Goal: Task Accomplishment & Management: Manage account settings

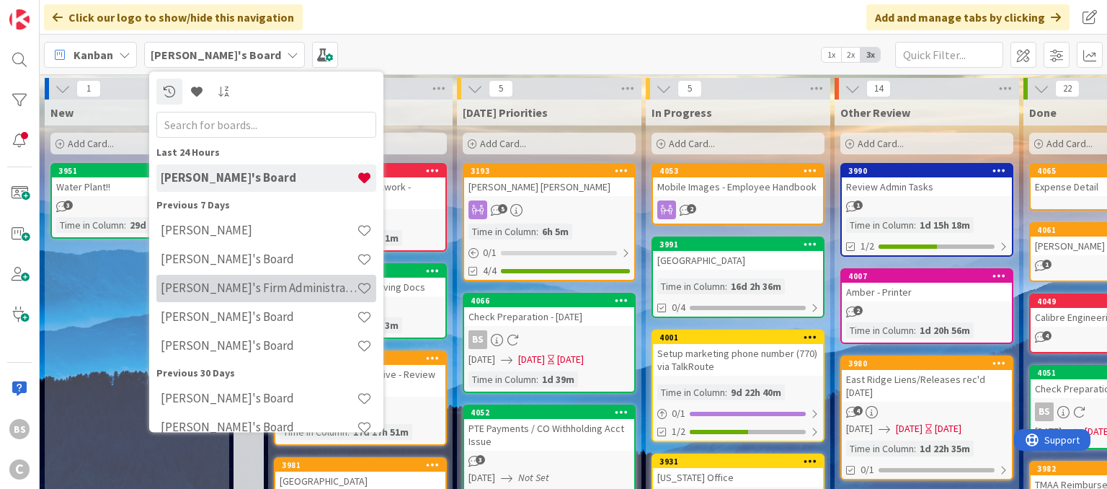
click at [223, 282] on h4 "[PERSON_NAME]'s Firm Administration Board" at bounding box center [259, 288] width 196 height 14
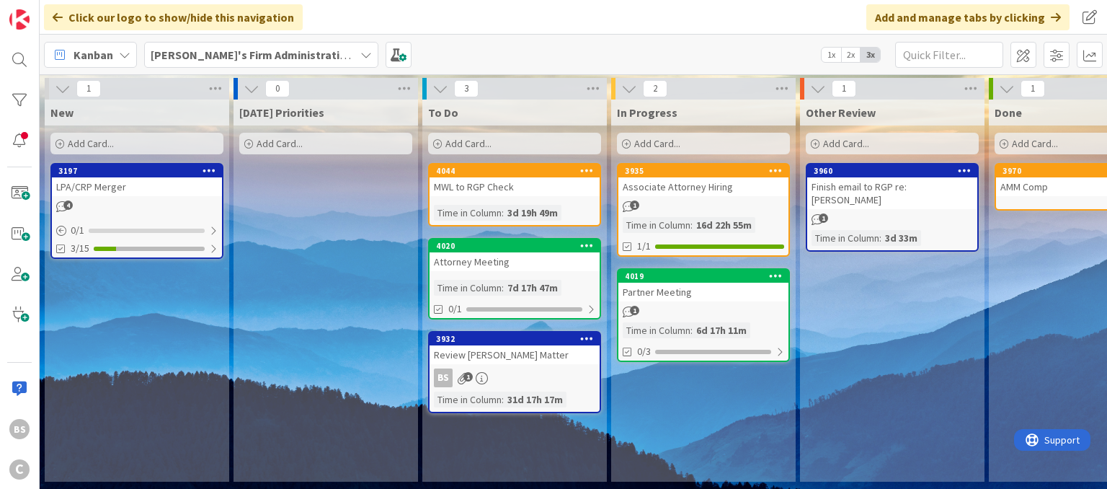
click at [667, 287] on div "Partner Meeting" at bounding box center [703, 291] width 170 height 19
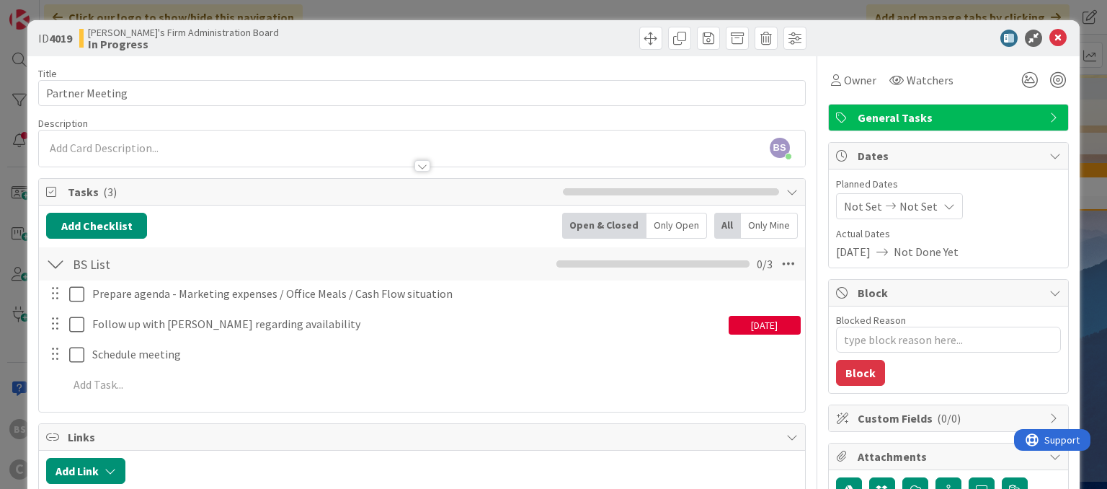
click at [747, 329] on div "[DATE]" at bounding box center [765, 325] width 72 height 19
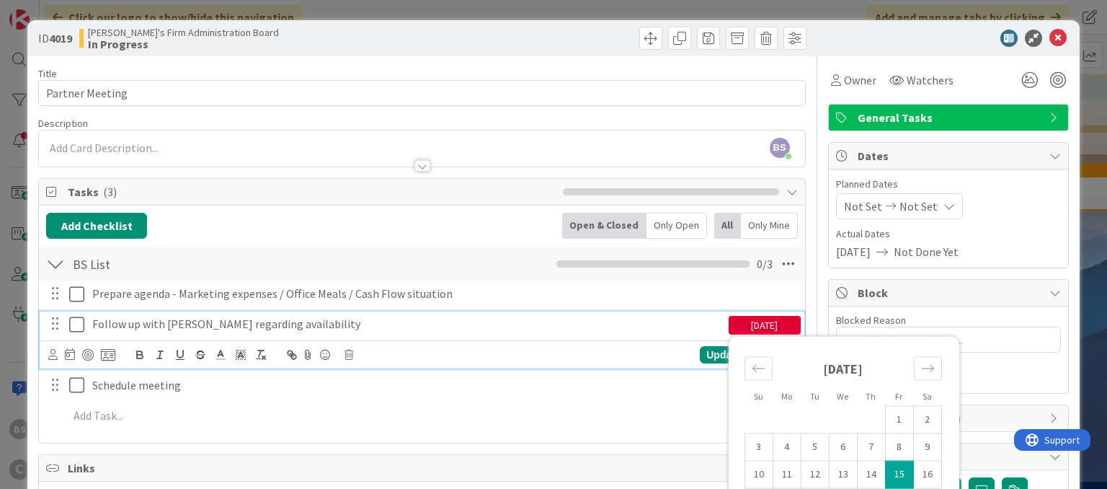
click at [653, 333] on div "Follow up with [PERSON_NAME] regarding availability" at bounding box center [407, 323] width 642 height 25
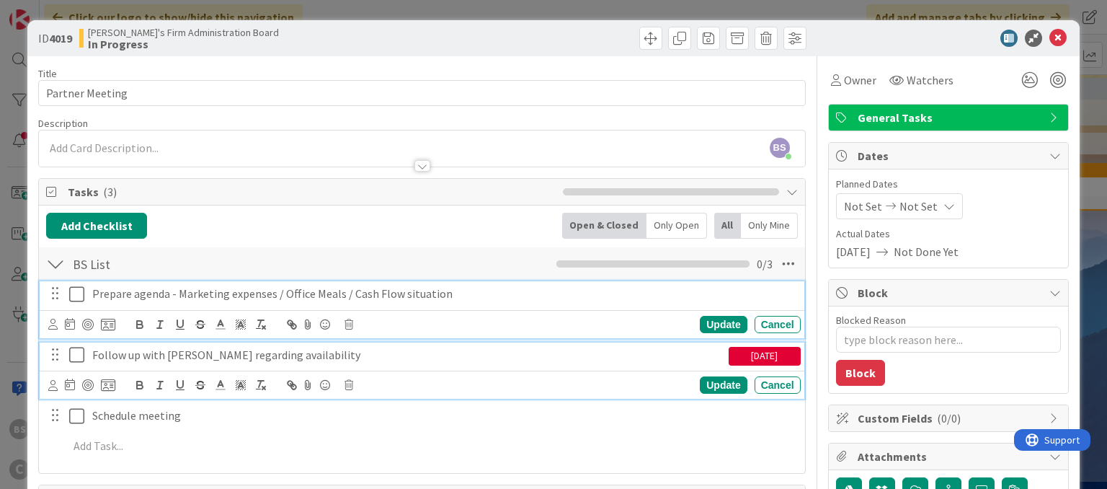
click at [662, 298] on p "Prepare agenda - Marketing expenses / Office Meals / Cash Flow situation" at bounding box center [443, 293] width 703 height 17
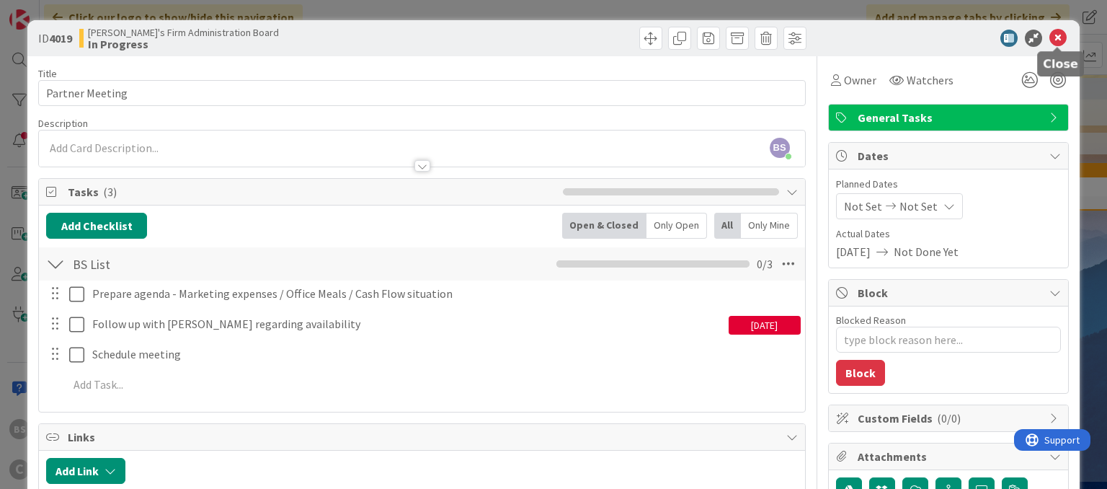
click at [1061, 33] on icon at bounding box center [1057, 38] width 17 height 17
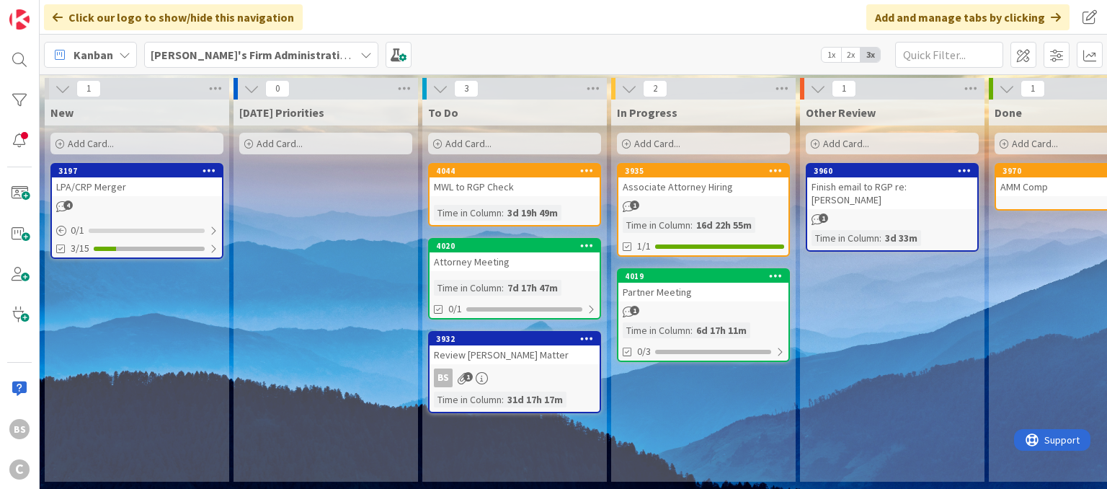
click at [206, 56] on b "[PERSON_NAME]'s Firm Administration Board" at bounding box center [269, 55] width 236 height 14
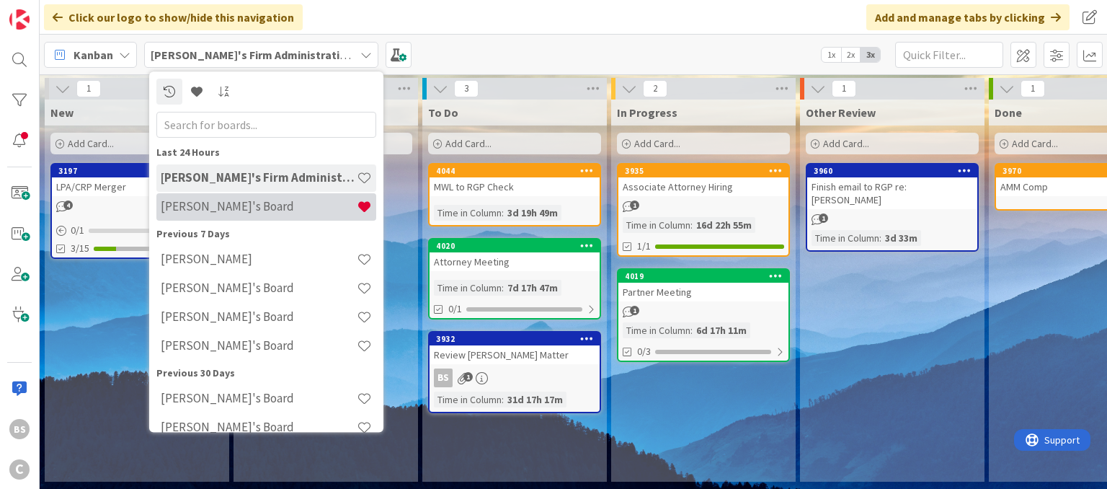
click at [202, 208] on h4 "[PERSON_NAME]'s Board" at bounding box center [259, 207] width 196 height 14
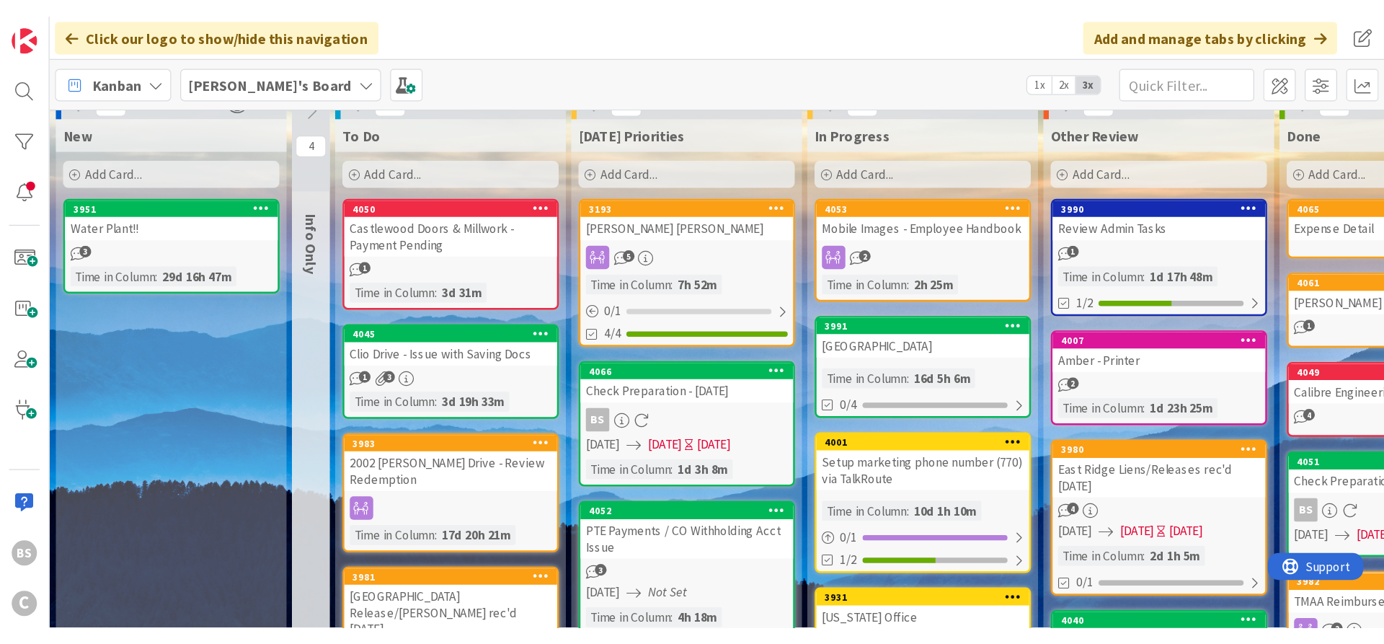
scroll to position [17, 0]
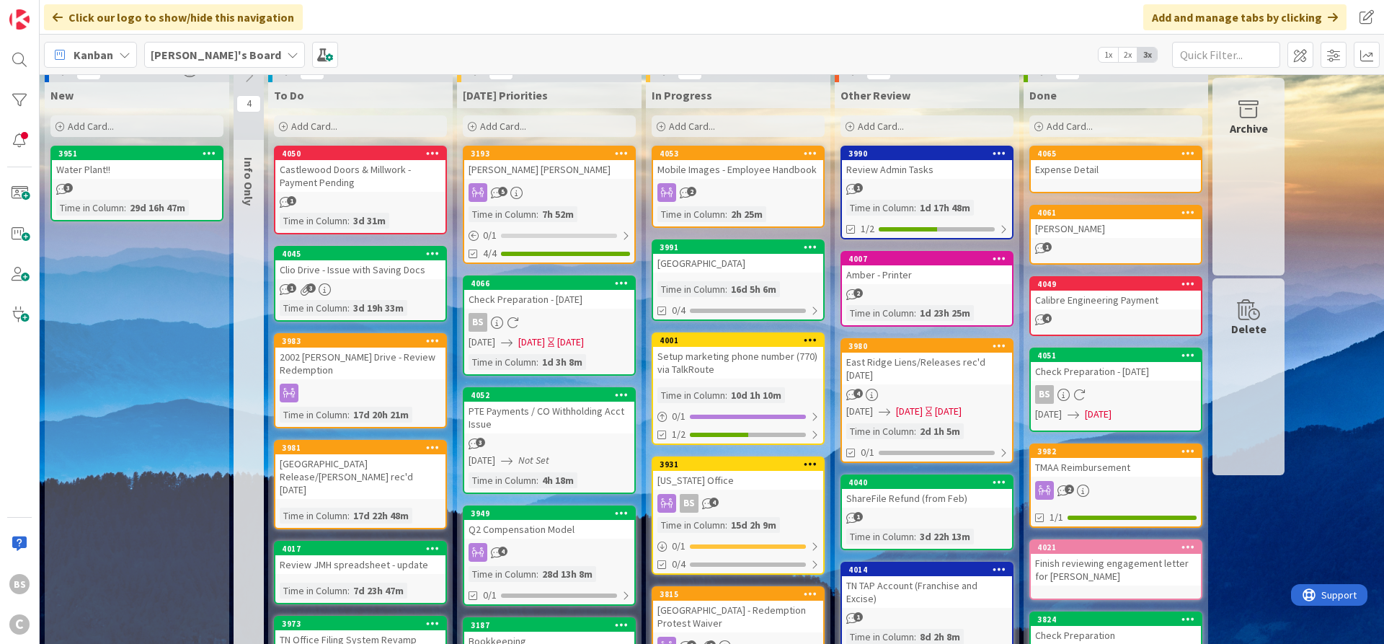
click at [203, 50] on b "[PERSON_NAME]'s Board" at bounding box center [216, 55] width 130 height 14
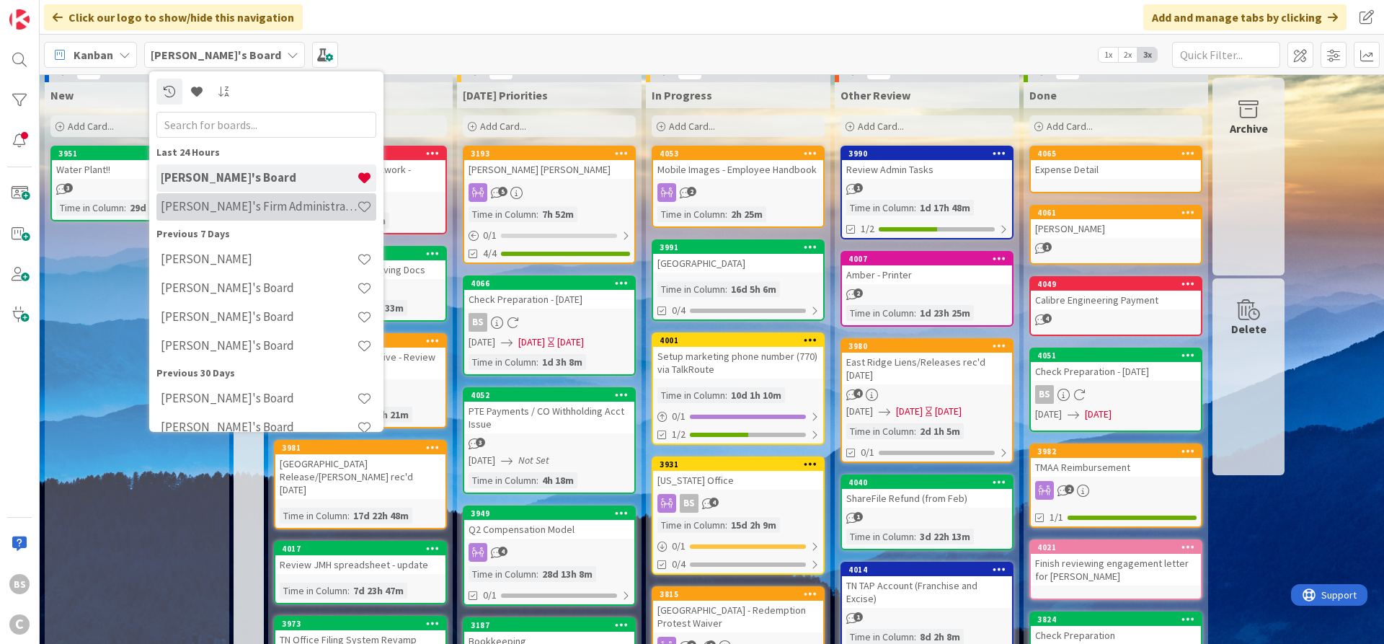
click at [242, 204] on h4 "[PERSON_NAME]'s Firm Administration Board" at bounding box center [259, 206] width 196 height 14
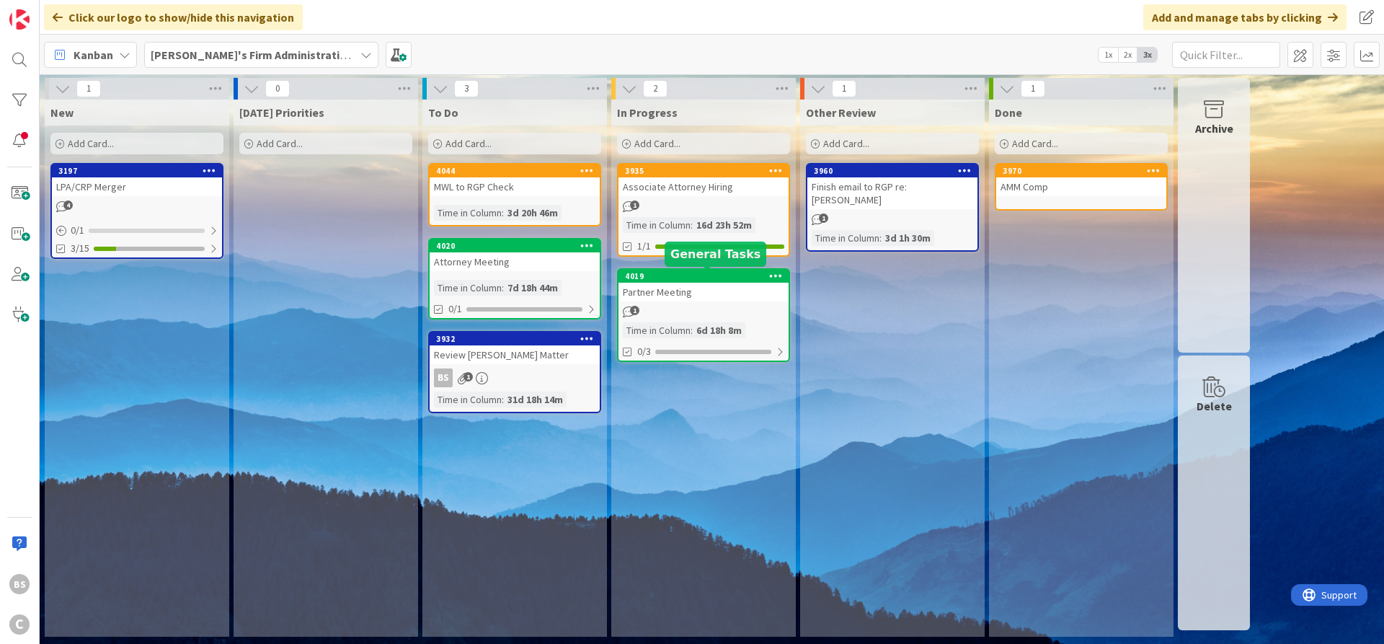
click at [690, 272] on div "4019" at bounding box center [707, 276] width 164 height 10
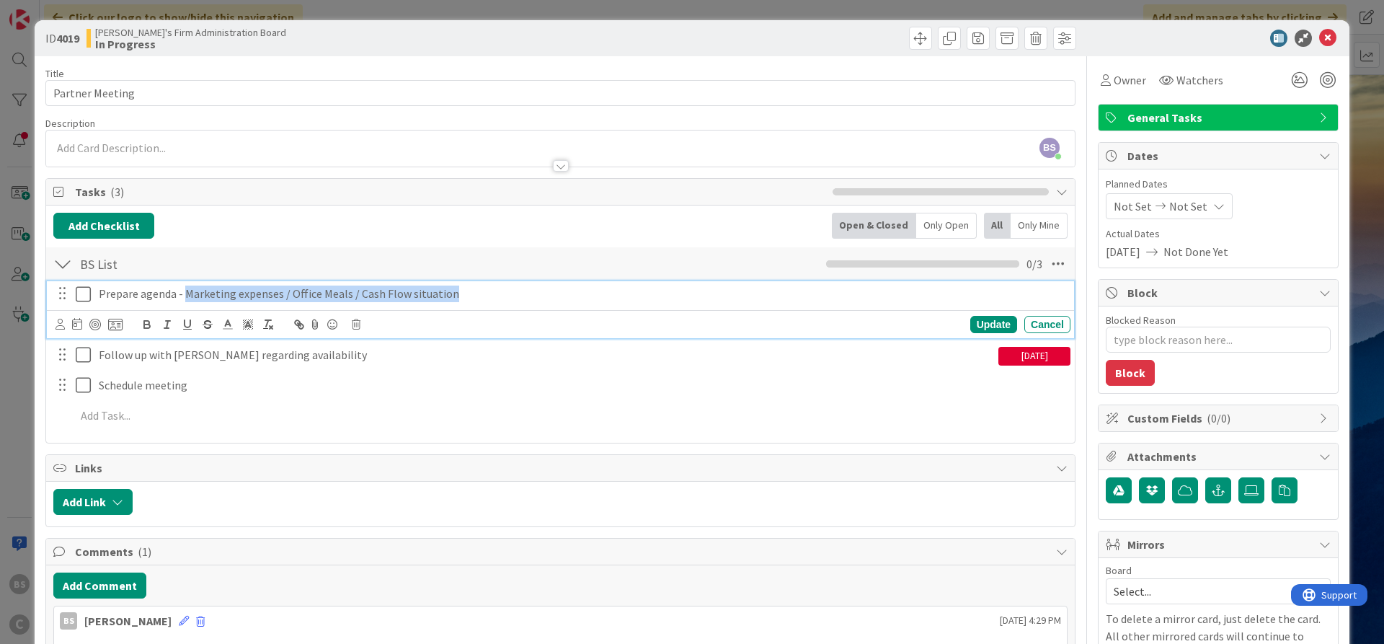
drag, startPoint x: 185, startPoint y: 295, endPoint x: 447, endPoint y: 298, distance: 261.6
click at [447, 298] on p "Prepare agenda - Marketing expenses / Office Meals / Cash Flow situation" at bounding box center [582, 293] width 966 height 17
click at [144, 323] on icon "button" at bounding box center [146, 323] width 5 height 4
click at [583, 337] on div "Update Cancel" at bounding box center [560, 324] width 1027 height 28
click at [511, 301] on div "Prepare agenda - Marketing expenses / Office Meals / Cash Flow situation" at bounding box center [581, 293] width 977 height 25
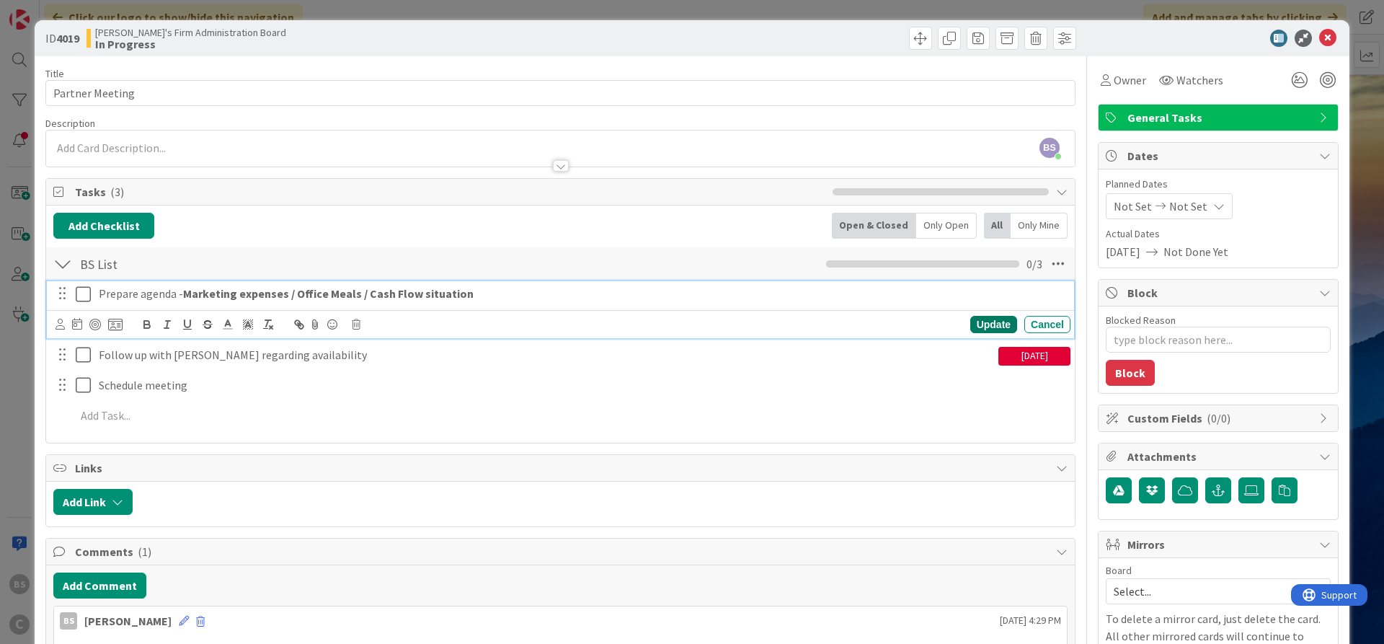
click at [997, 321] on div "Update" at bounding box center [993, 324] width 47 height 17
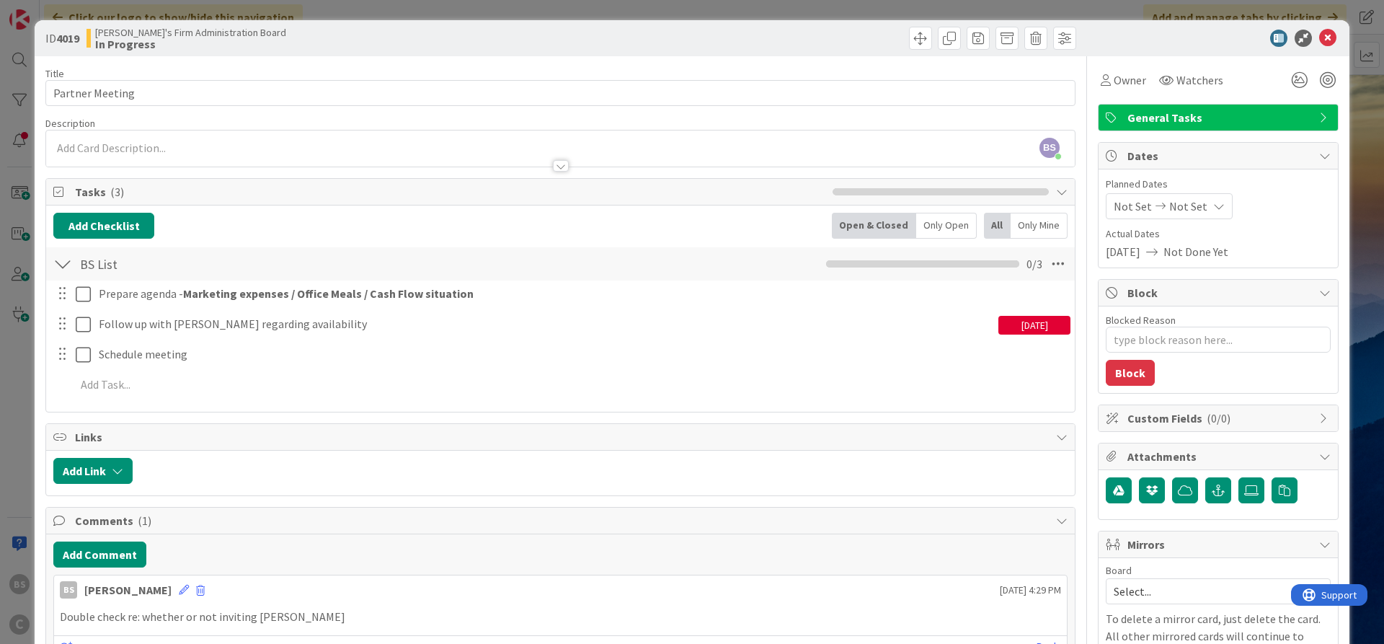
click at [1022, 324] on div "[DATE]" at bounding box center [1034, 325] width 72 height 19
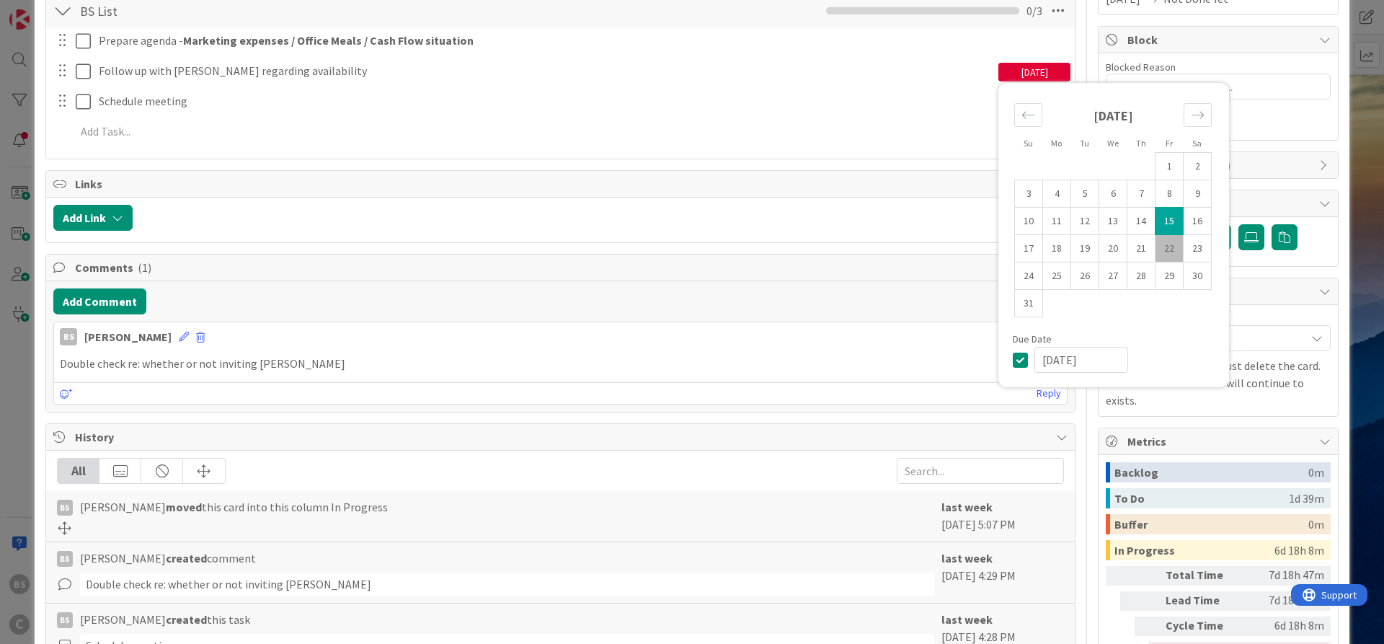
scroll to position [259, 0]
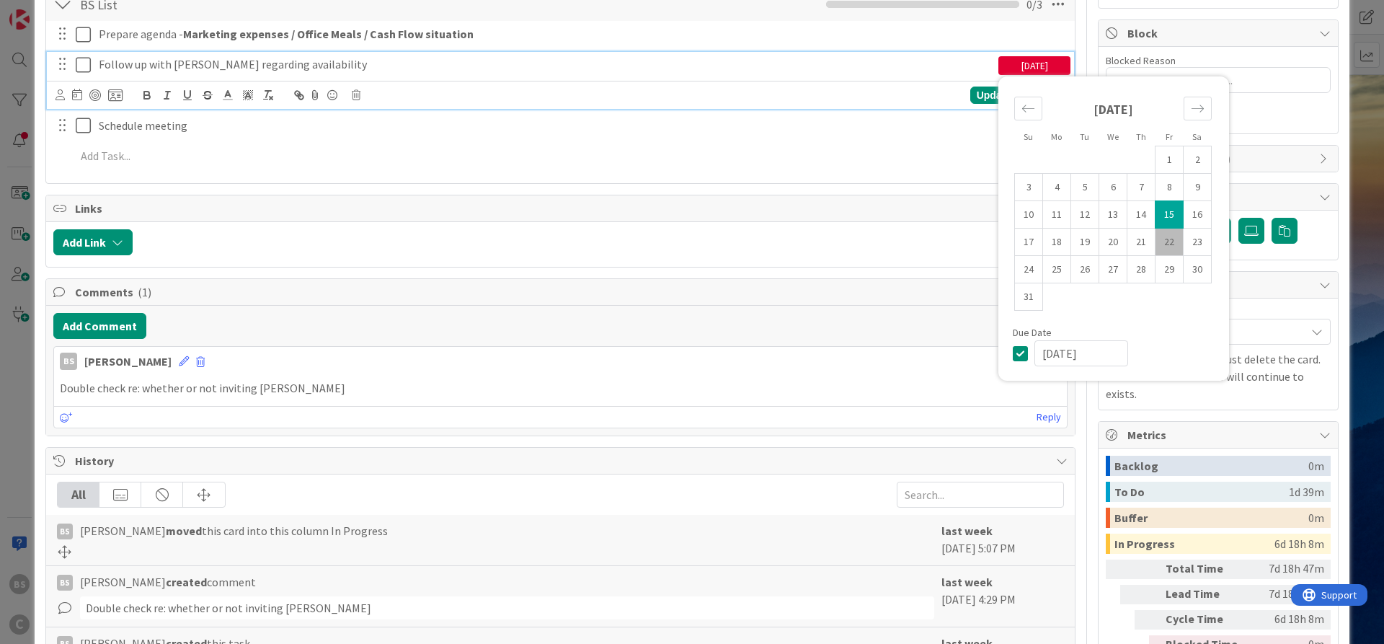
click at [1015, 353] on icon at bounding box center [1023, 352] width 22 height 17
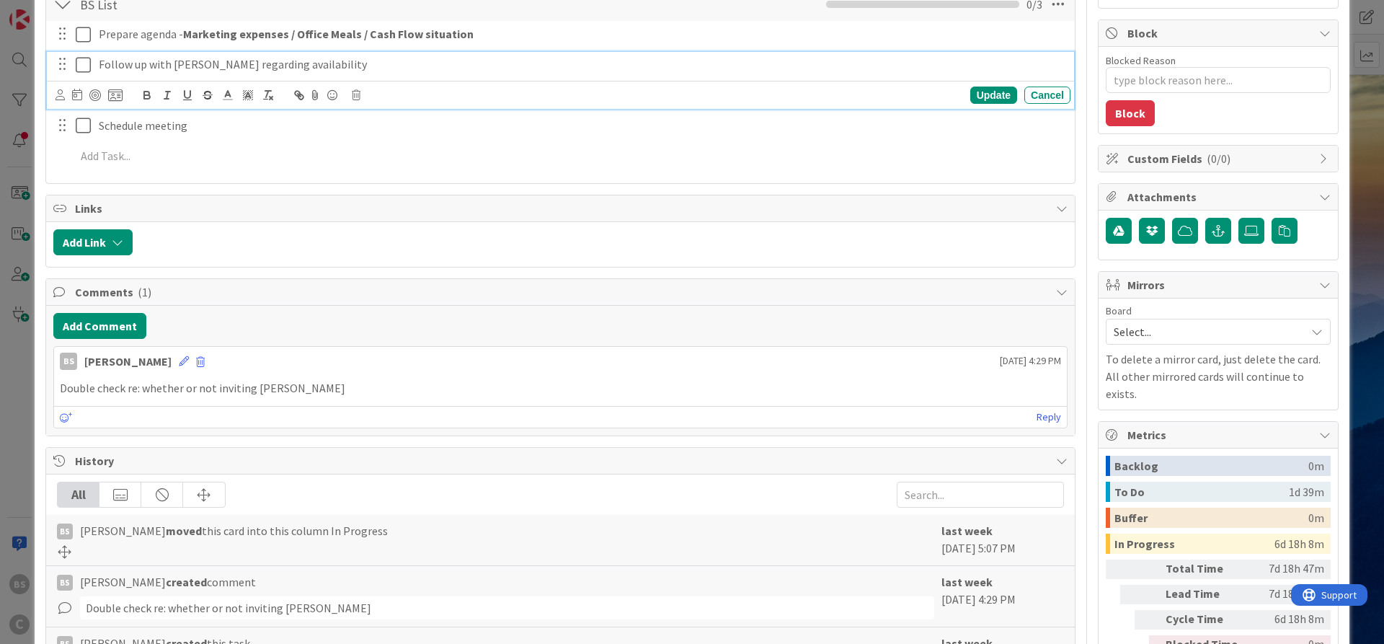
scroll to position [0, 0]
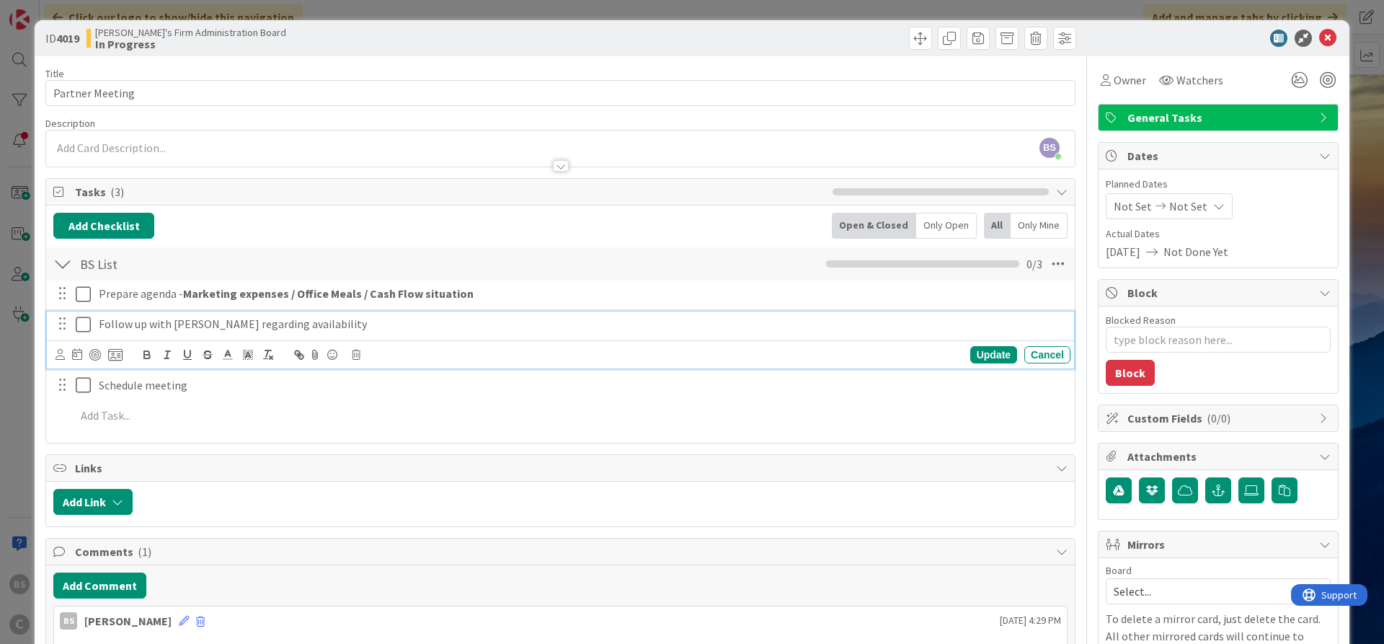
click at [582, 44] on div at bounding box center [820, 38] width 512 height 23
click at [1106, 37] on icon at bounding box center [1327, 38] width 17 height 17
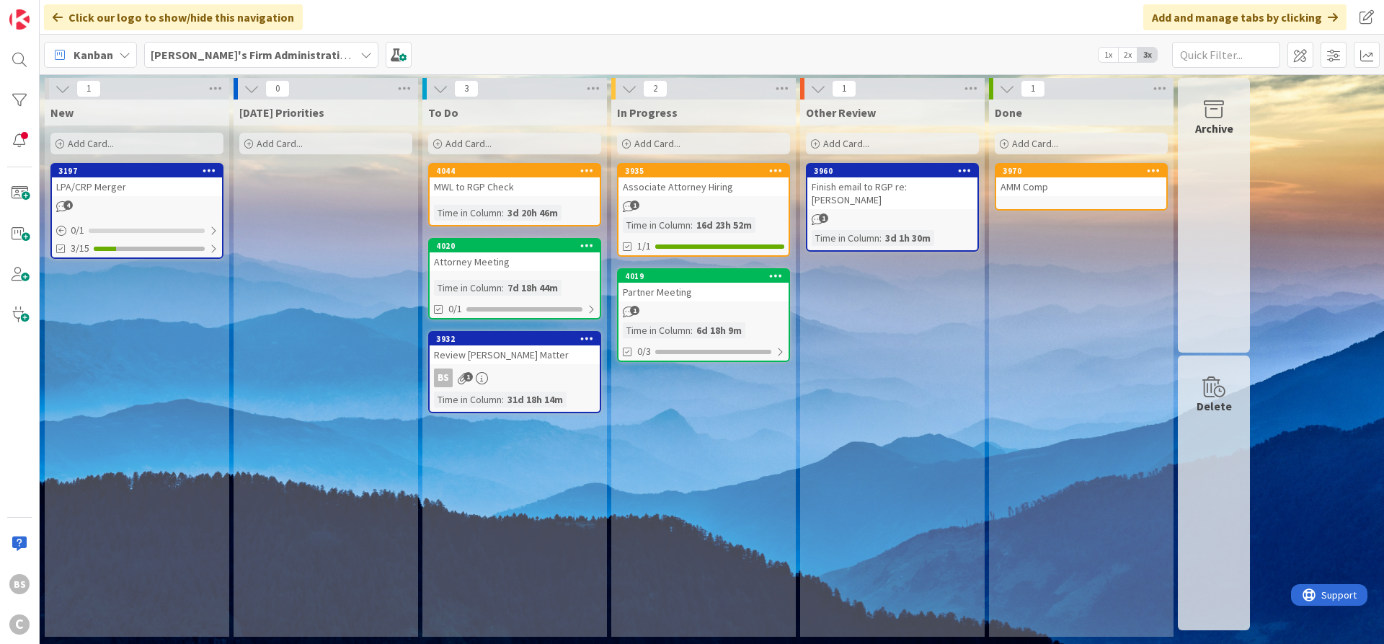
click at [246, 51] on b "[PERSON_NAME]'s Firm Administration Board" at bounding box center [269, 55] width 236 height 14
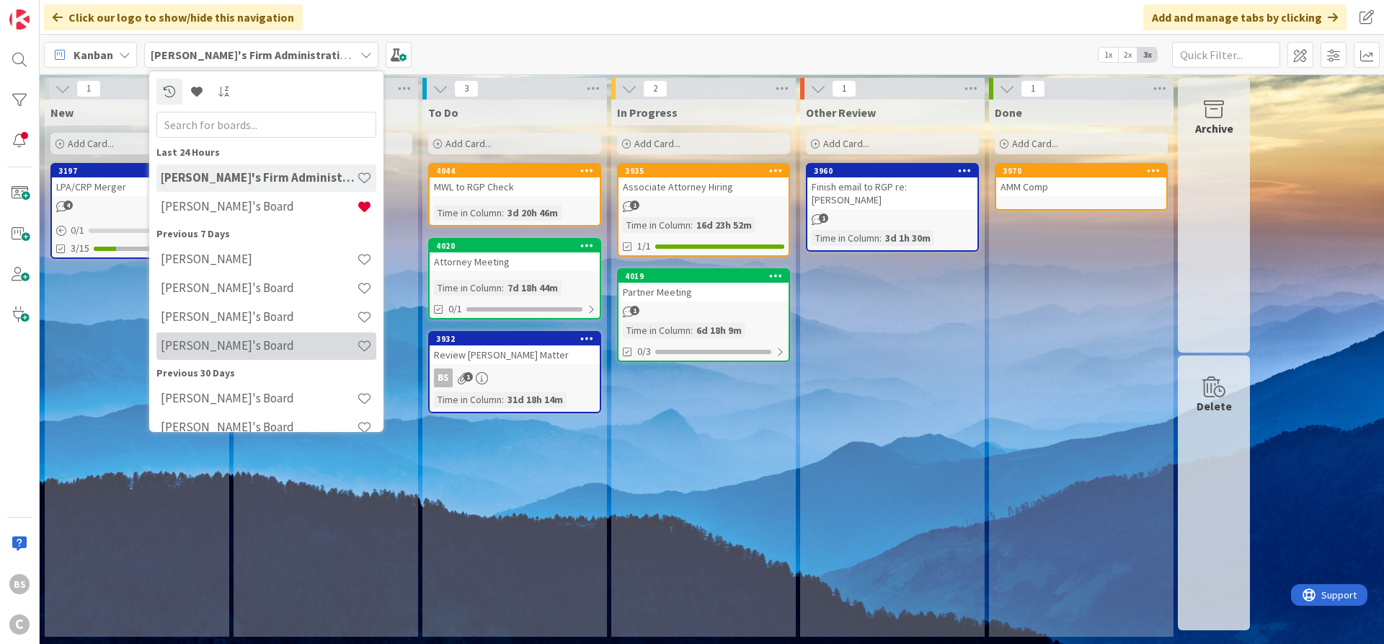
scroll to position [71, 0]
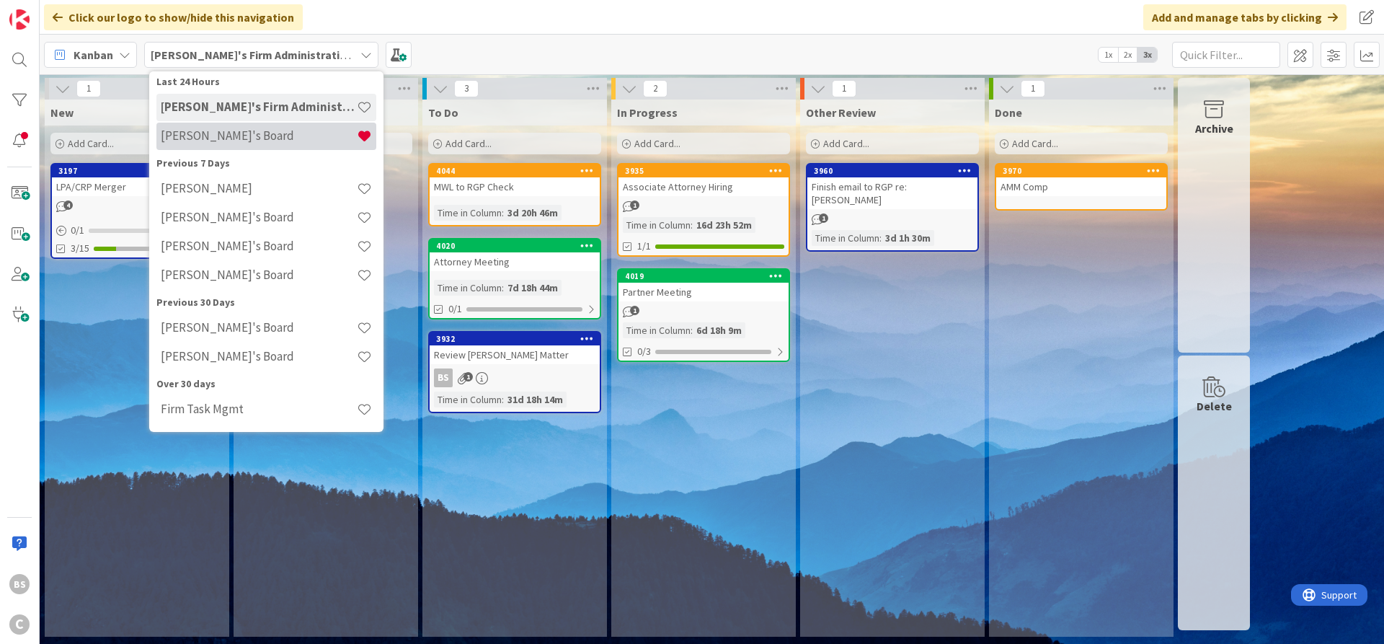
click at [205, 135] on h4 "[PERSON_NAME]'s Board" at bounding box center [259, 135] width 196 height 14
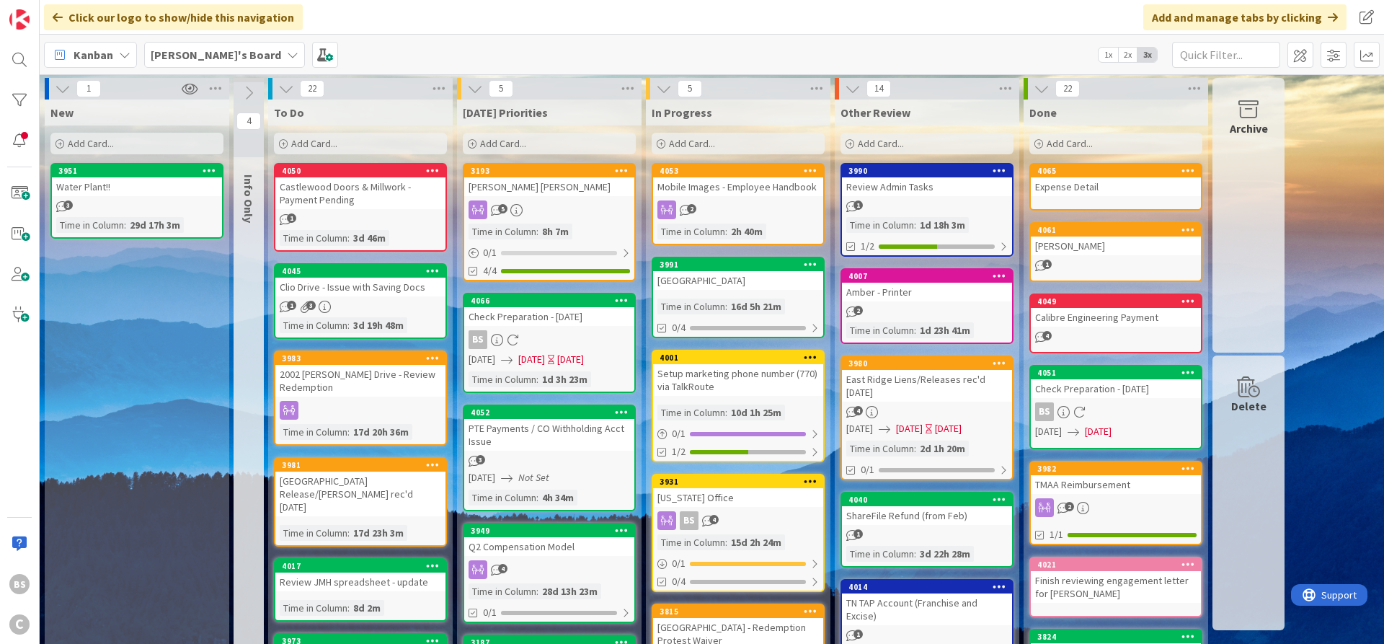
click at [288, 143] on div "Add Card..." at bounding box center [360, 144] width 173 height 22
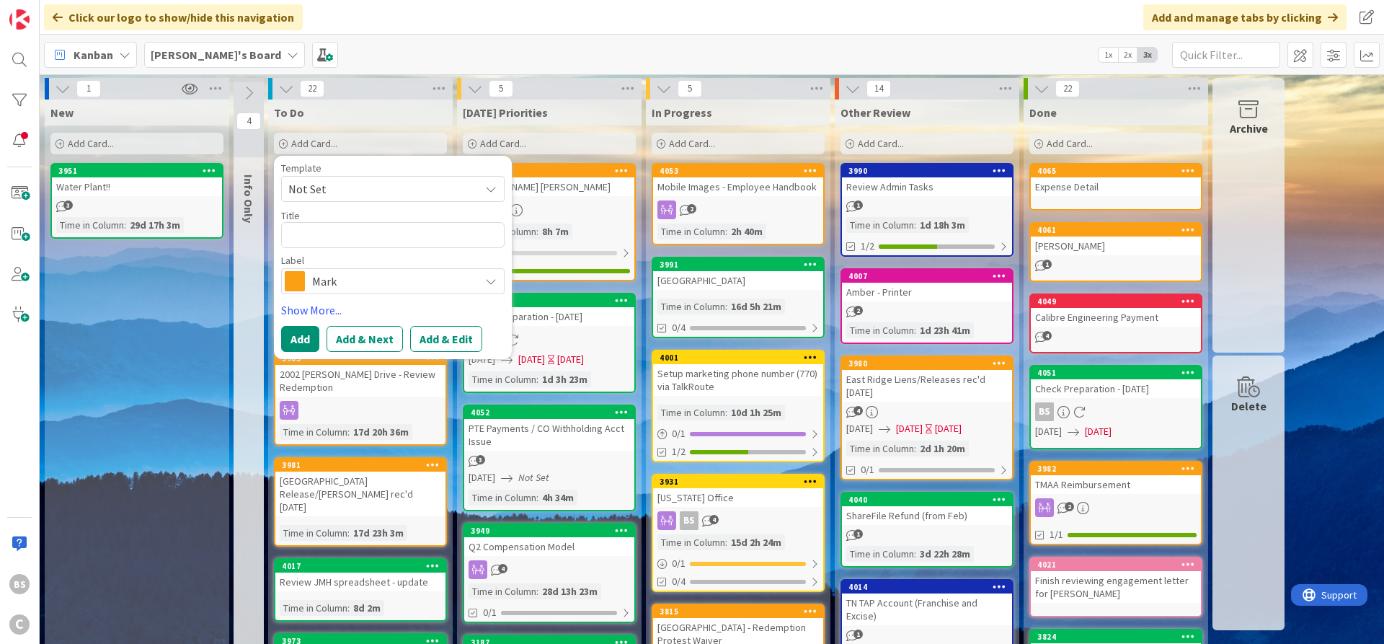
type textarea "x"
type textarea "E"
type textarea "x"
type textarea "Ea"
type textarea "x"
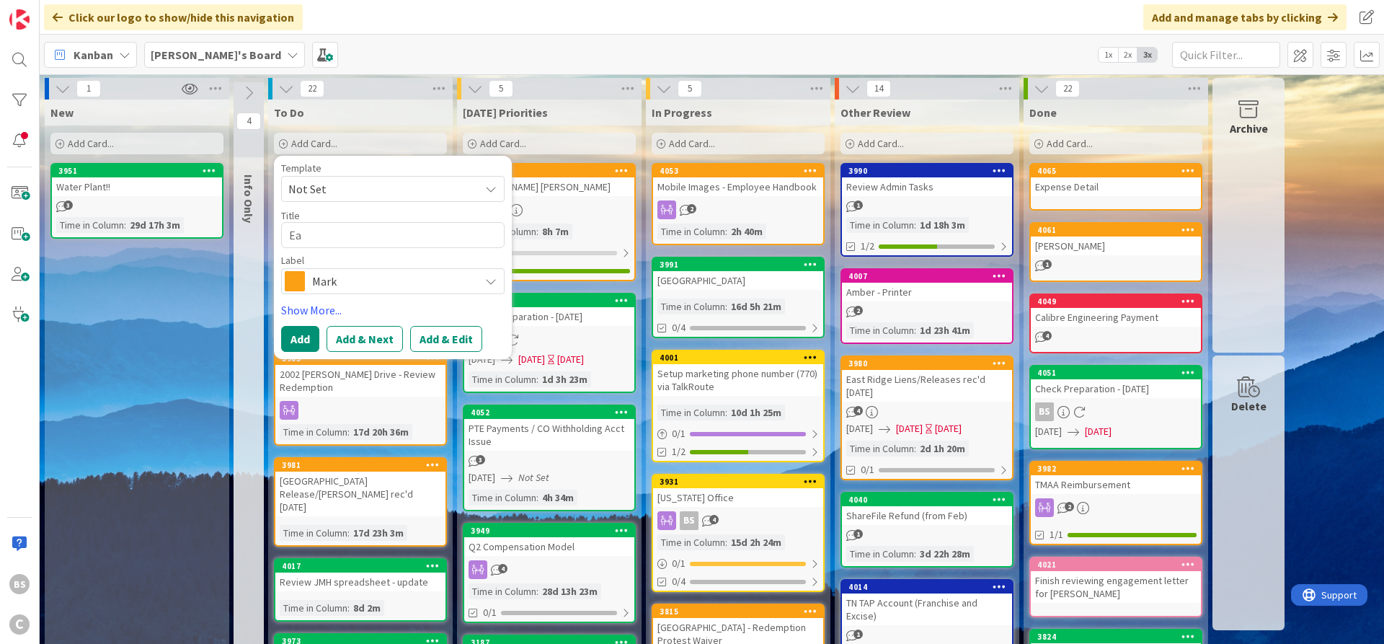
type textarea "Eas"
type textarea "x"
type textarea "East"
type textarea "x"
type textarea "East"
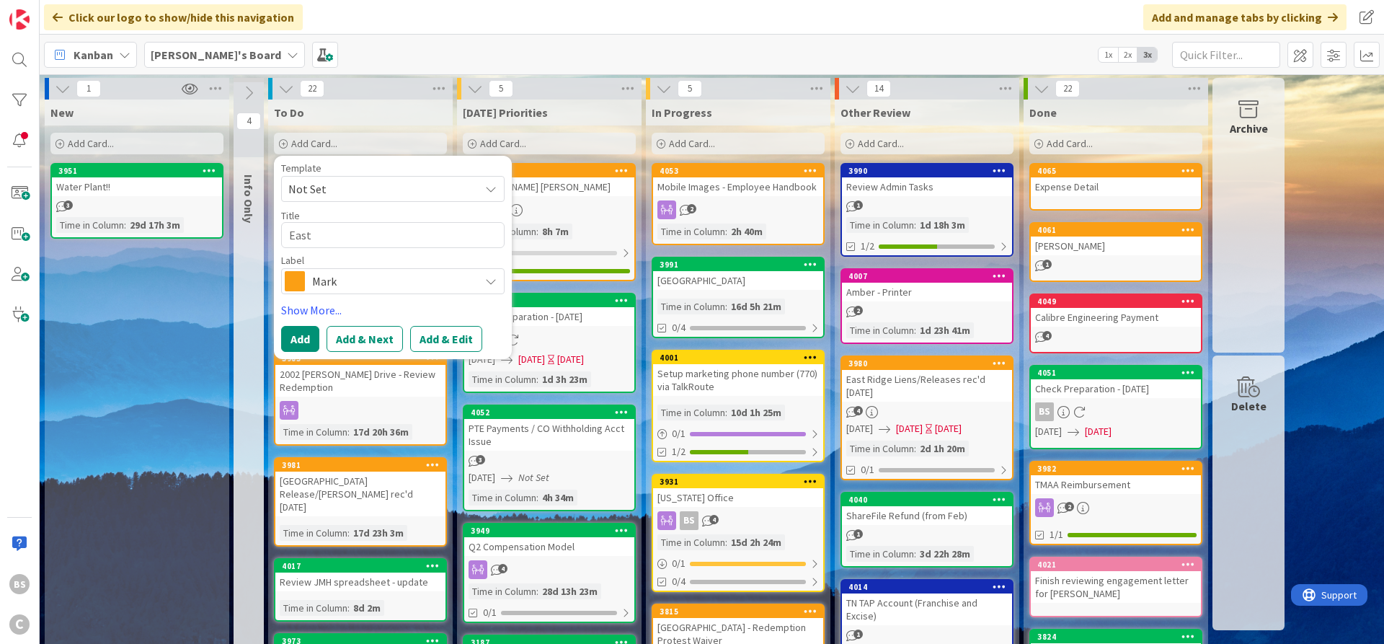
type textarea "x"
type textarea "East R"
type textarea "x"
type textarea "East Ri"
type textarea "x"
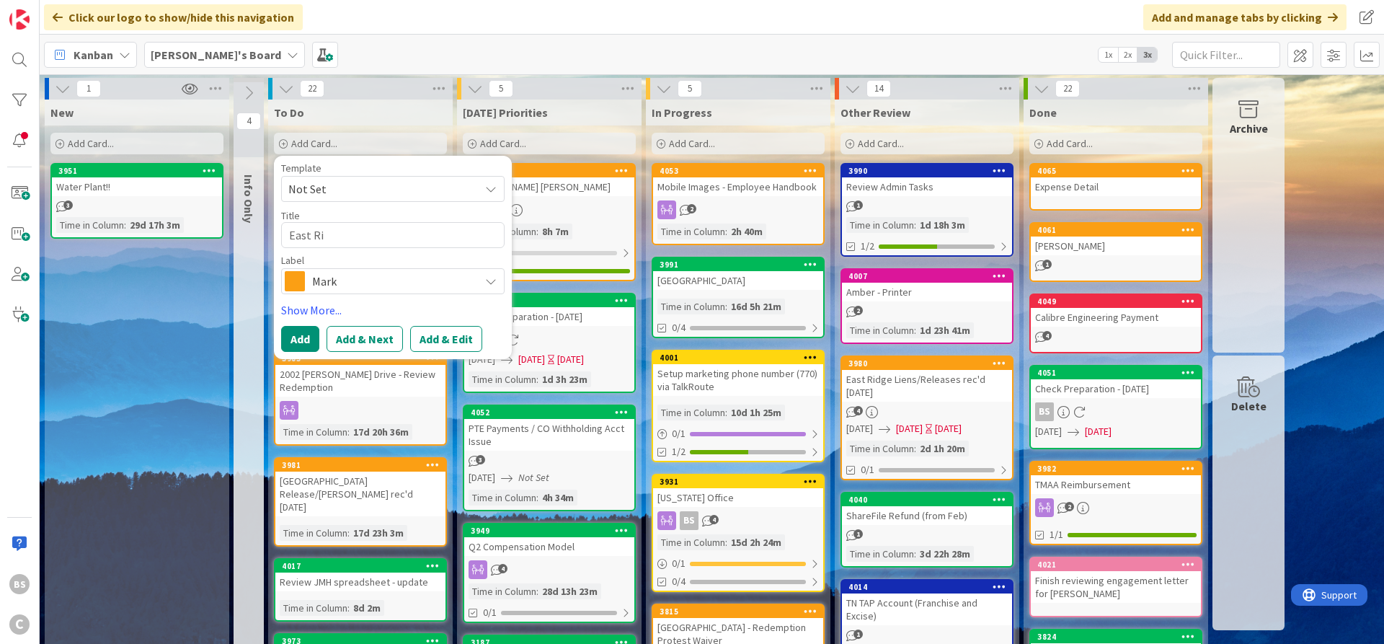
type textarea "East Rid"
type textarea "x"
type textarea "East Ridg"
type textarea "x"
type textarea "[GEOGRAPHIC_DATA]"
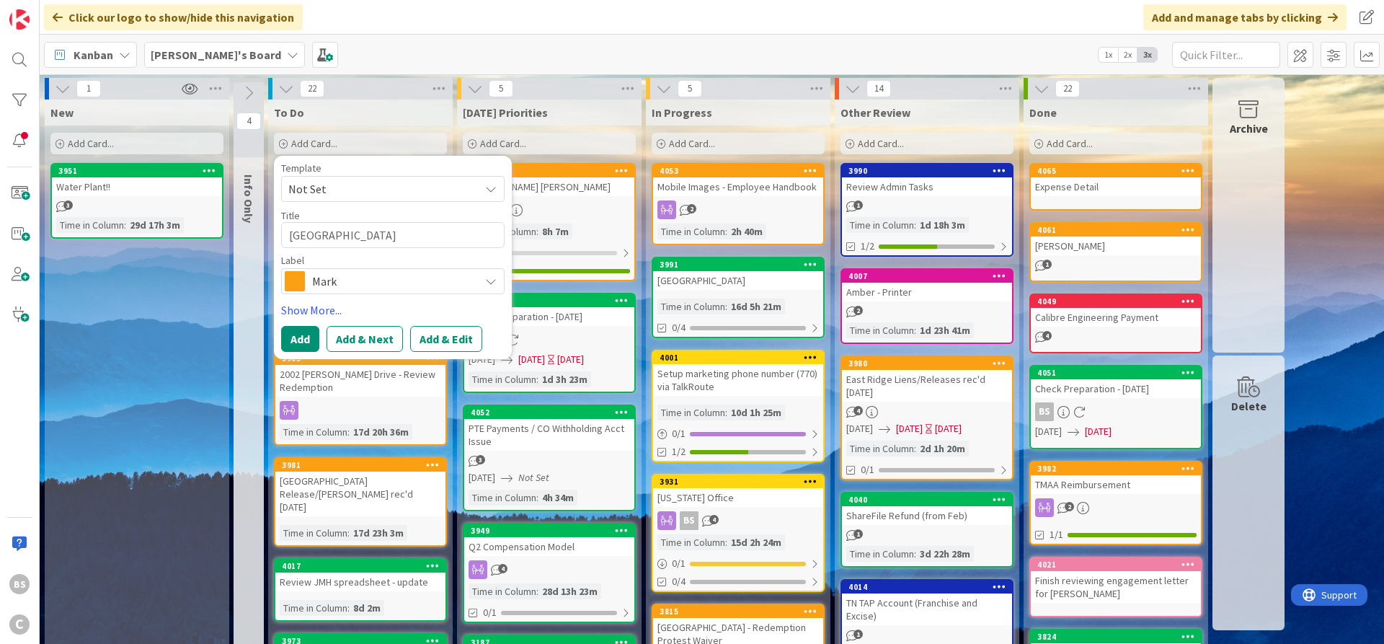
type textarea "x"
type textarea "[GEOGRAPHIC_DATA]"
type textarea "x"
type textarea "[GEOGRAPHIC_DATA]"
type textarea "x"
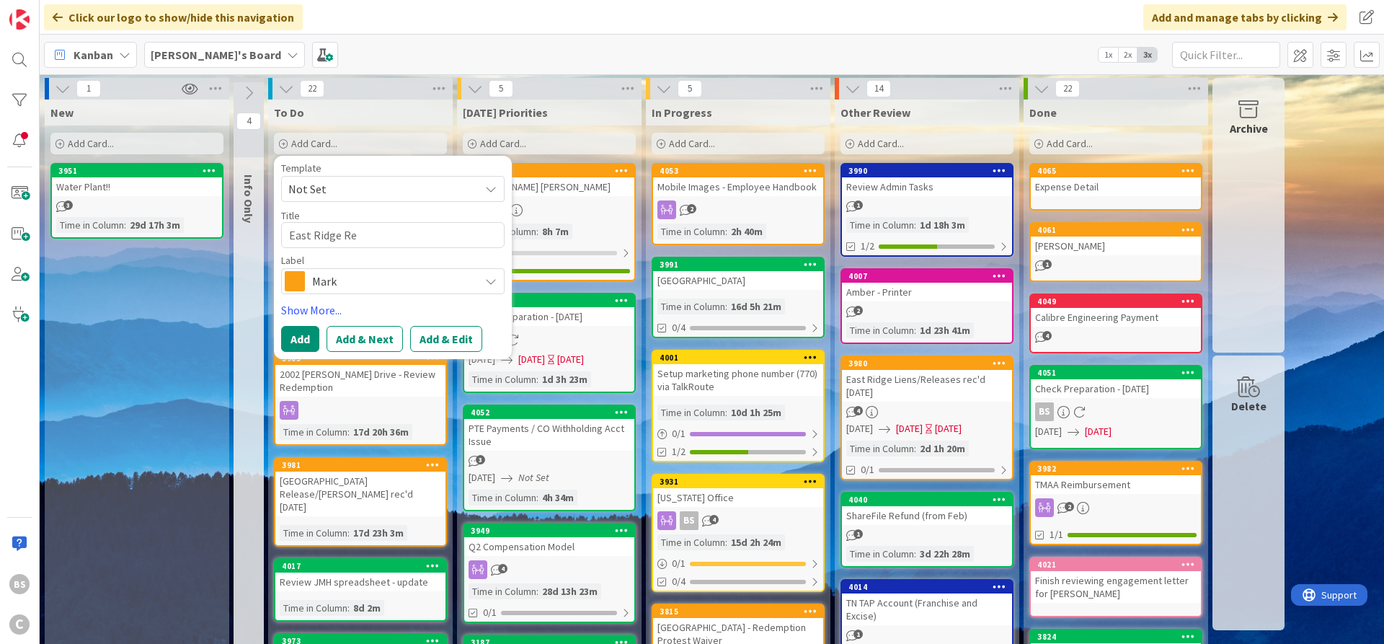
type textarea "East Ridge Rel"
type textarea "x"
type textarea "[GEOGRAPHIC_DATA]"
type textarea "x"
type textarea "East Ridge Relea"
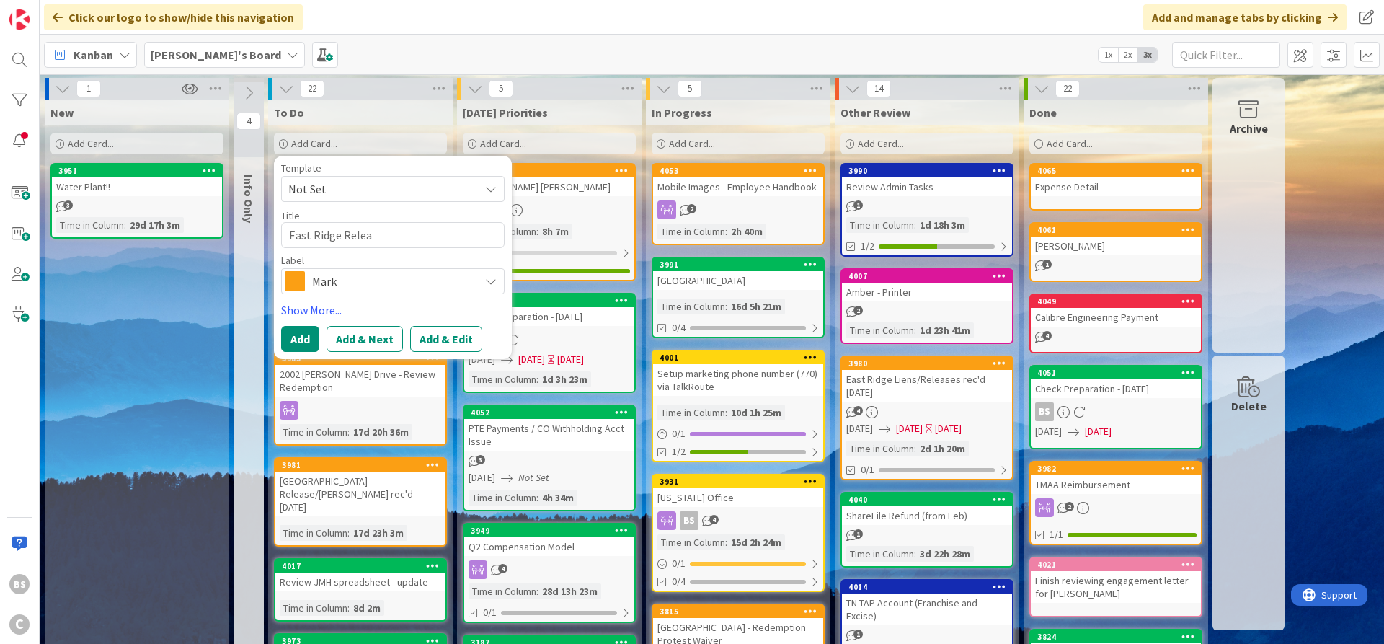
type textarea "x"
type textarea "East Ridge Releas"
type textarea "x"
type textarea "[GEOGRAPHIC_DATA] Release"
type textarea "x"
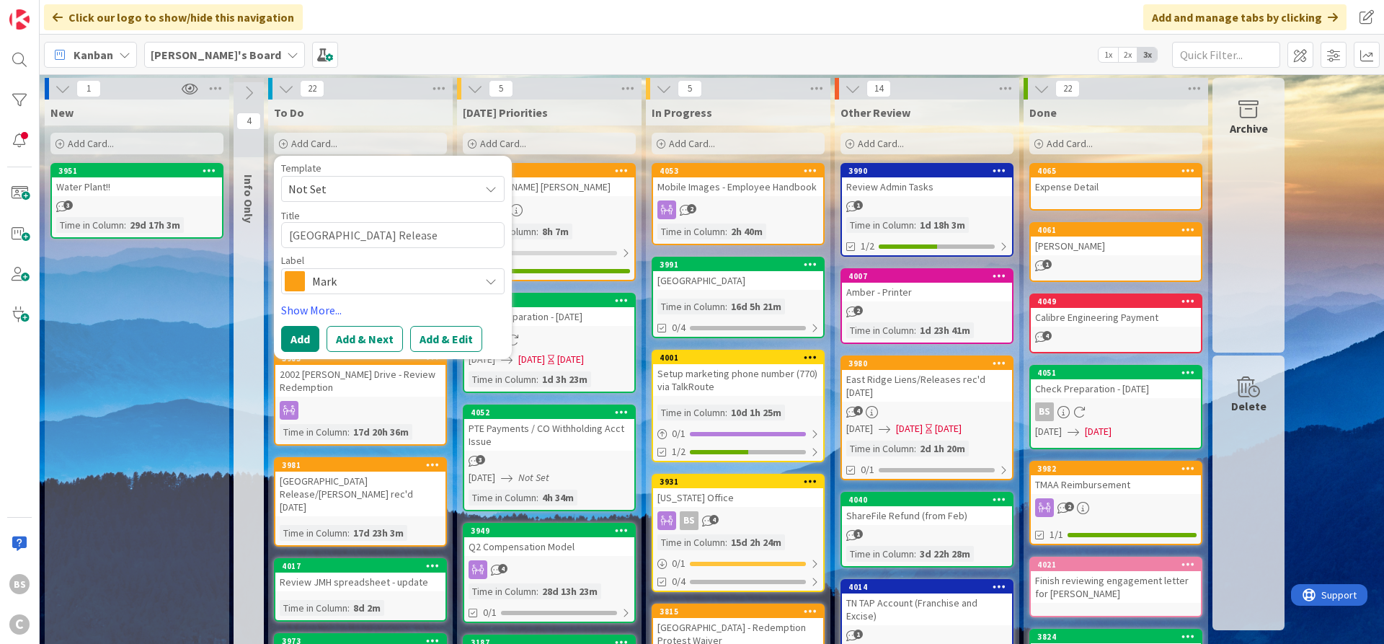
type textarea "[GEOGRAPHIC_DATA] Release/"
type textarea "x"
type textarea "[GEOGRAPHIC_DATA] Release/L"
type textarea "x"
type textarea "[GEOGRAPHIC_DATA] Release/Li"
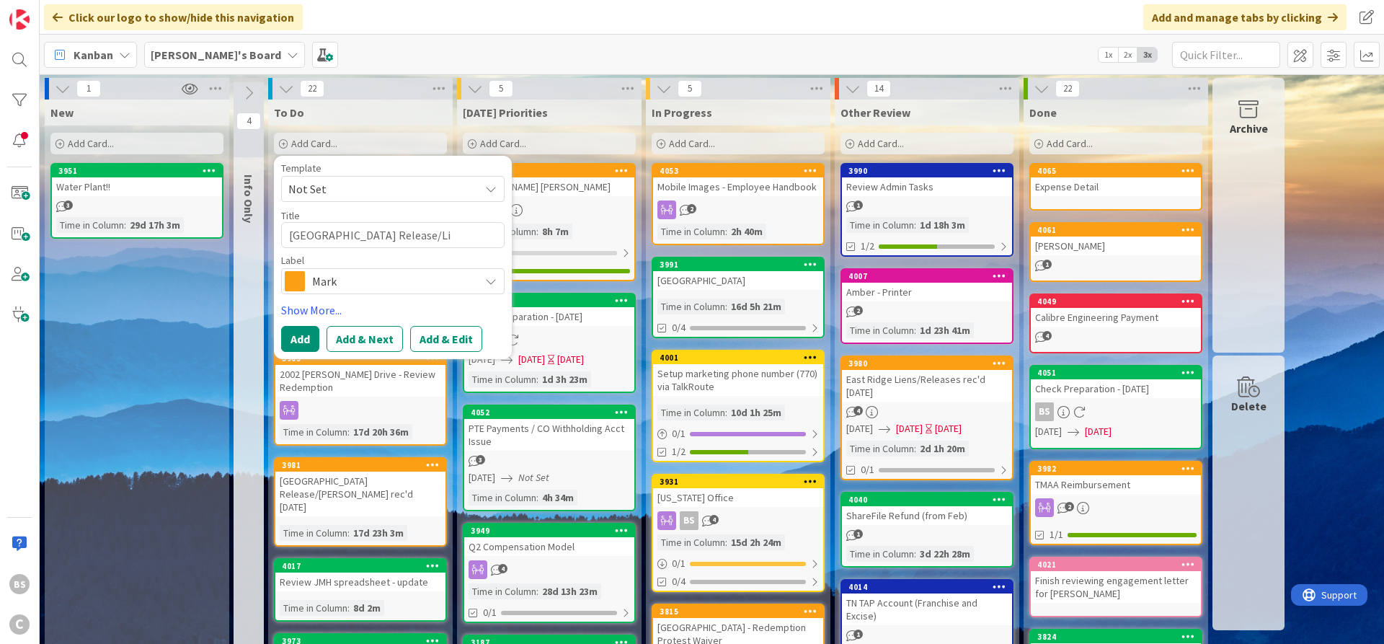
type textarea "x"
type textarea "[GEOGRAPHIC_DATA] Release/Lie"
type textarea "x"
type textarea "[GEOGRAPHIC_DATA] Release/Lien"
type textarea "x"
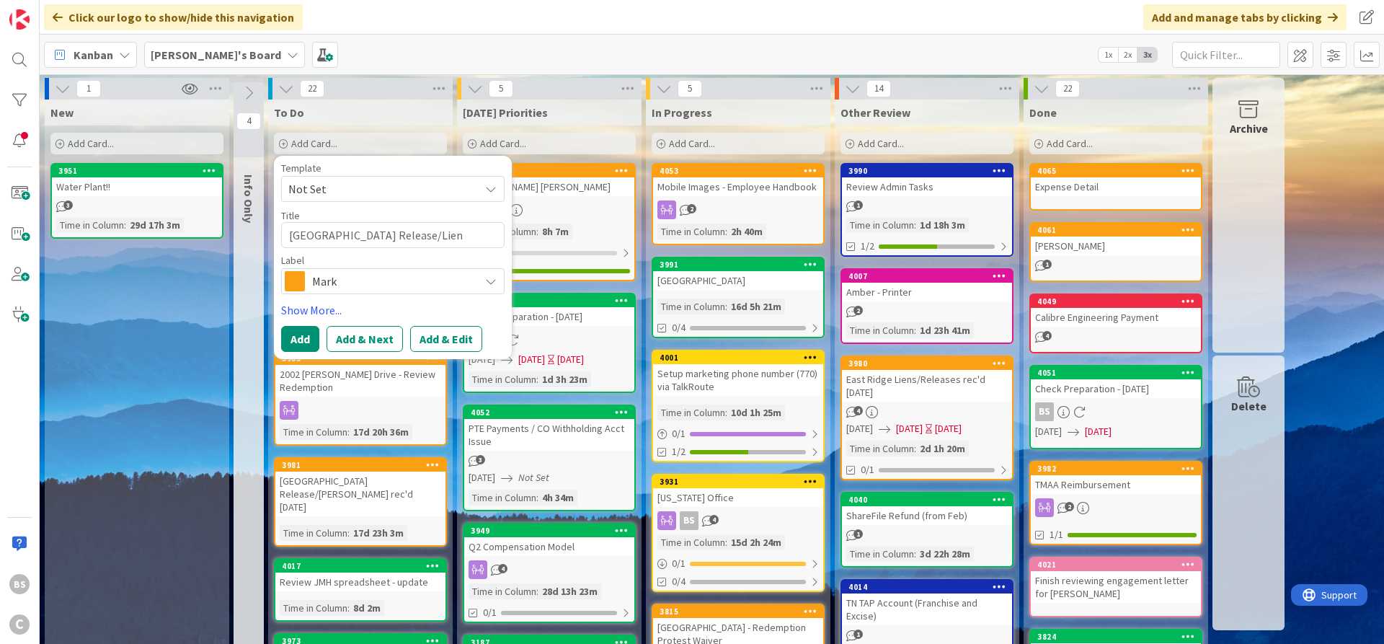
type textarea "[GEOGRAPHIC_DATA] Release/Lien"
type textarea "x"
type textarea "East Ridge Release/Lien r"
type textarea "x"
type textarea "East Ridge Release/Lien re"
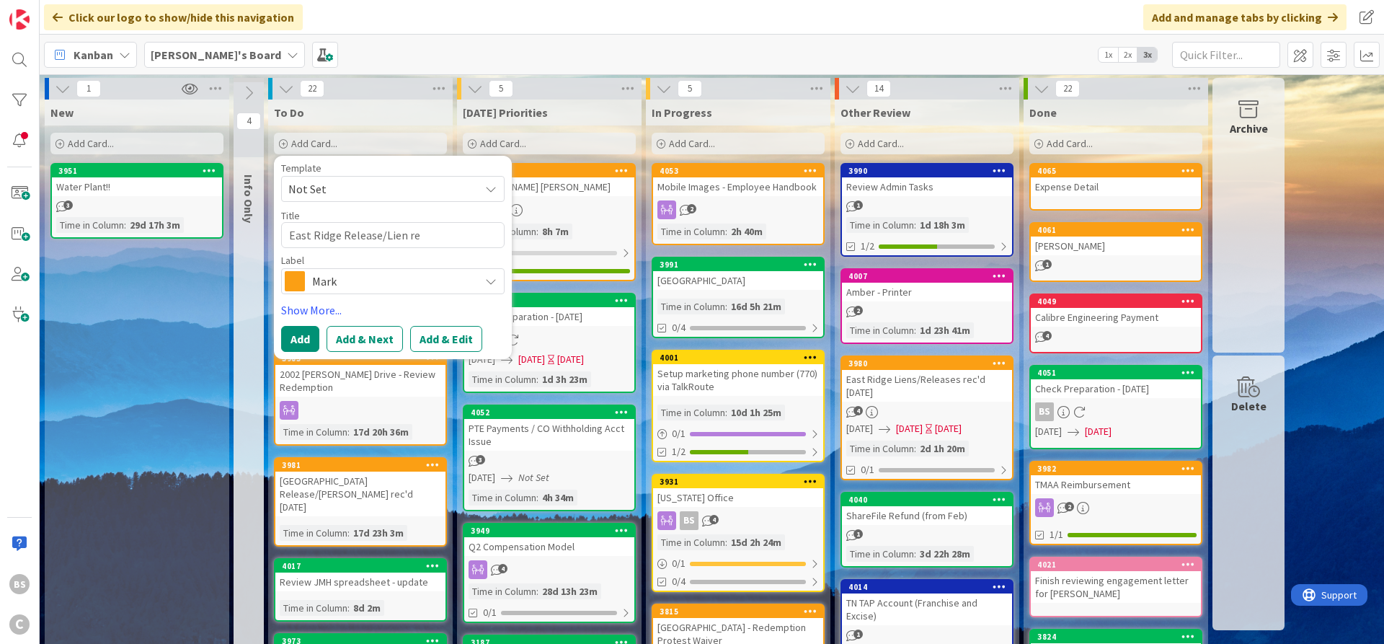
type textarea "x"
type textarea "[GEOGRAPHIC_DATA] Release/Lien rec"
type textarea "x"
type textarea "[GEOGRAPHIC_DATA] Release/[PERSON_NAME] rec'"
type textarea "x"
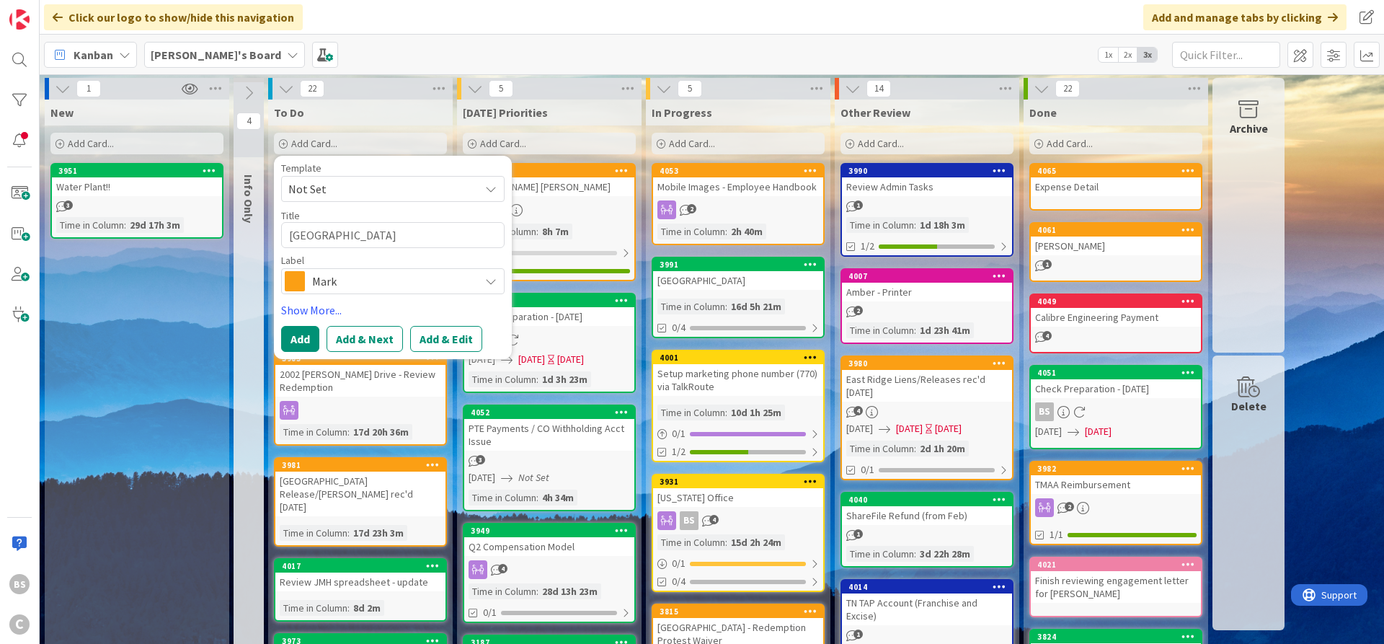
type textarea "East Ridge Release/Lien rec'd"
type textarea "x"
type textarea "East Ridge Release/Lien rec'd"
type textarea "x"
type textarea "East Ridge Release/[PERSON_NAME] rec'd 0"
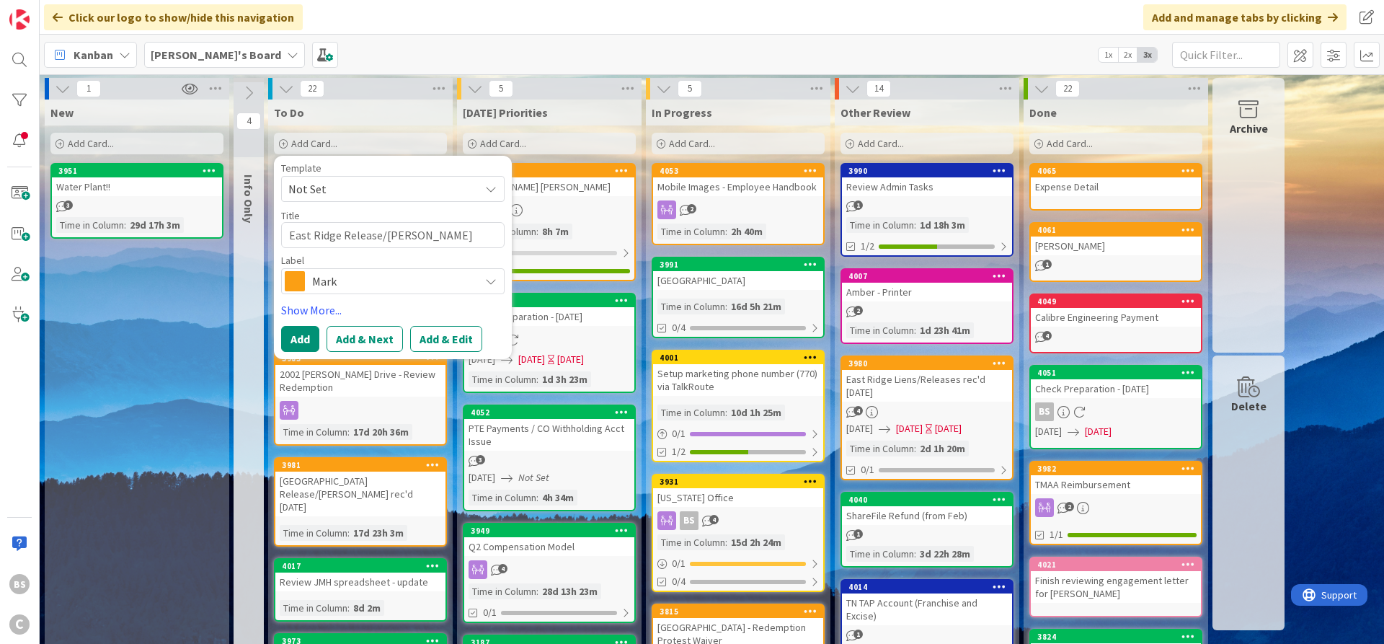
type textarea "x"
type textarea "East Ridge Release/[PERSON_NAME] rec'd 08"
type textarea "x"
type textarea "East Ridge Release/[PERSON_NAME] rec'd 08."
type textarea "x"
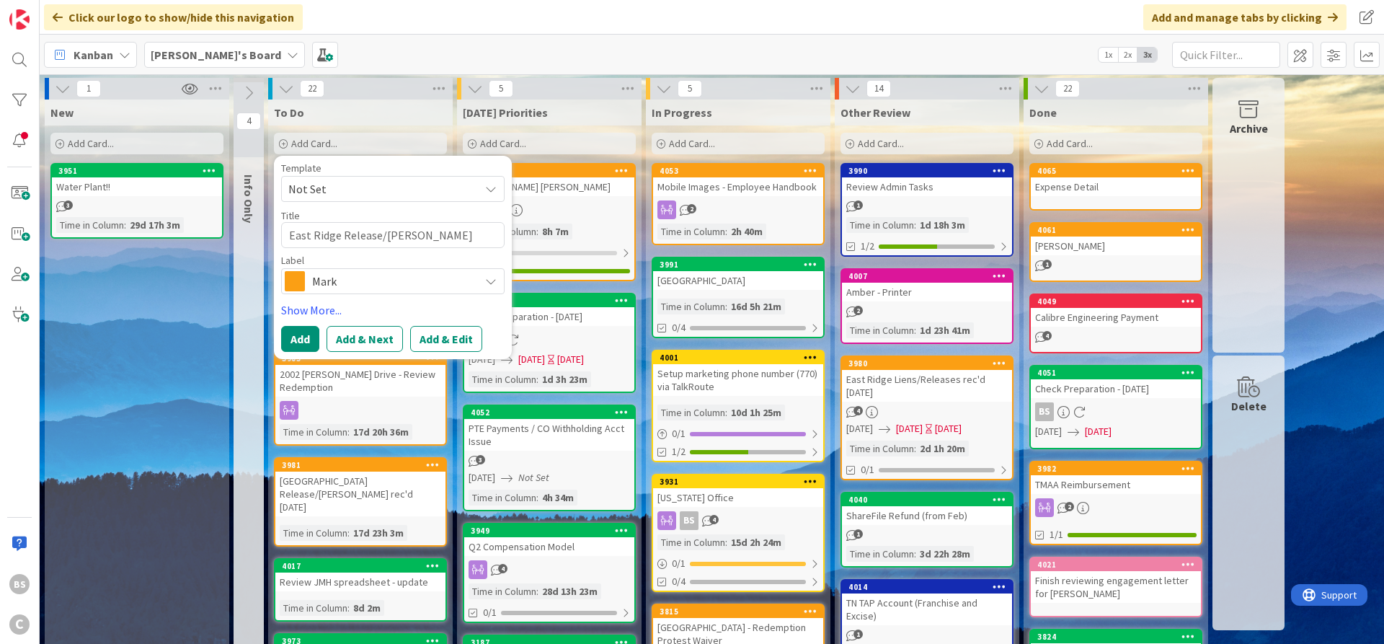
type textarea "[GEOGRAPHIC_DATA] Release/Lien rec'd 08.2"
type textarea "x"
type textarea "[GEOGRAPHIC_DATA] Release/[PERSON_NAME] rec'd 08.22"
type textarea "x"
type textarea "[GEOGRAPHIC_DATA] Release/[PERSON_NAME] rec'd 08.22.2"
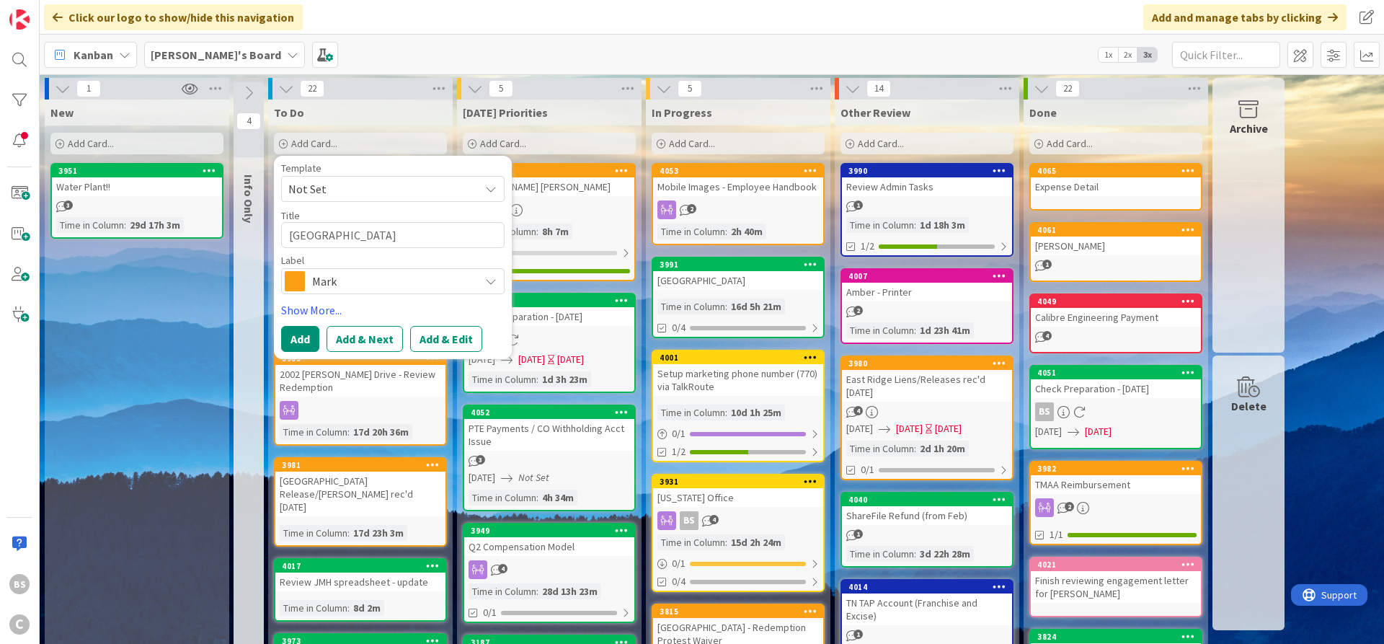
type textarea "x"
type textarea "[GEOGRAPHIC_DATA] Release/[PERSON_NAME] rec'd [DATE]"
click at [449, 339] on button "Add & Edit" at bounding box center [446, 339] width 72 height 26
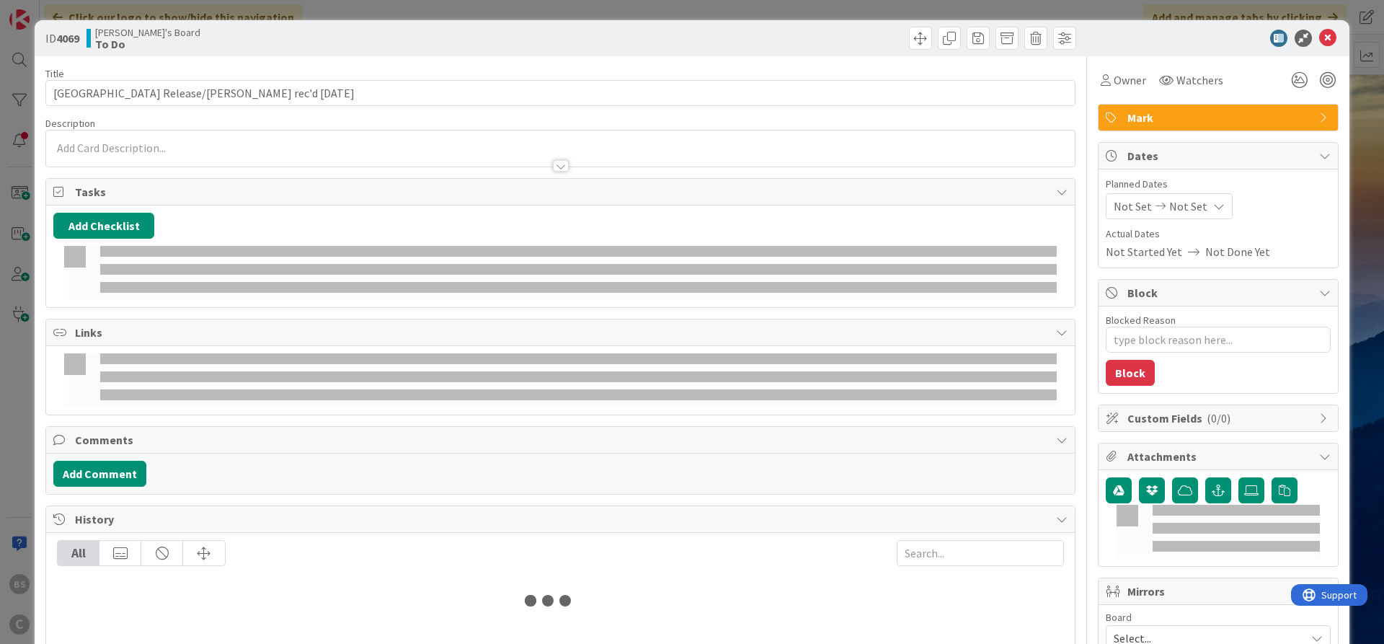
type textarea "x"
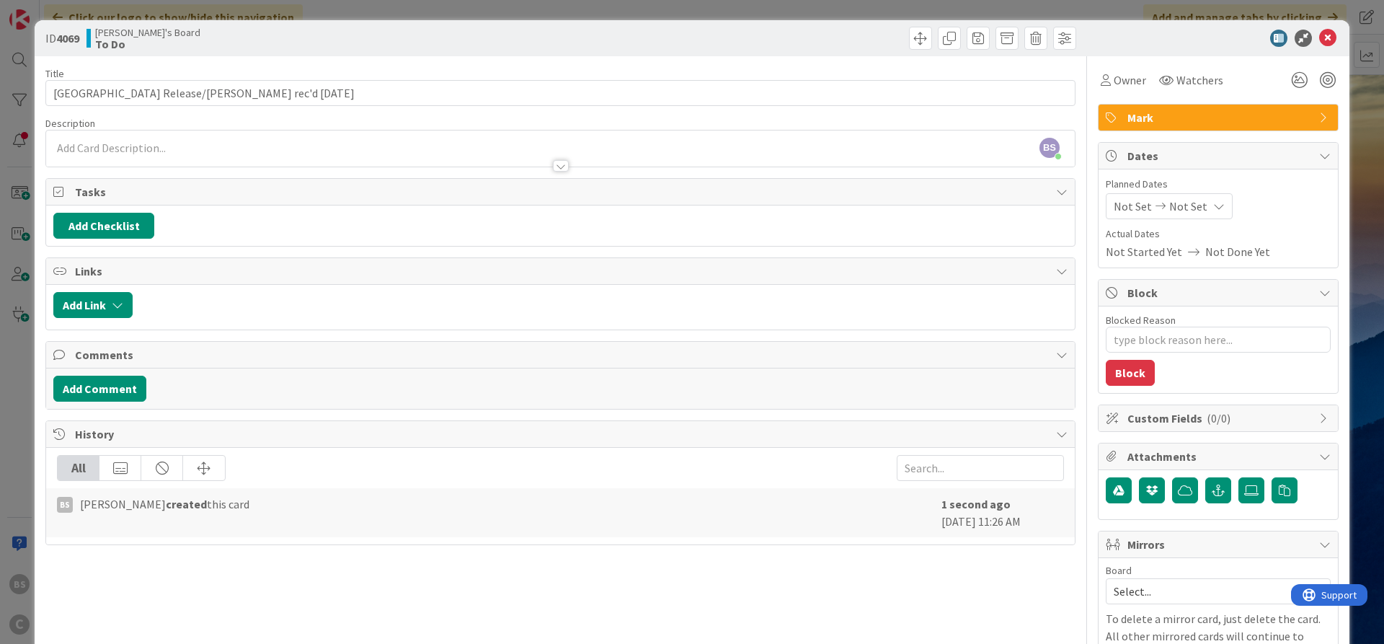
click at [1106, 198] on div "Not Set Not Set" at bounding box center [1168, 206] width 127 height 26
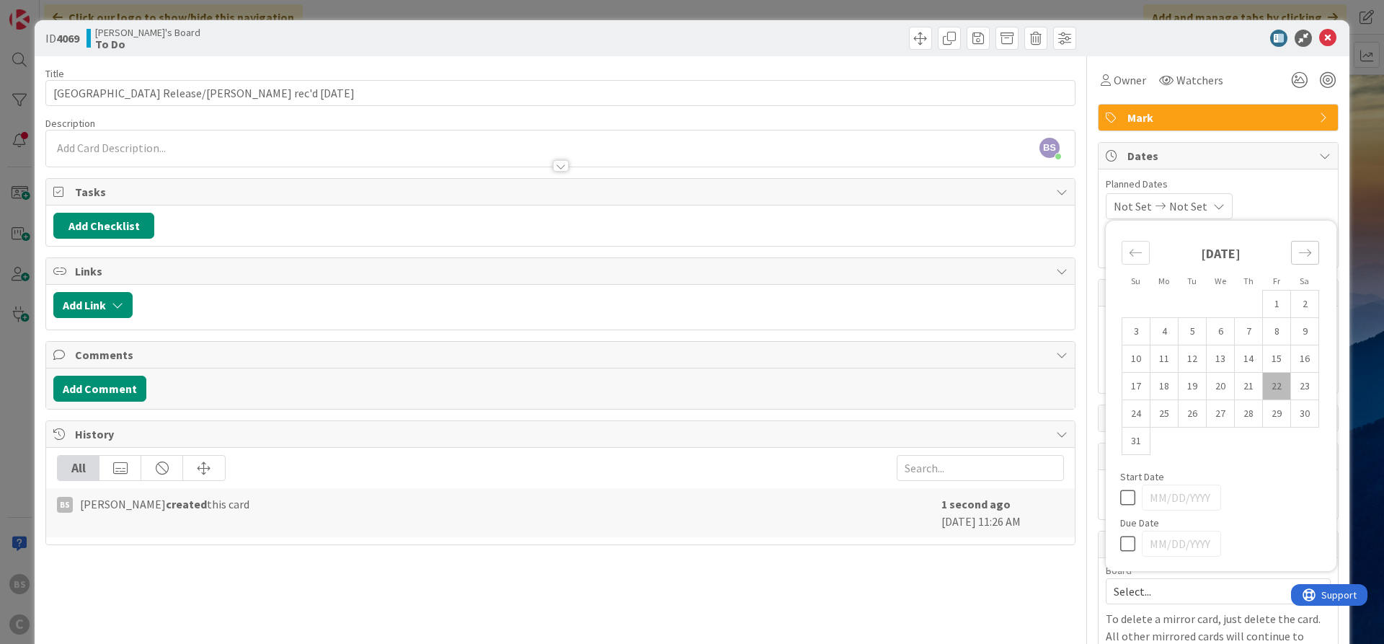
click at [1106, 257] on icon "Move forward to switch to the next month." at bounding box center [1305, 253] width 14 height 14
click at [1106, 303] on td "5" at bounding box center [1277, 303] width 28 height 27
type input "[DATE]"
type textarea "x"
click at [1106, 488] on icon at bounding box center [1131, 515] width 22 height 17
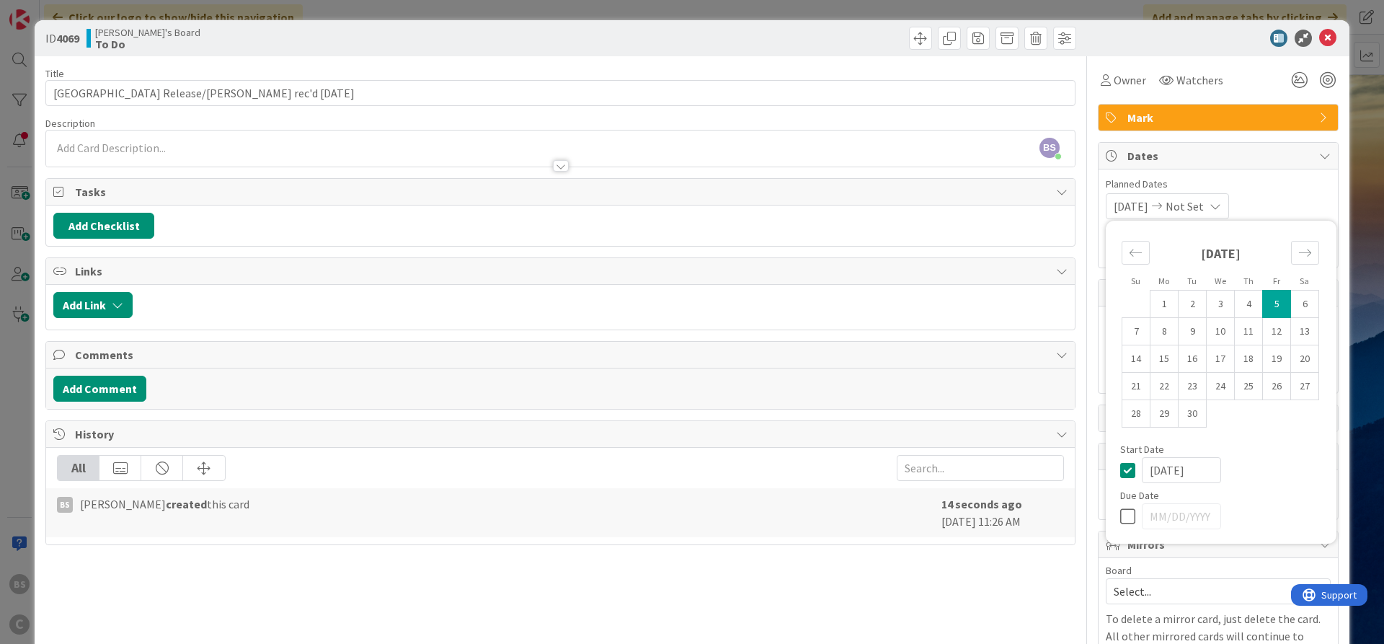
type input "[DATE]"
type textarea "x"
click at [1106, 472] on icon at bounding box center [1131, 469] width 22 height 17
click at [1106, 35] on icon at bounding box center [1327, 38] width 17 height 17
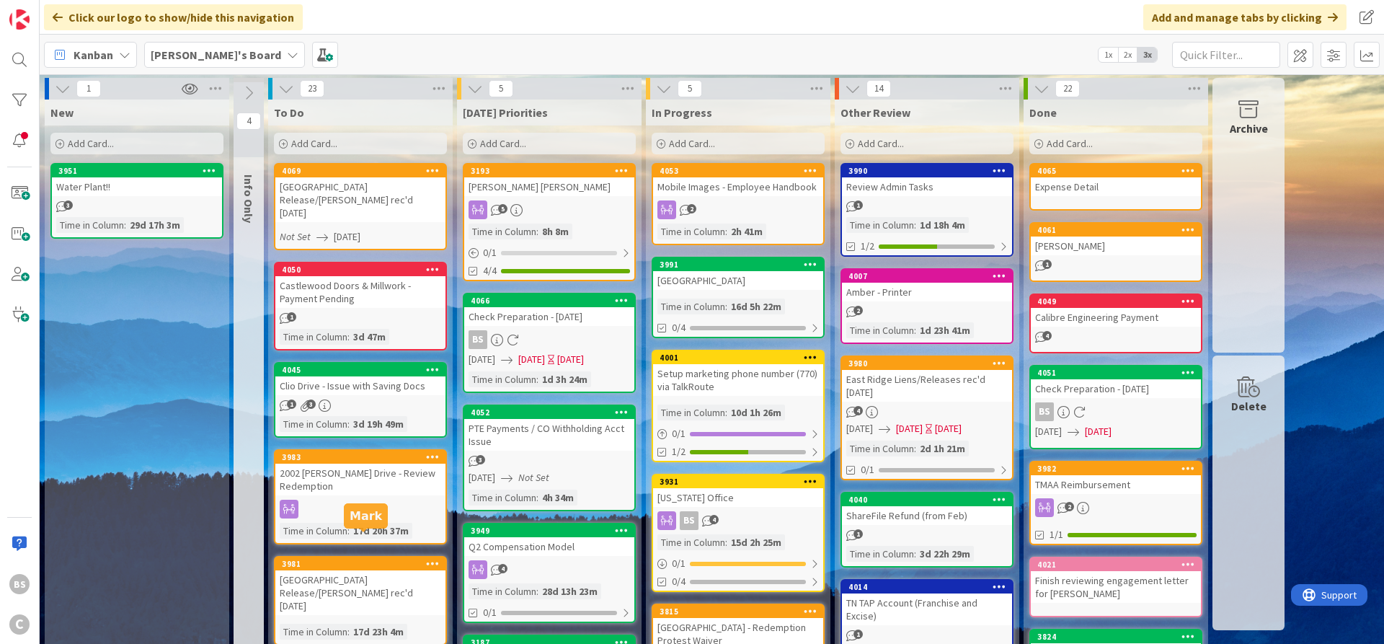
click at [353, 488] on div "3981" at bounding box center [364, 563] width 164 height 10
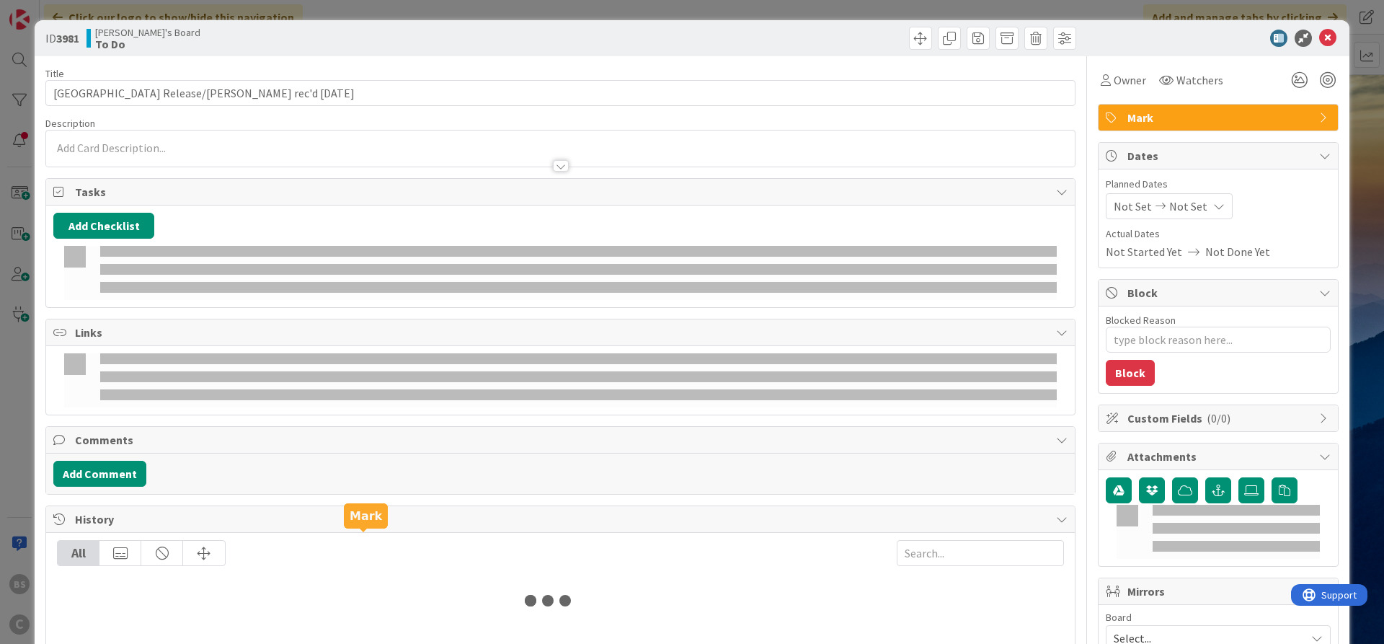
type textarea "x"
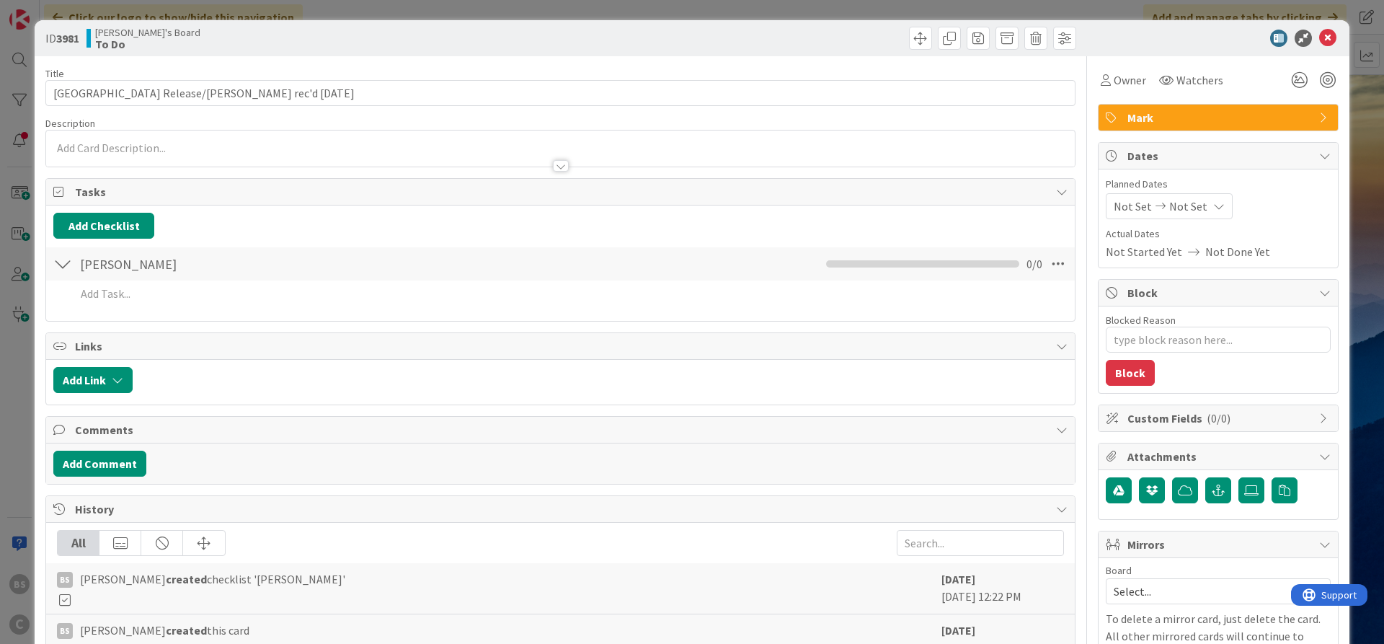
click at [1106, 205] on icon at bounding box center [1219, 206] width 12 height 12
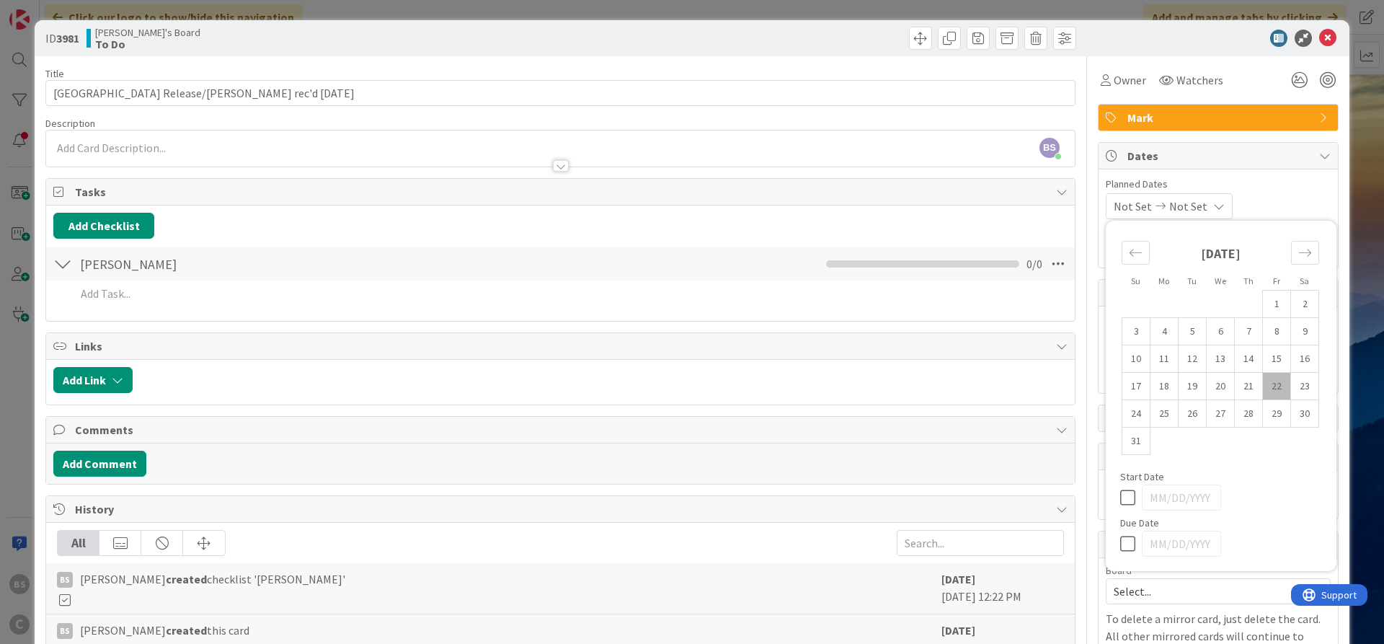
scroll to position [86, 0]
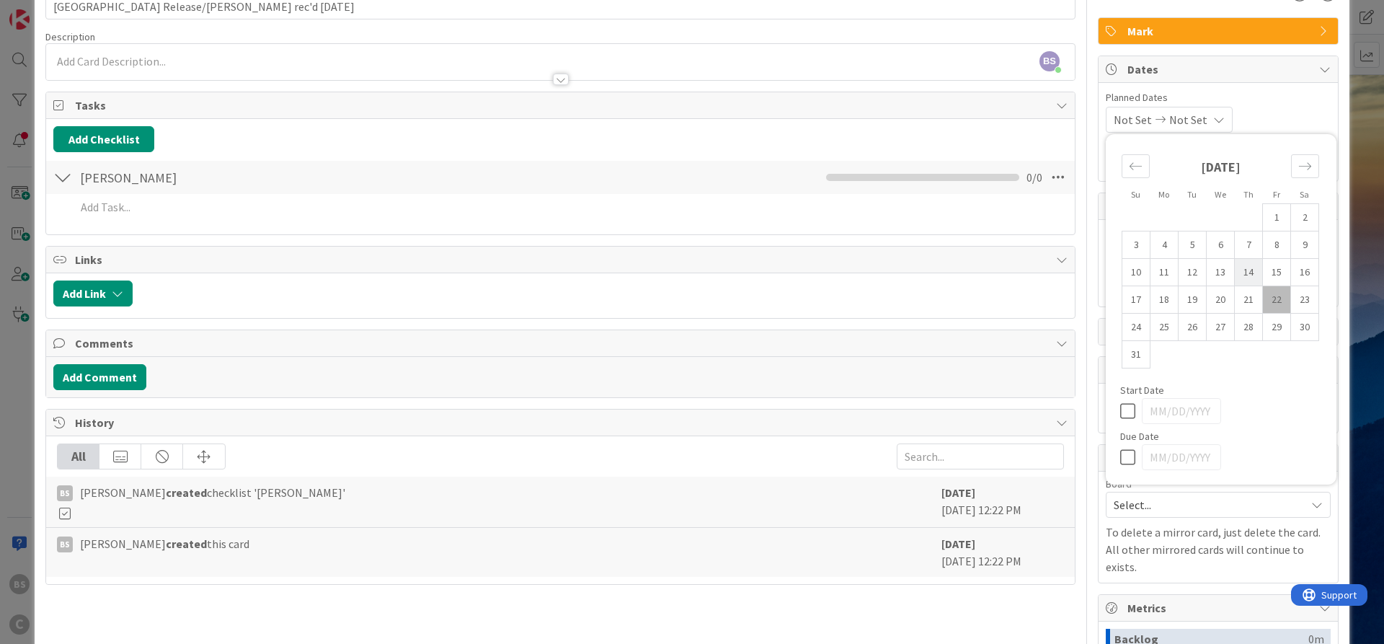
click at [1106, 265] on td "14" at bounding box center [1248, 272] width 28 height 27
type input "[DATE]"
type textarea "x"
click at [1106, 417] on icon at bounding box center [1131, 410] width 22 height 17
click at [1106, 458] on icon at bounding box center [1131, 456] width 22 height 17
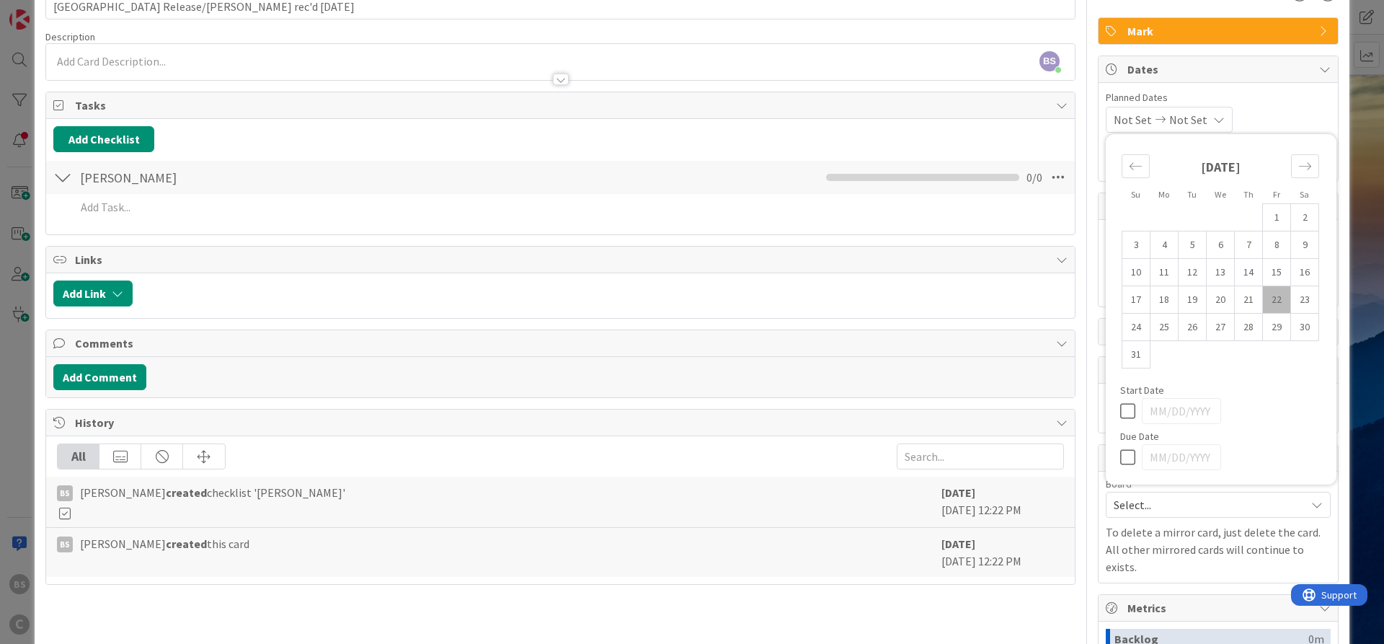
type input "[DATE]"
type textarea "x"
click at [1106, 270] on td "14" at bounding box center [1248, 272] width 28 height 27
type input "[DATE]"
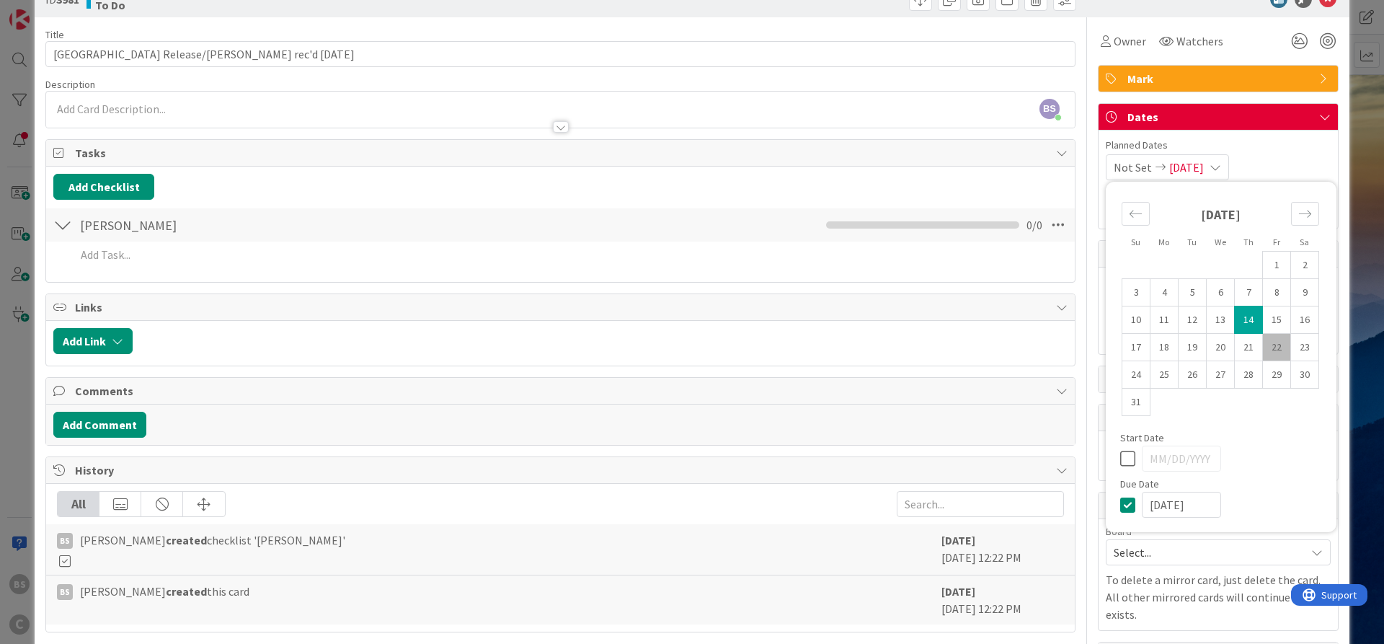
scroll to position [0, 0]
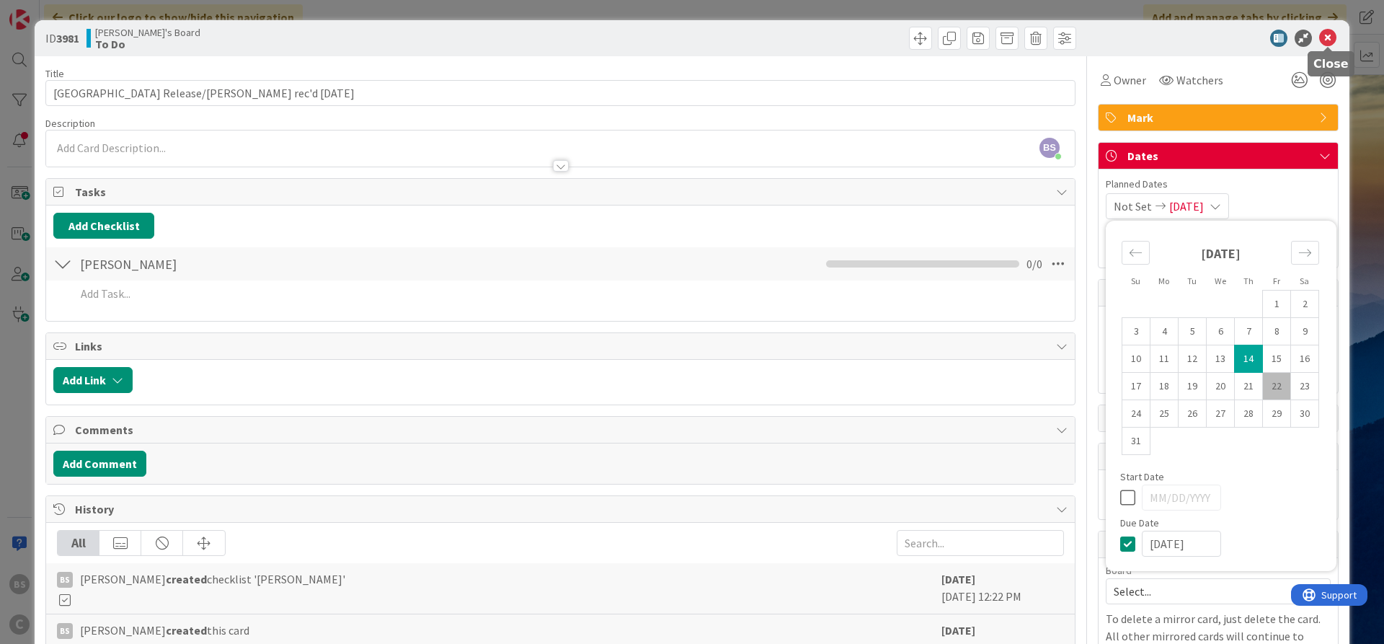
click at [1106, 35] on icon at bounding box center [1327, 38] width 17 height 17
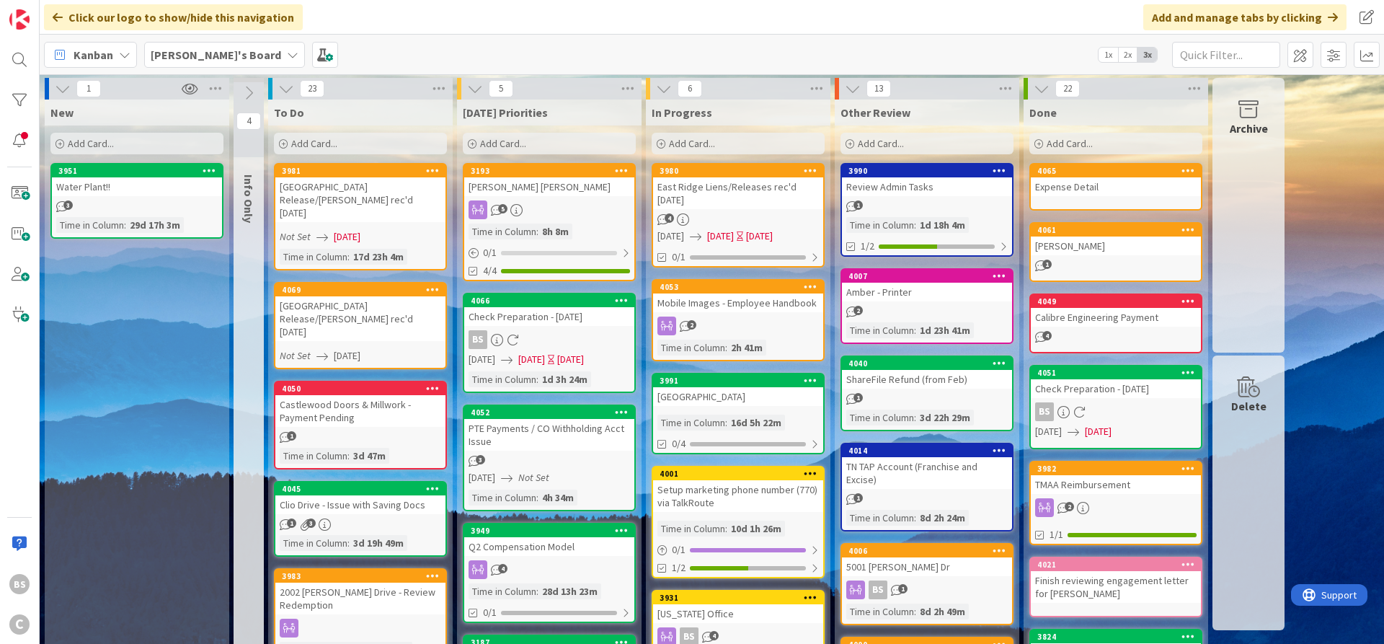
click at [725, 188] on div "East Ridge Liens/Releases rec'd [DATE]" at bounding box center [738, 193] width 170 height 32
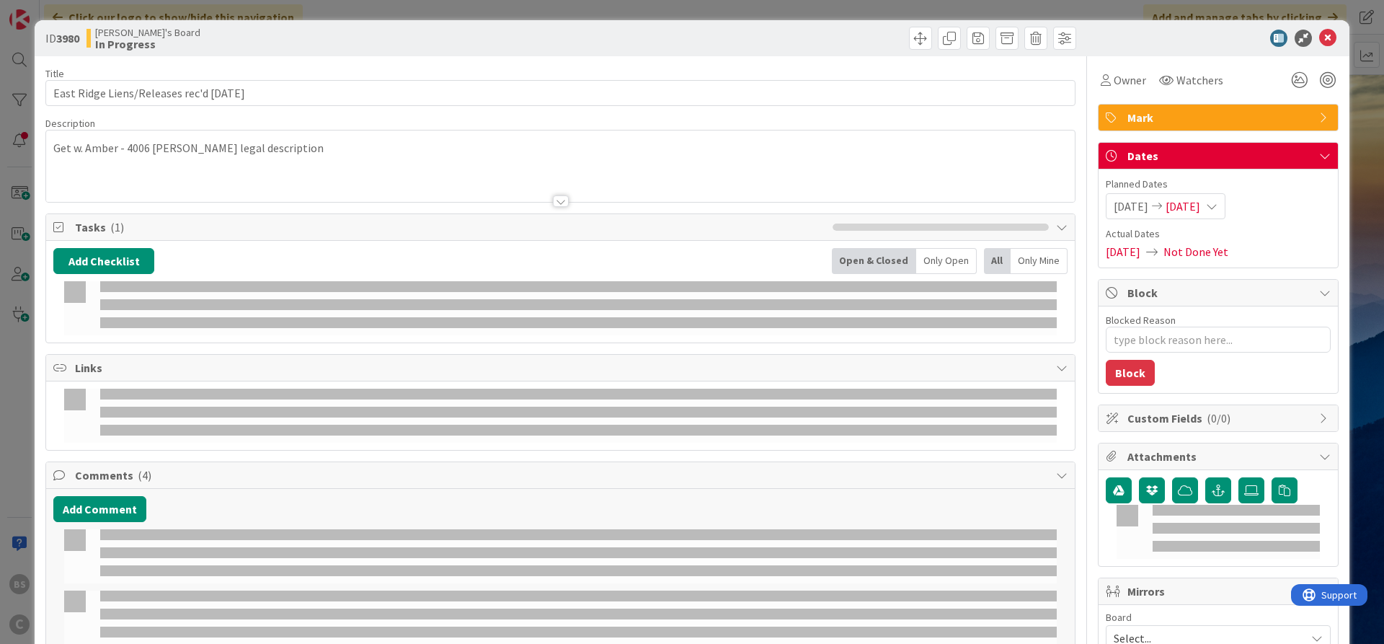
type textarea "x"
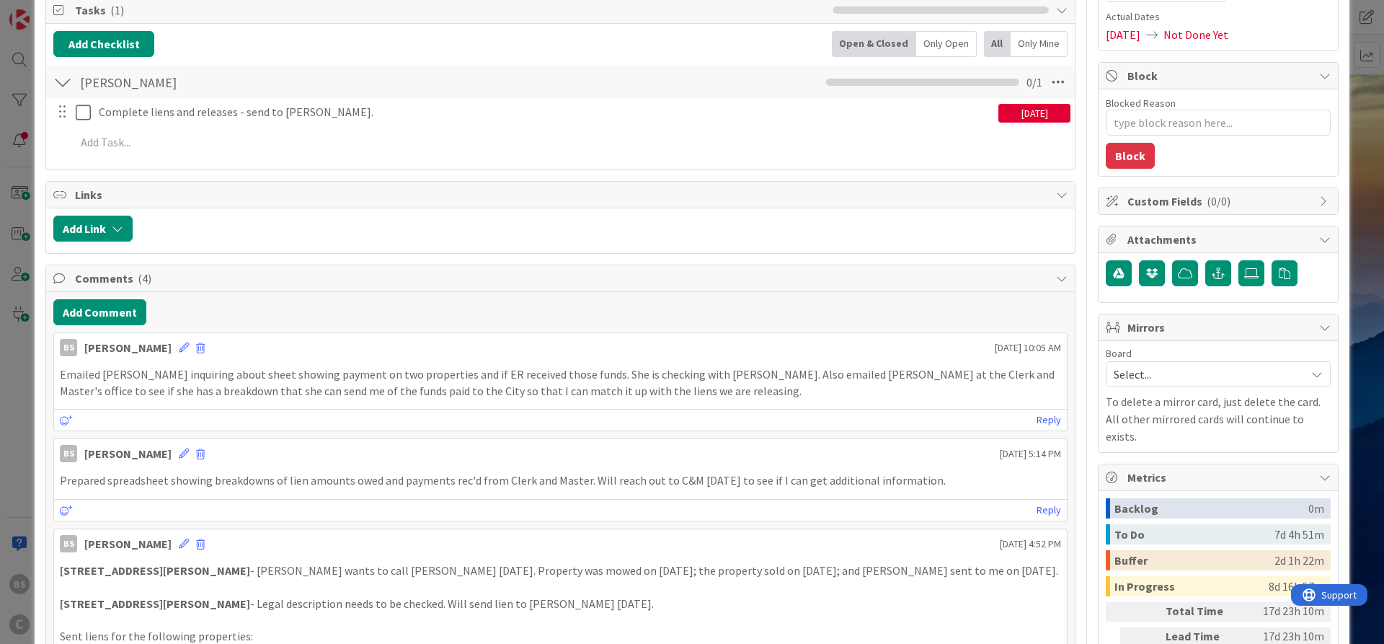
scroll to position [259, 0]
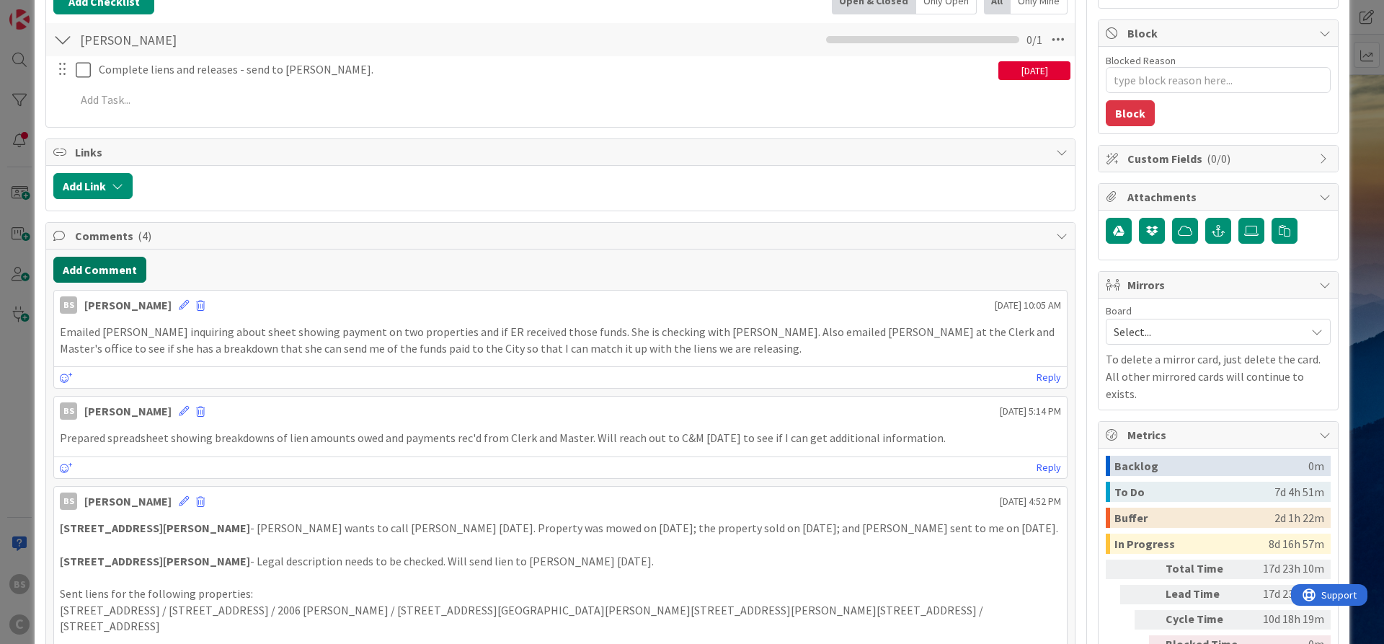
click at [120, 262] on button "Add Comment" at bounding box center [99, 270] width 93 height 26
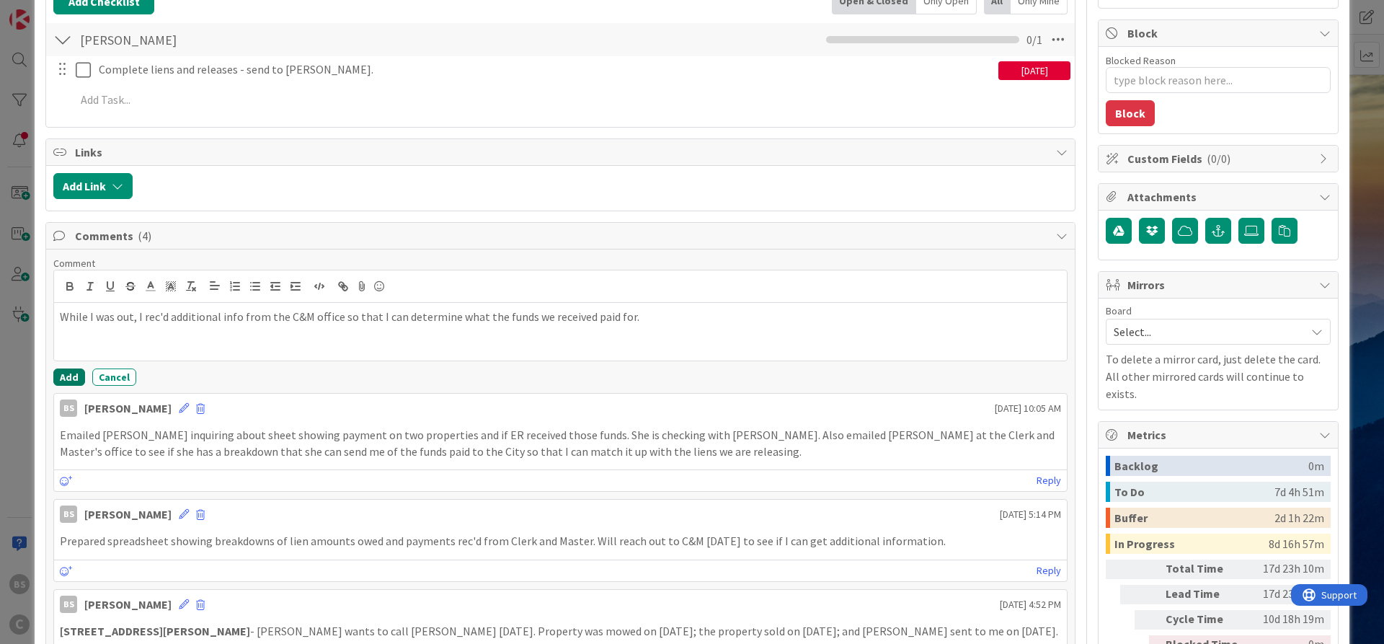
click at [69, 372] on button "Add" at bounding box center [69, 376] width 32 height 17
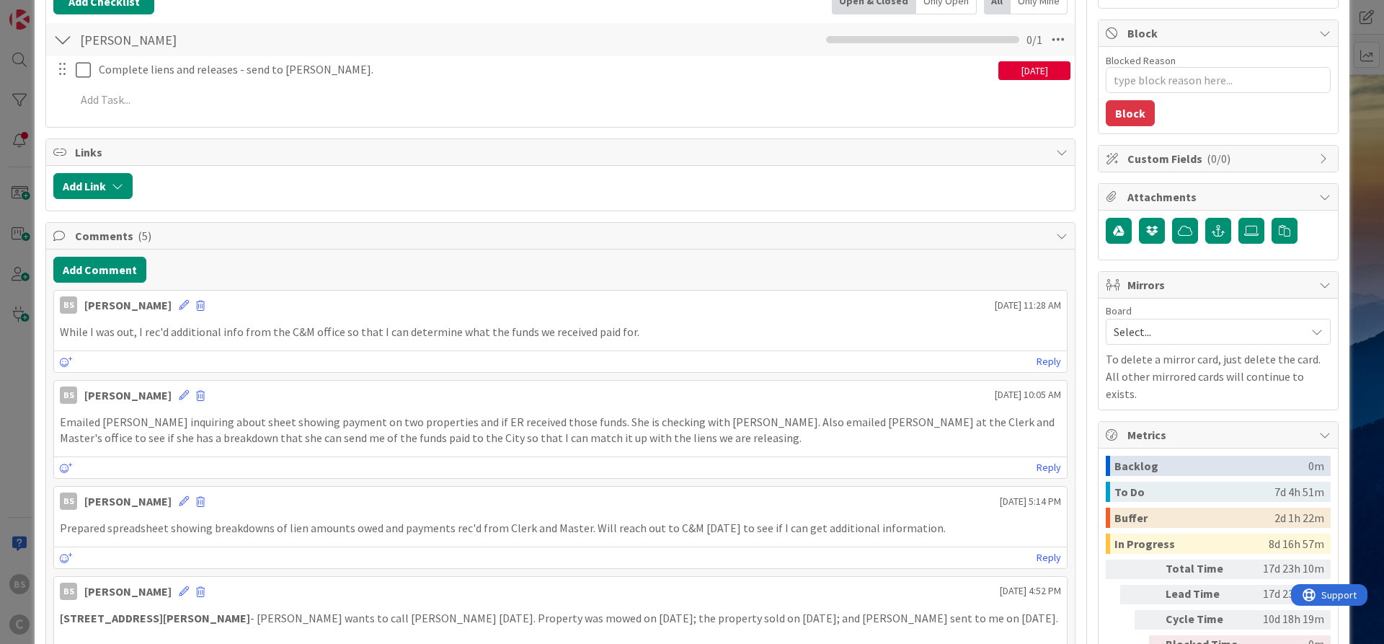
type textarea "x"
drag, startPoint x: 117, startPoint y: 344, endPoint x: 125, endPoint y: 339, distance: 9.4
click at [117, 343] on div "While I was out, I rec'd additional info from the C&M office so that I can dete…" at bounding box center [560, 332] width 1012 height 28
click at [131, 333] on p "While I was out, I rec'd additional info from the C&M office so that I can dete…" at bounding box center [560, 332] width 1001 height 17
click at [179, 303] on icon at bounding box center [184, 305] width 10 height 10
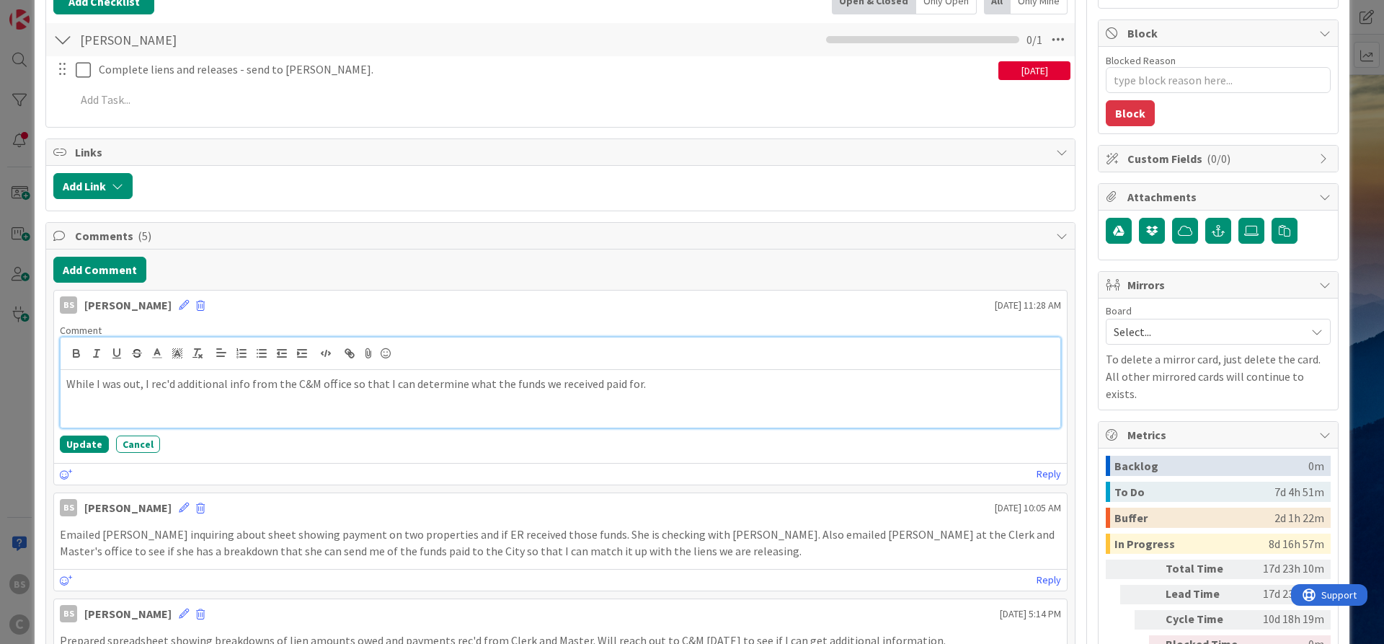
click at [134, 386] on p "While I was out, I rec'd additional info from the C&M office so that I can dete…" at bounding box center [560, 383] width 988 height 17
click at [697, 383] on p "While I was out [DATE], I rec'd additional info from the C&M office so that I c…" at bounding box center [560, 383] width 988 height 17
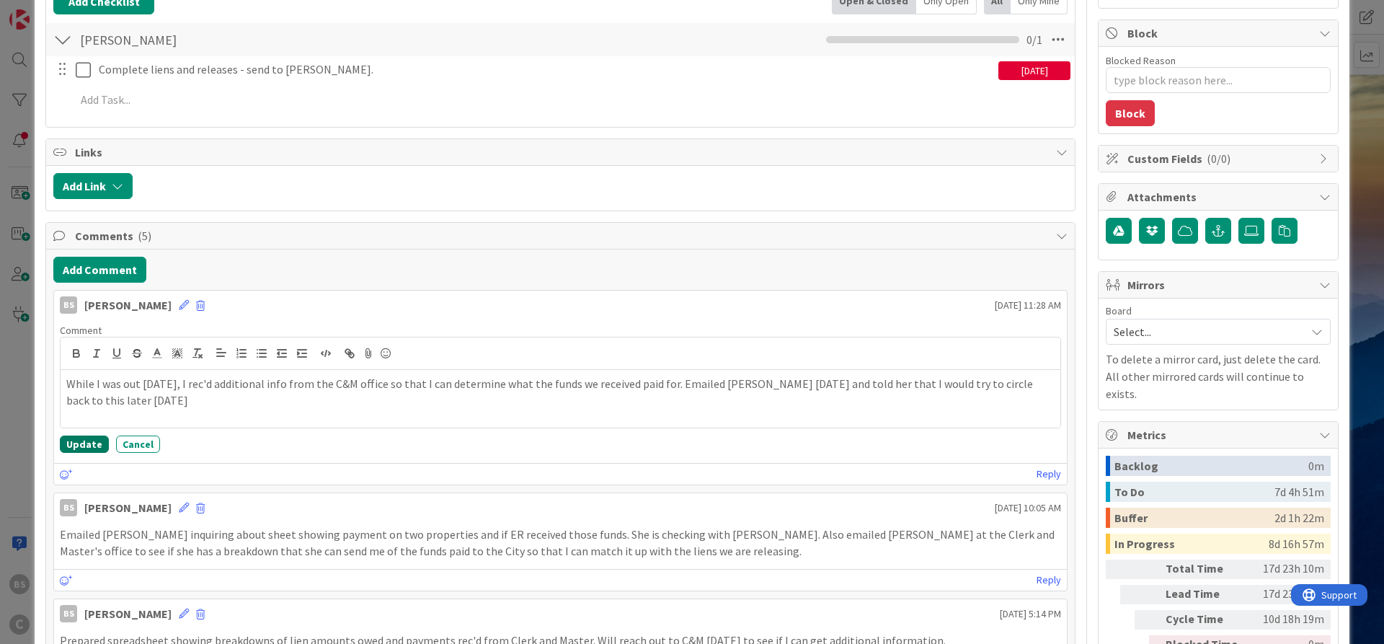
click at [80, 435] on div "Comment While I was out [DATE], I rec'd additional info from the C&M office so …" at bounding box center [560, 388] width 1012 height 141
click at [84, 442] on button "Update" at bounding box center [84, 443] width 49 height 17
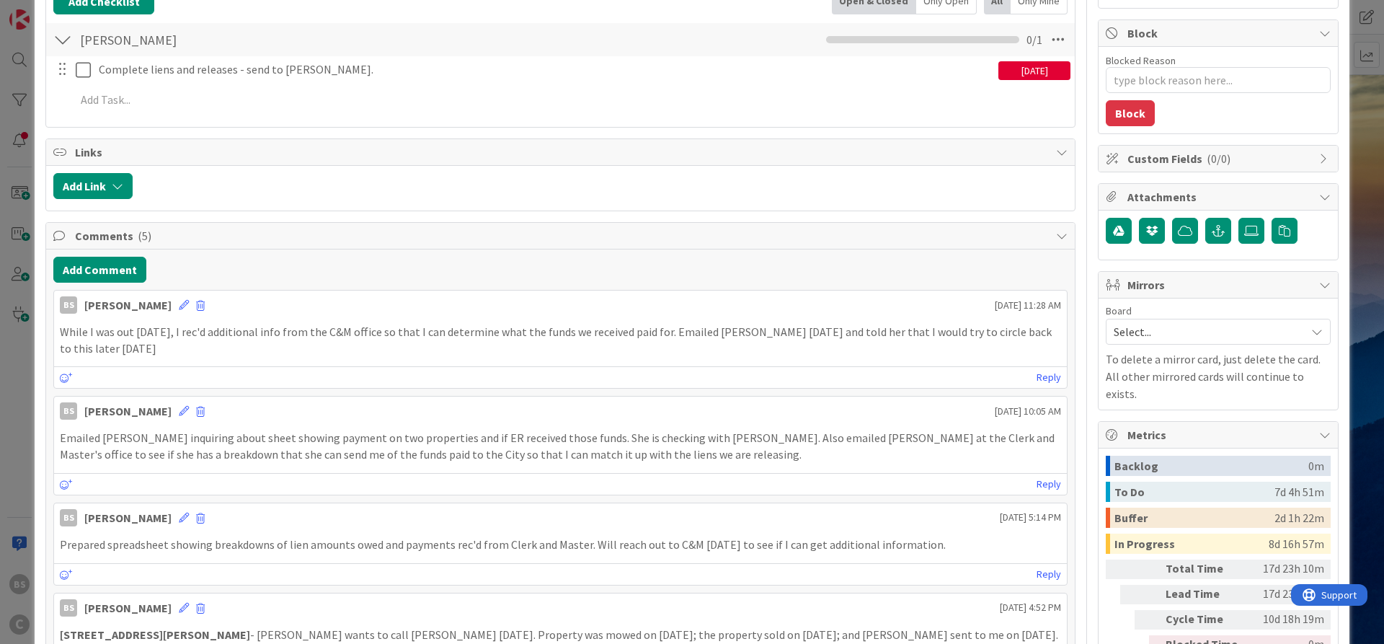
scroll to position [0, 0]
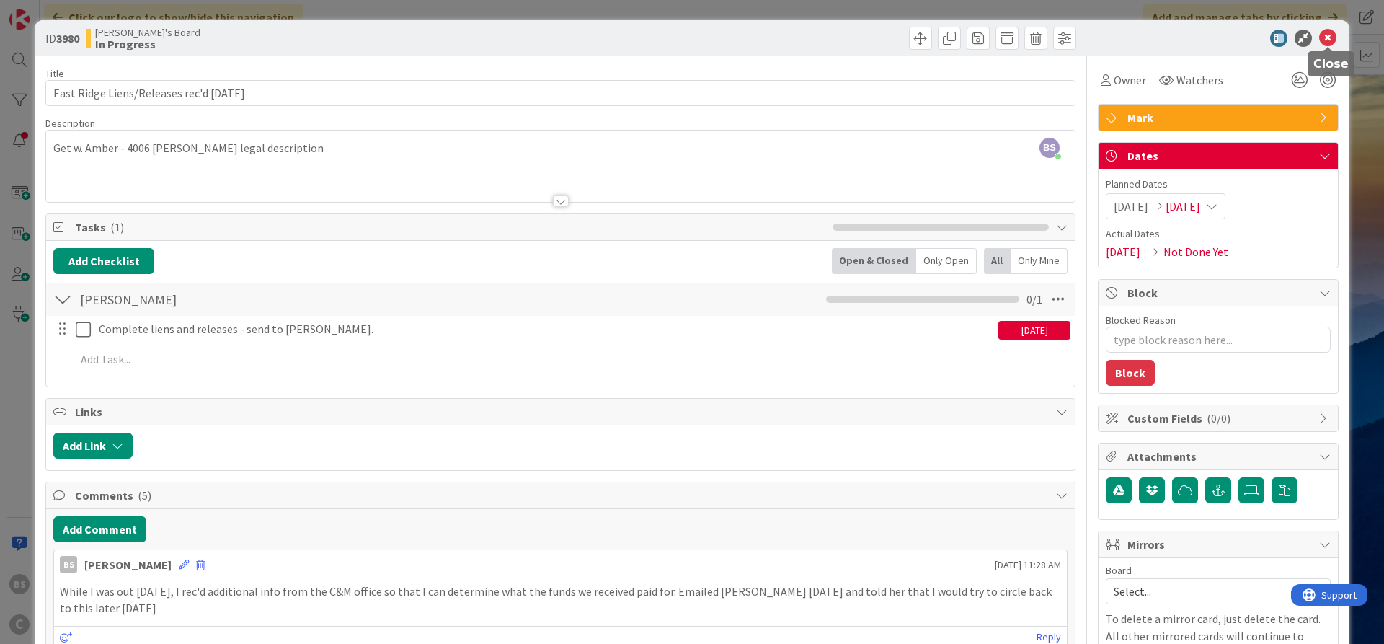
click at [1106, 37] on icon at bounding box center [1327, 38] width 17 height 17
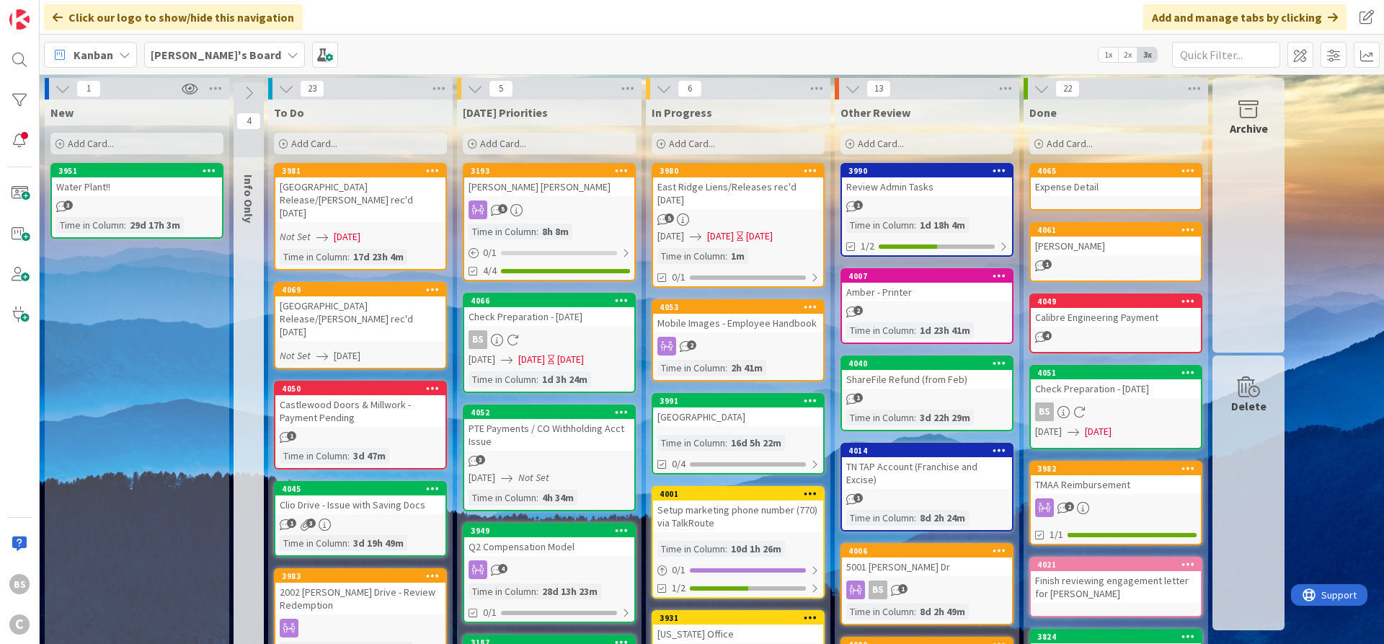
click at [195, 48] on b "[PERSON_NAME]'s Board" at bounding box center [216, 55] width 130 height 14
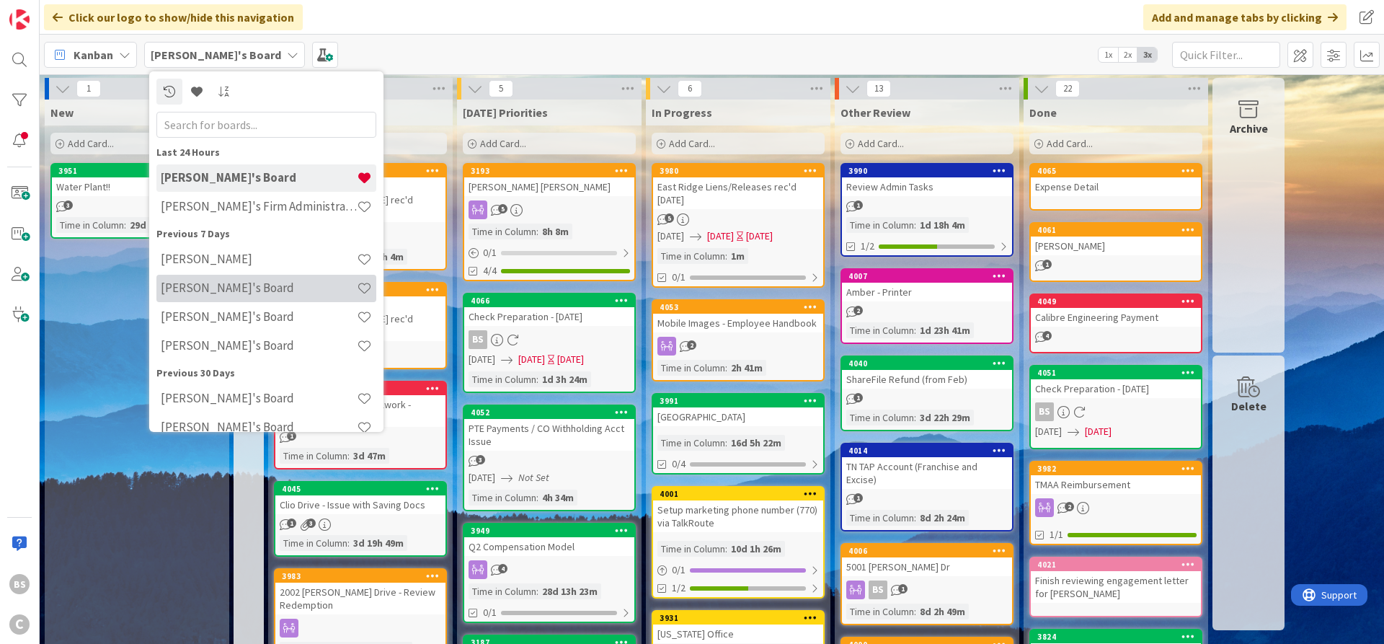
click at [213, 298] on div "[PERSON_NAME]'s Board" at bounding box center [266, 288] width 220 height 27
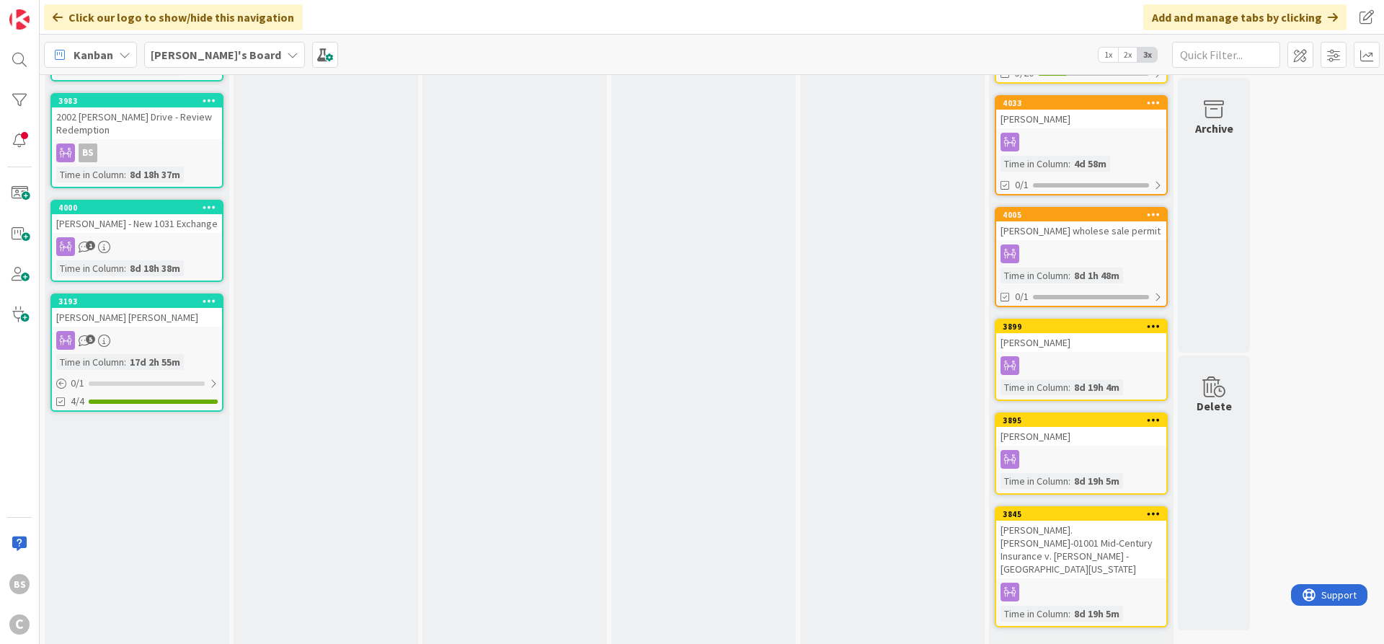
scroll to position [625, 0]
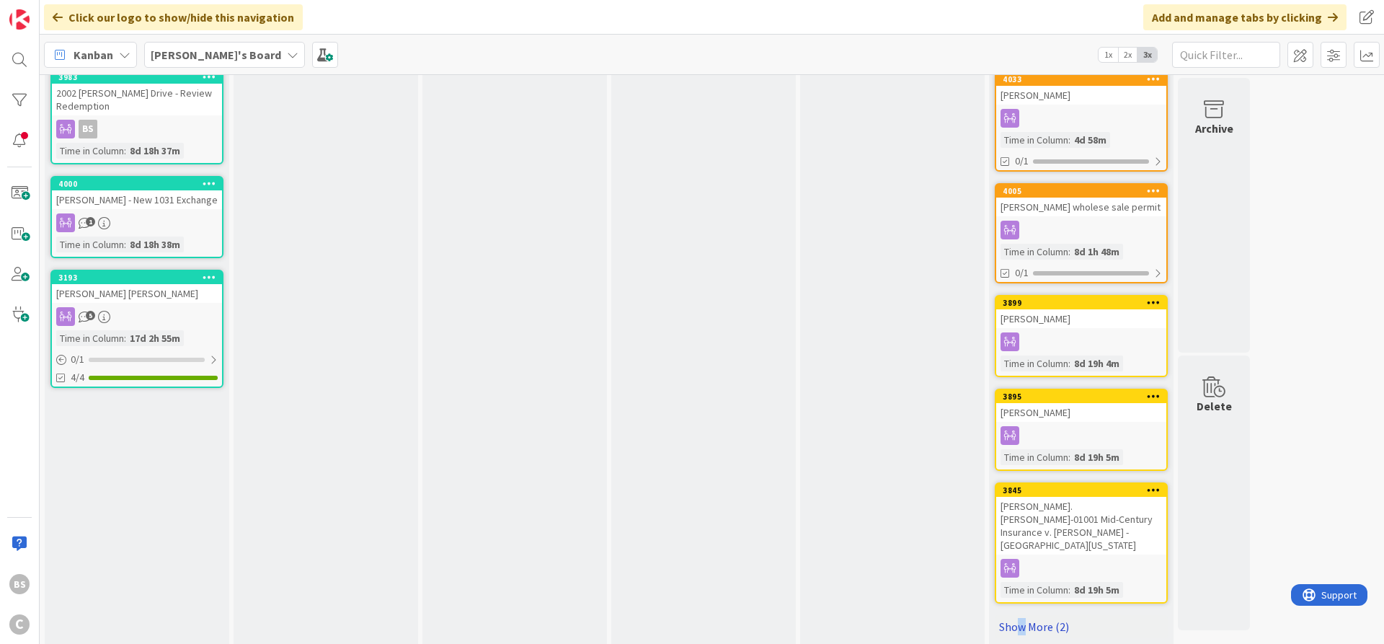
click at [1022, 488] on link "Show More (2)" at bounding box center [1080, 626] width 173 height 23
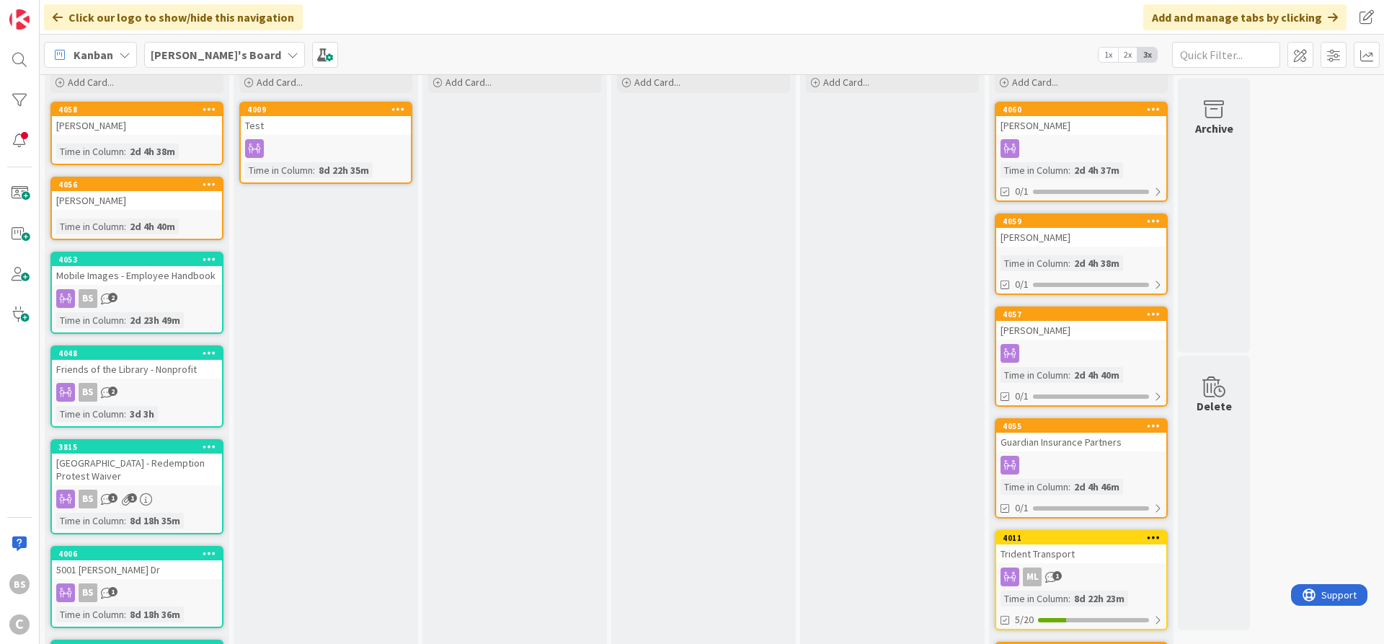
scroll to position [0, 0]
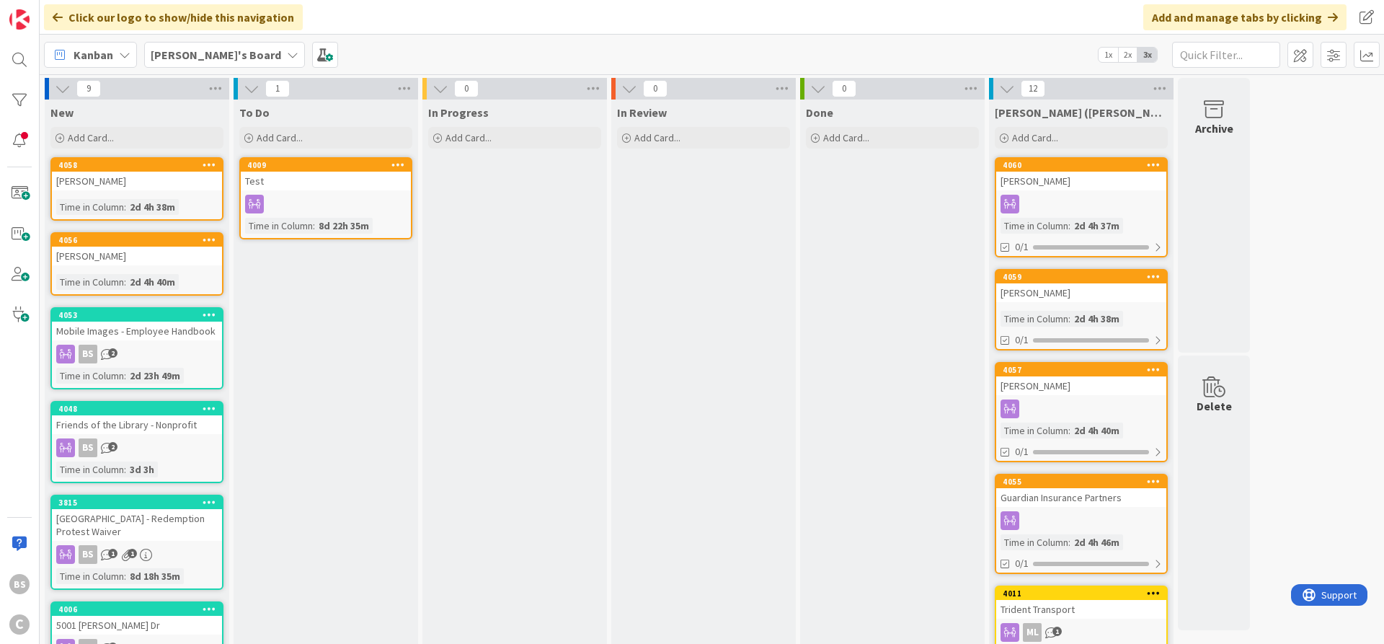
click at [185, 55] on b "[PERSON_NAME]'s Board" at bounding box center [216, 55] width 130 height 14
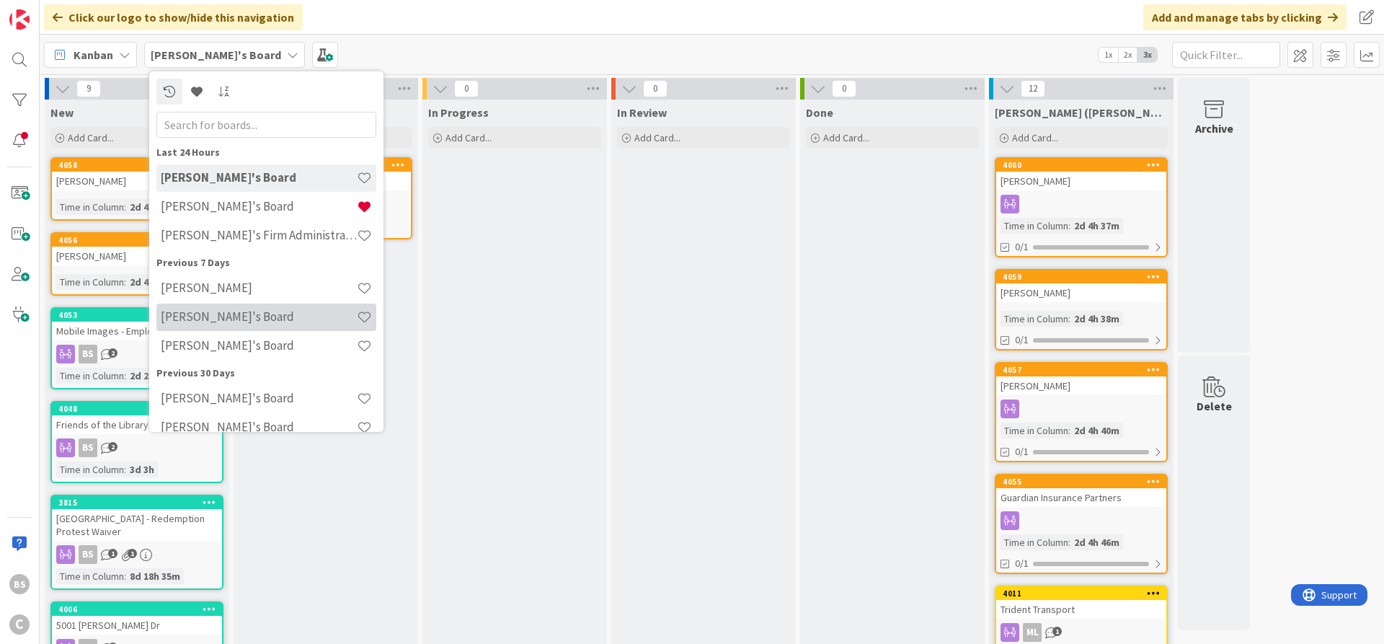
click at [201, 310] on h4 "[PERSON_NAME]'s Board" at bounding box center [259, 316] width 196 height 14
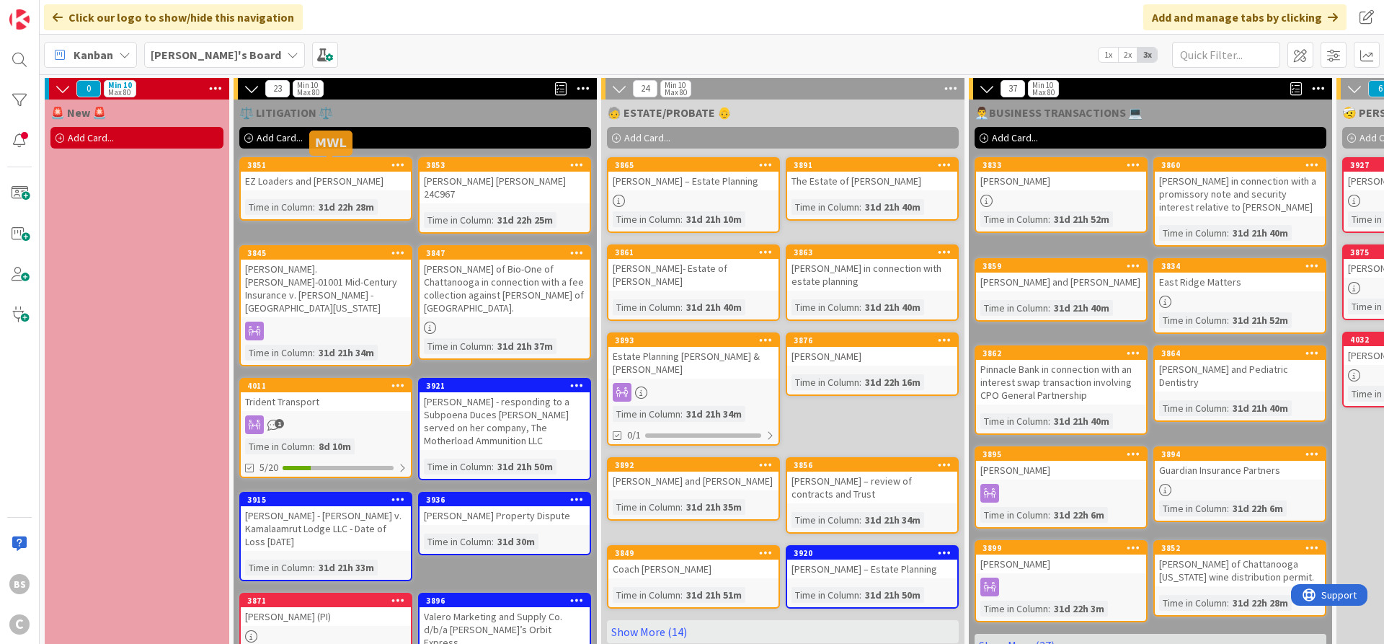
click at [323, 161] on div "3851" at bounding box center [329, 165] width 164 height 10
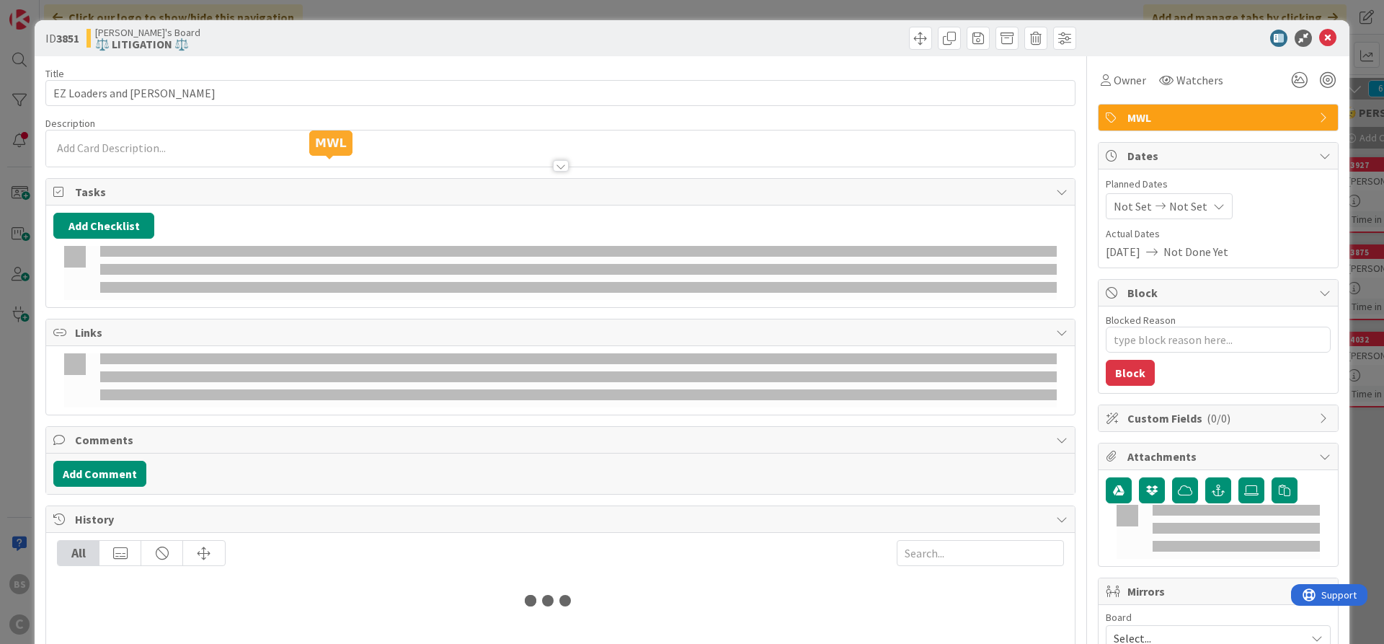
type textarea "x"
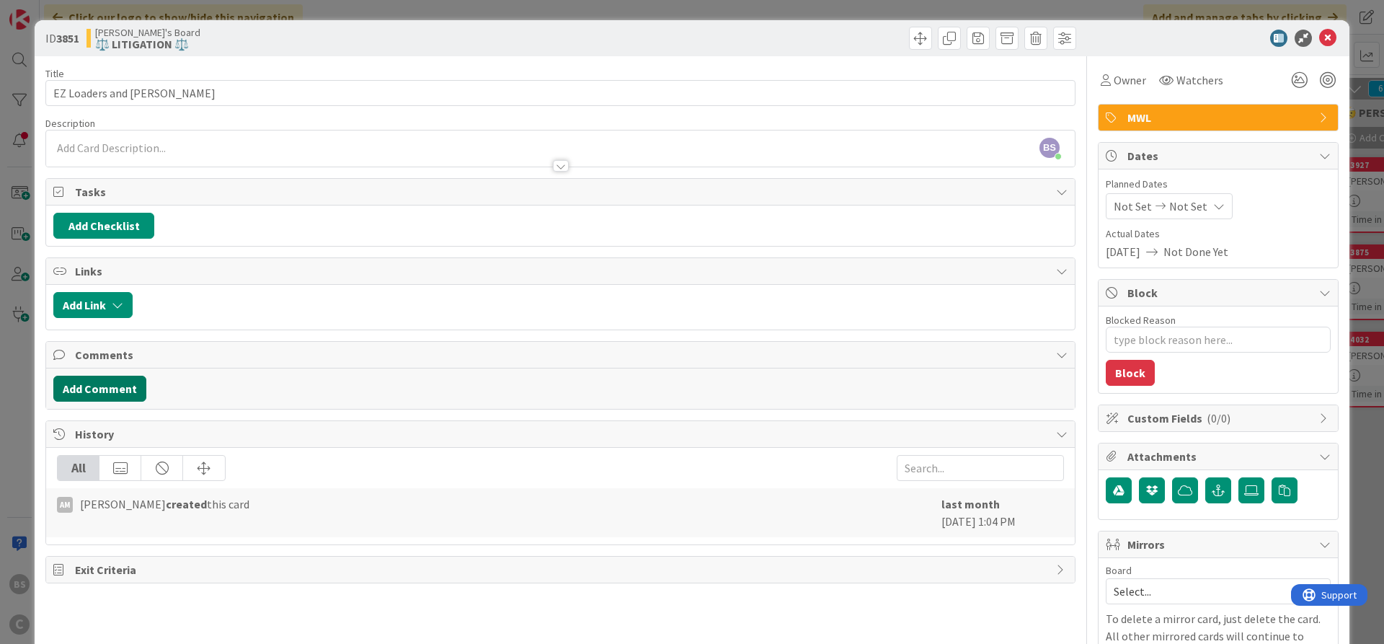
click at [118, 380] on button "Add Comment" at bounding box center [99, 388] width 93 height 26
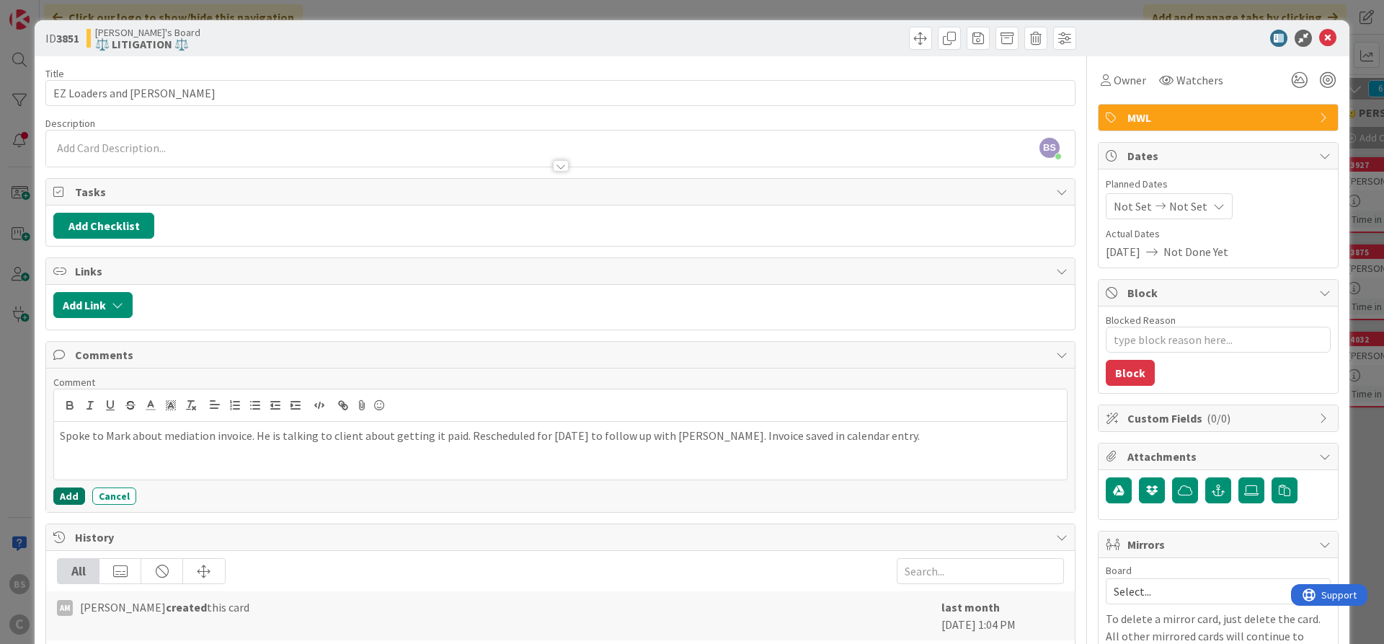
click at [74, 488] on button "Add" at bounding box center [69, 495] width 32 height 17
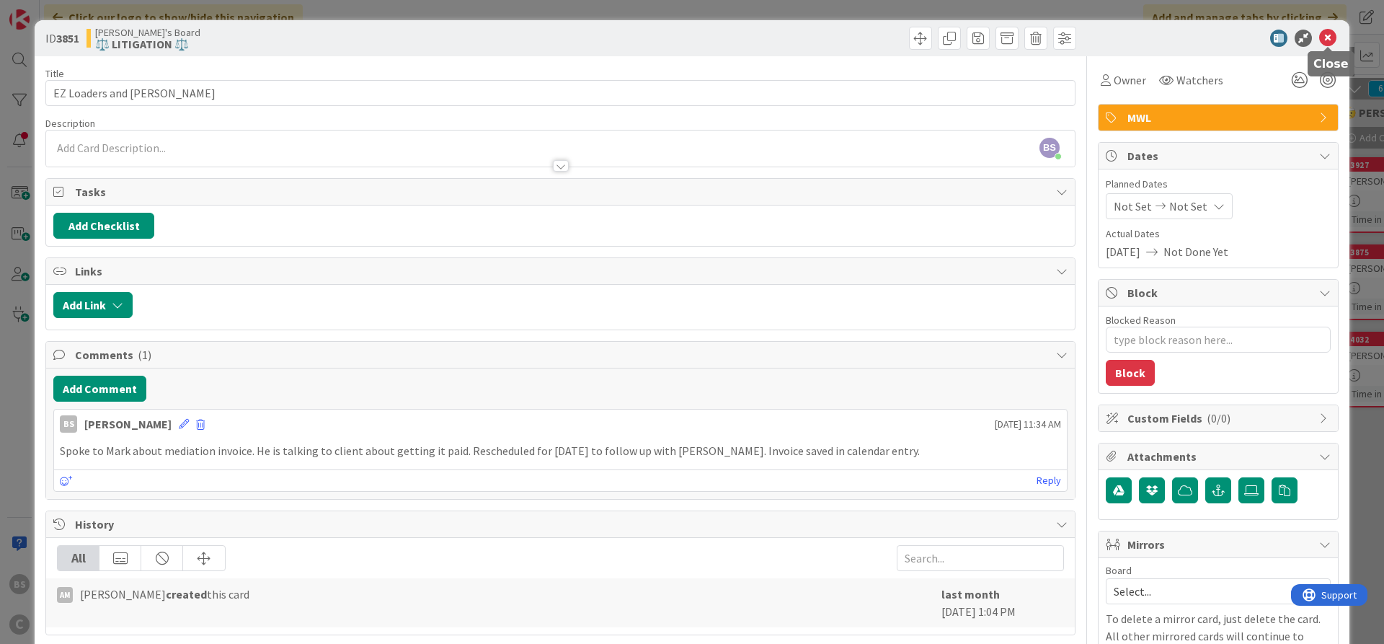
click at [1106, 37] on icon at bounding box center [1327, 38] width 17 height 17
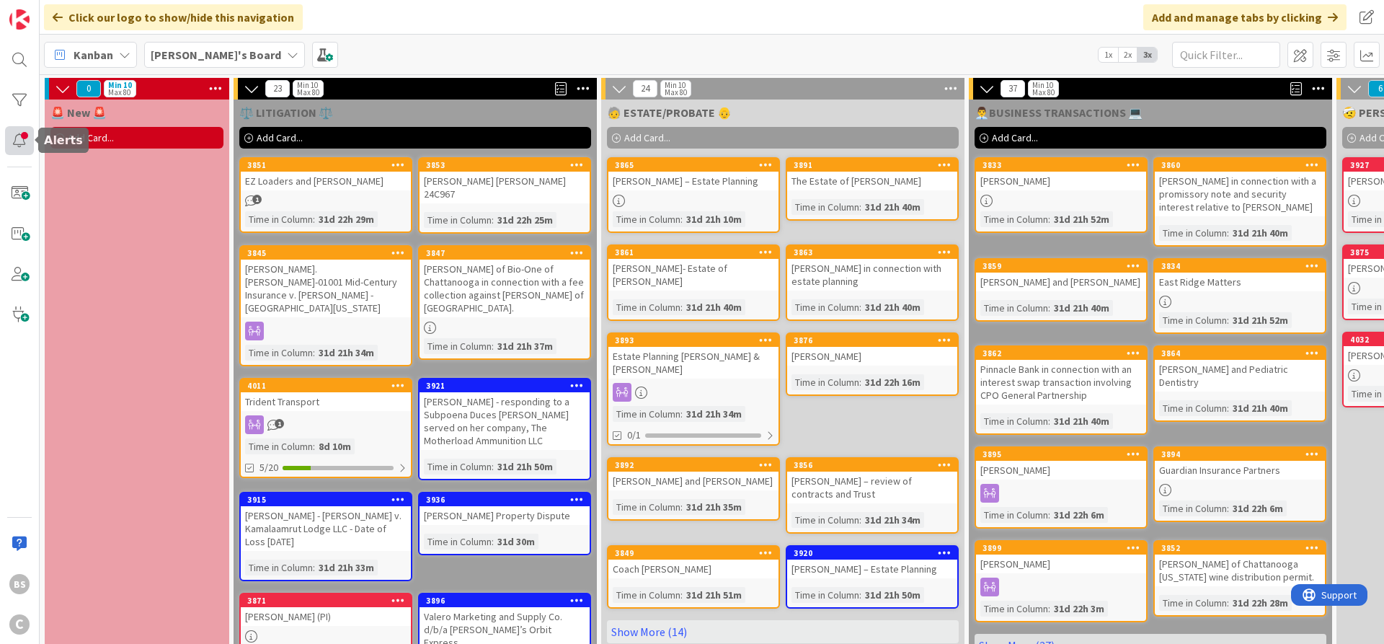
click at [19, 138] on div at bounding box center [19, 140] width 29 height 29
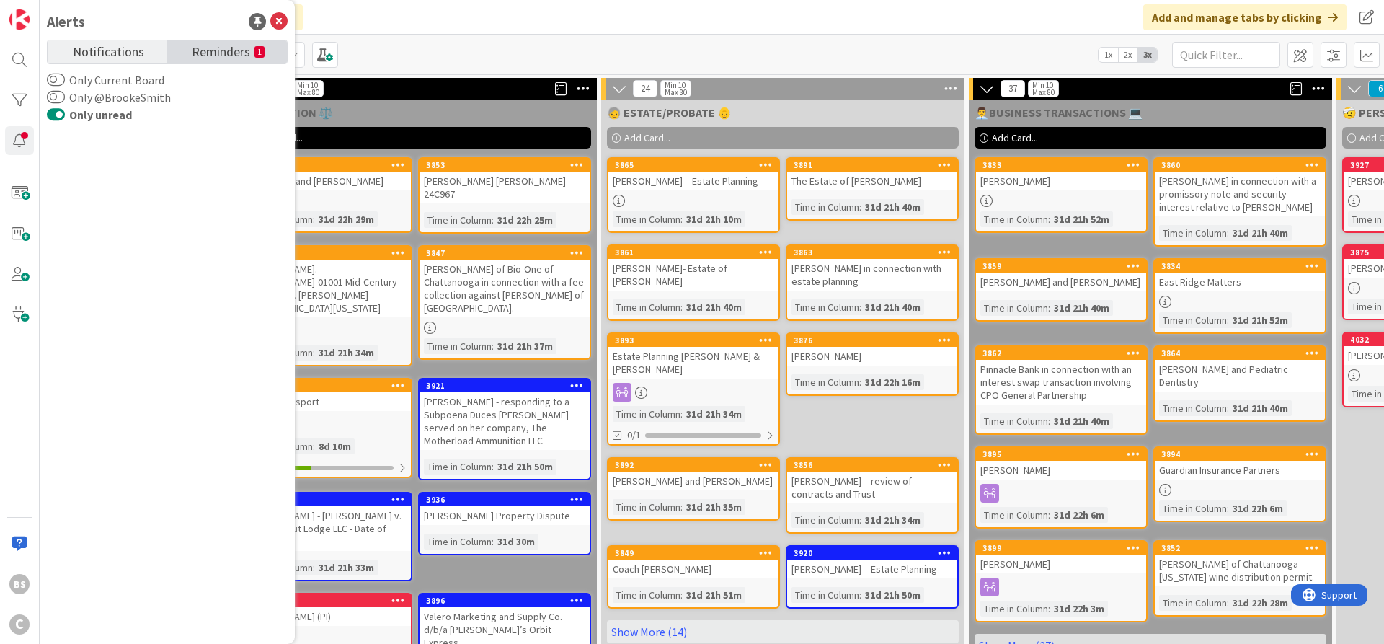
click at [233, 44] on span "Reminders" at bounding box center [221, 50] width 58 height 20
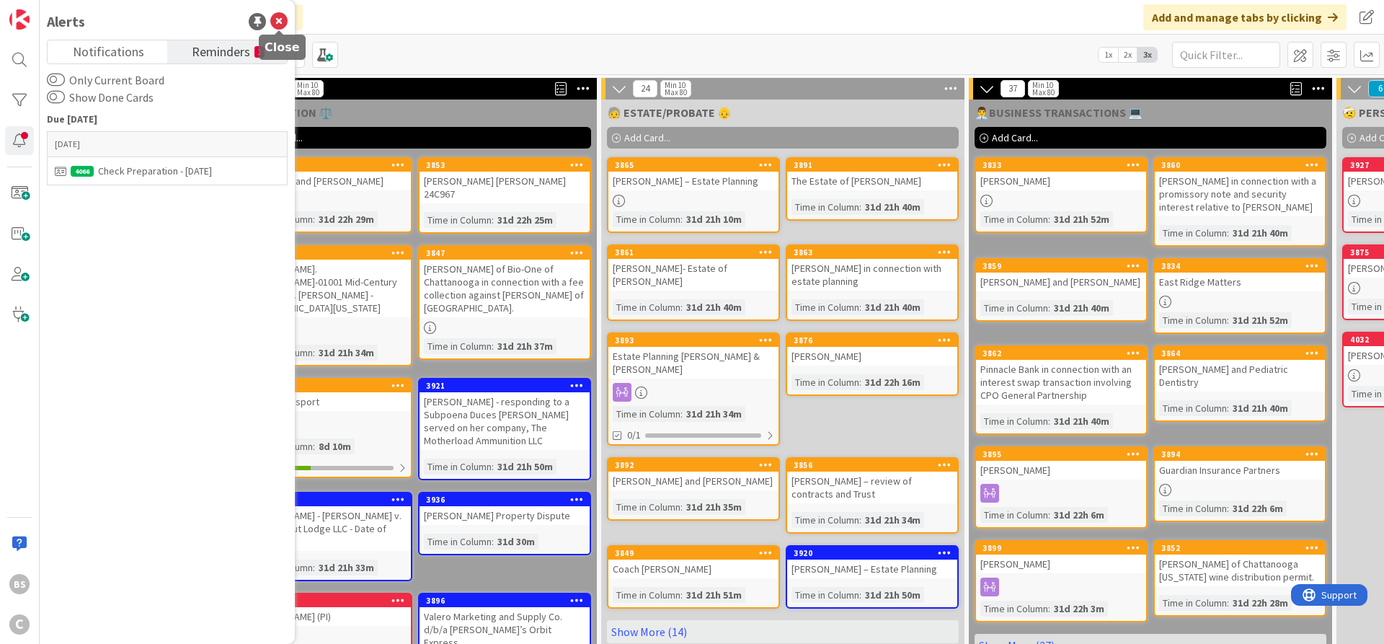
click at [277, 20] on icon at bounding box center [278, 21] width 17 height 17
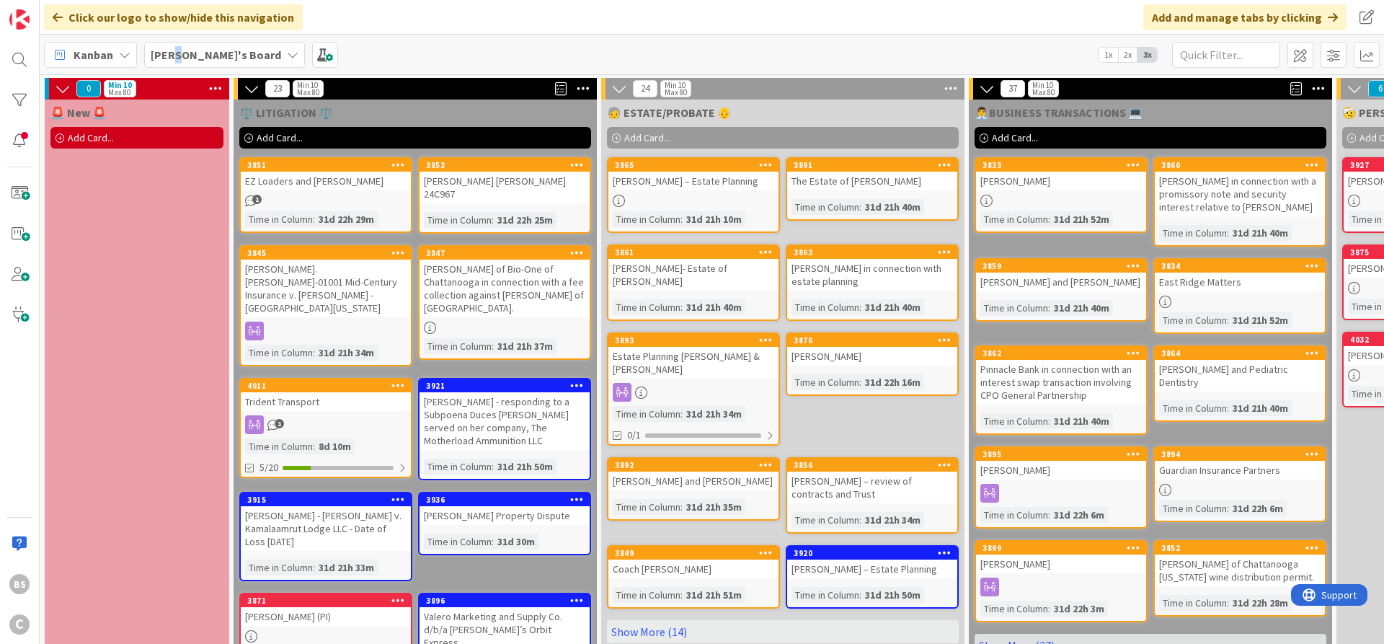
click at [182, 52] on b "[PERSON_NAME]'s Board" at bounding box center [216, 55] width 130 height 14
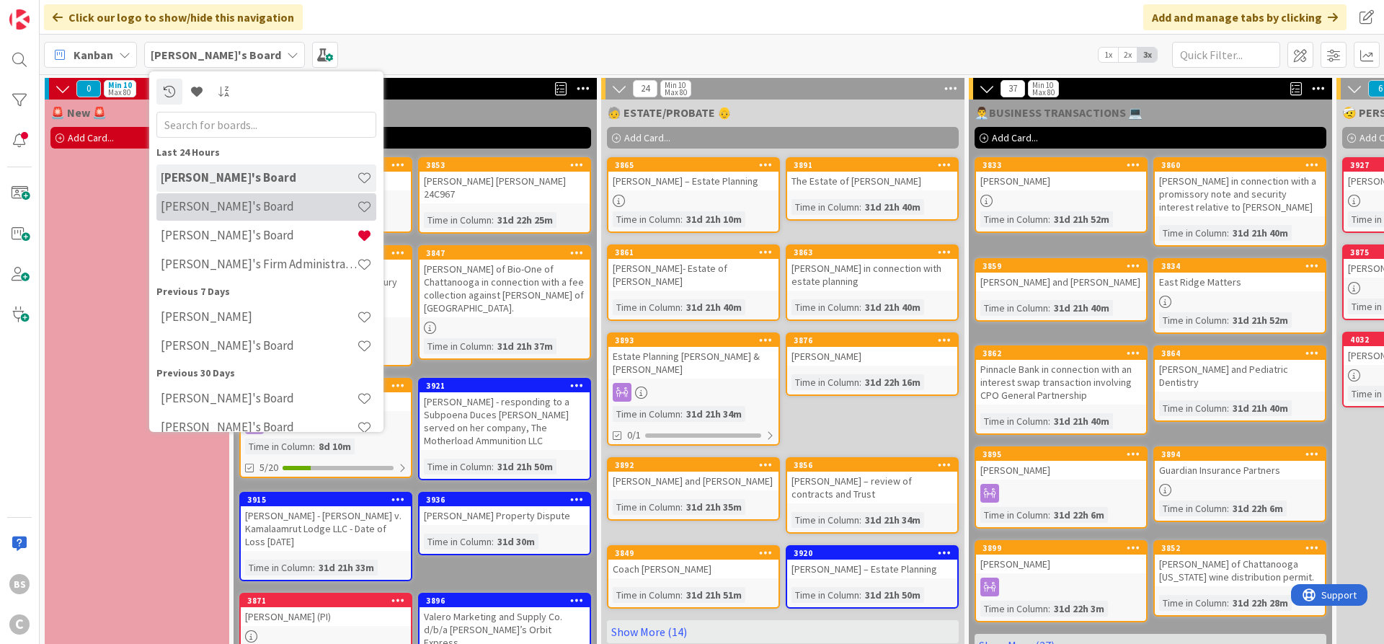
click at [191, 203] on h4 "[PERSON_NAME]'s Board" at bounding box center [259, 206] width 196 height 14
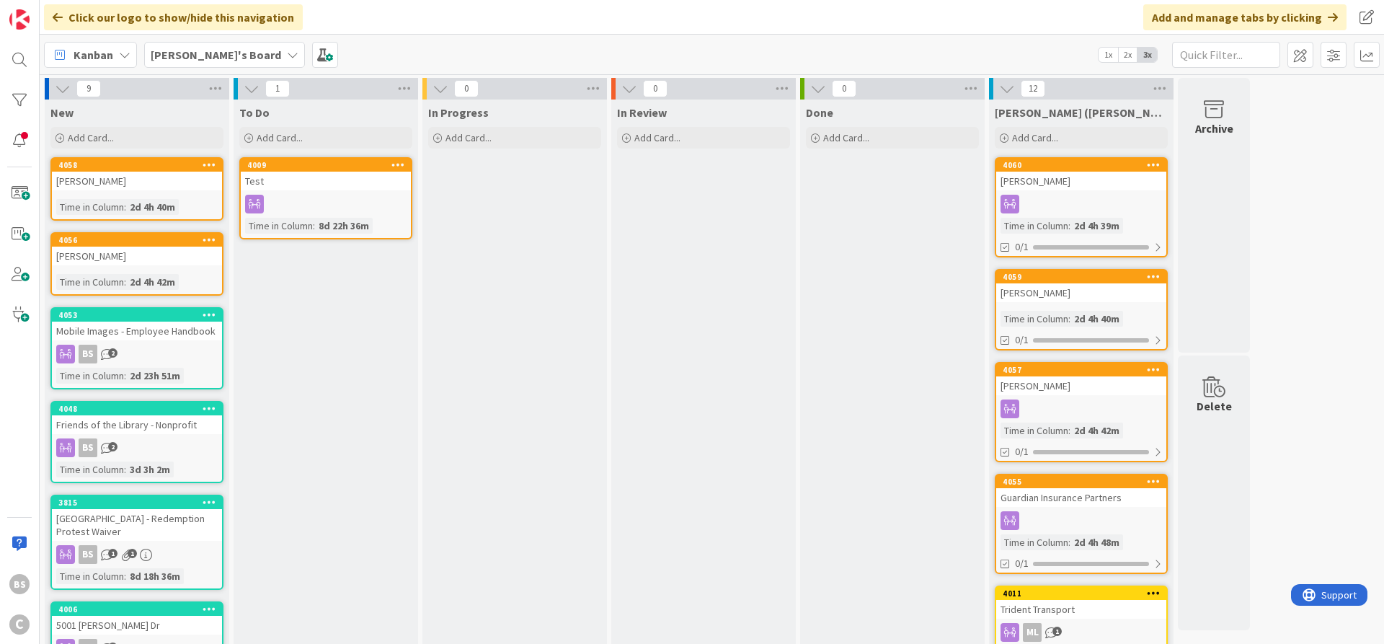
click at [200, 48] on b "[PERSON_NAME]'s Board" at bounding box center [216, 55] width 130 height 14
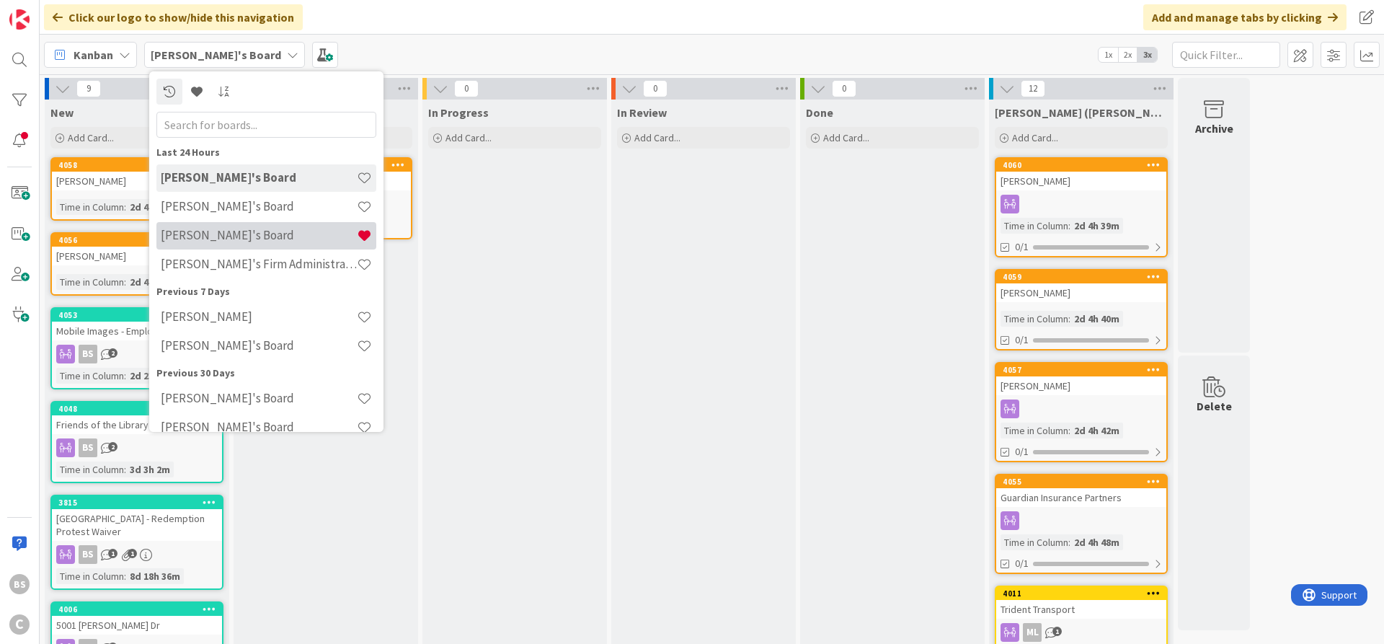
click at [219, 233] on h4 "[PERSON_NAME]'s Board" at bounding box center [259, 235] width 196 height 14
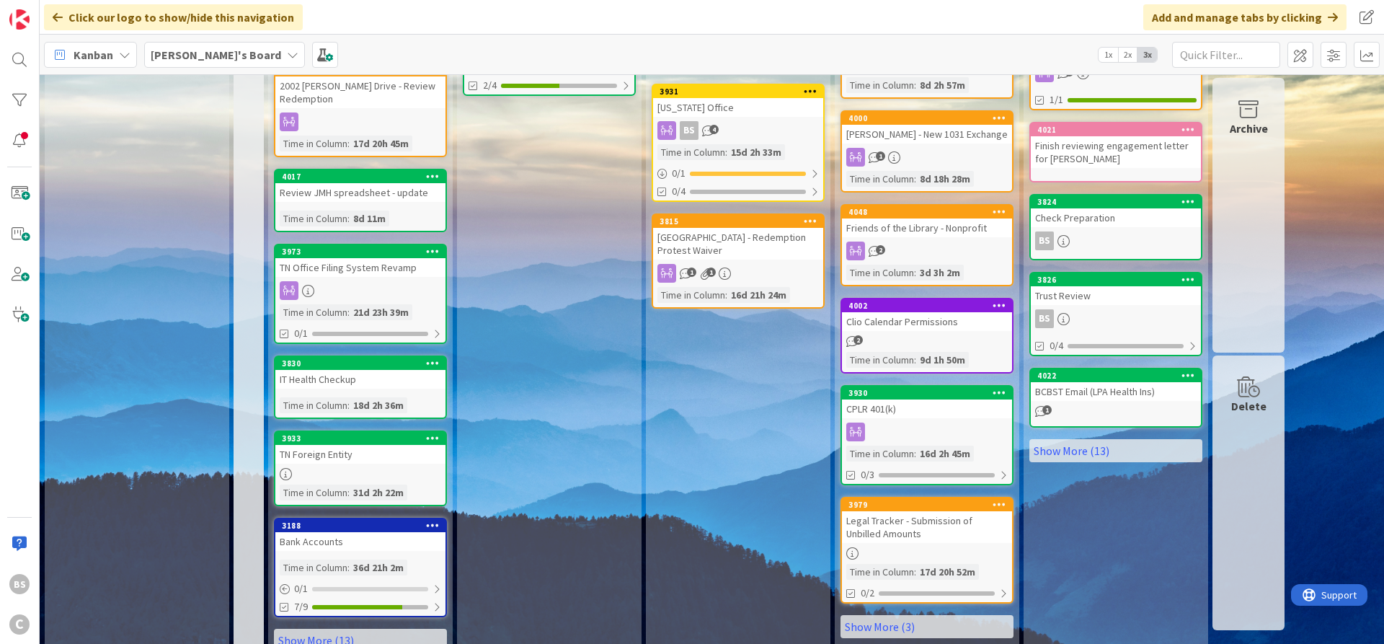
scroll to position [7, 0]
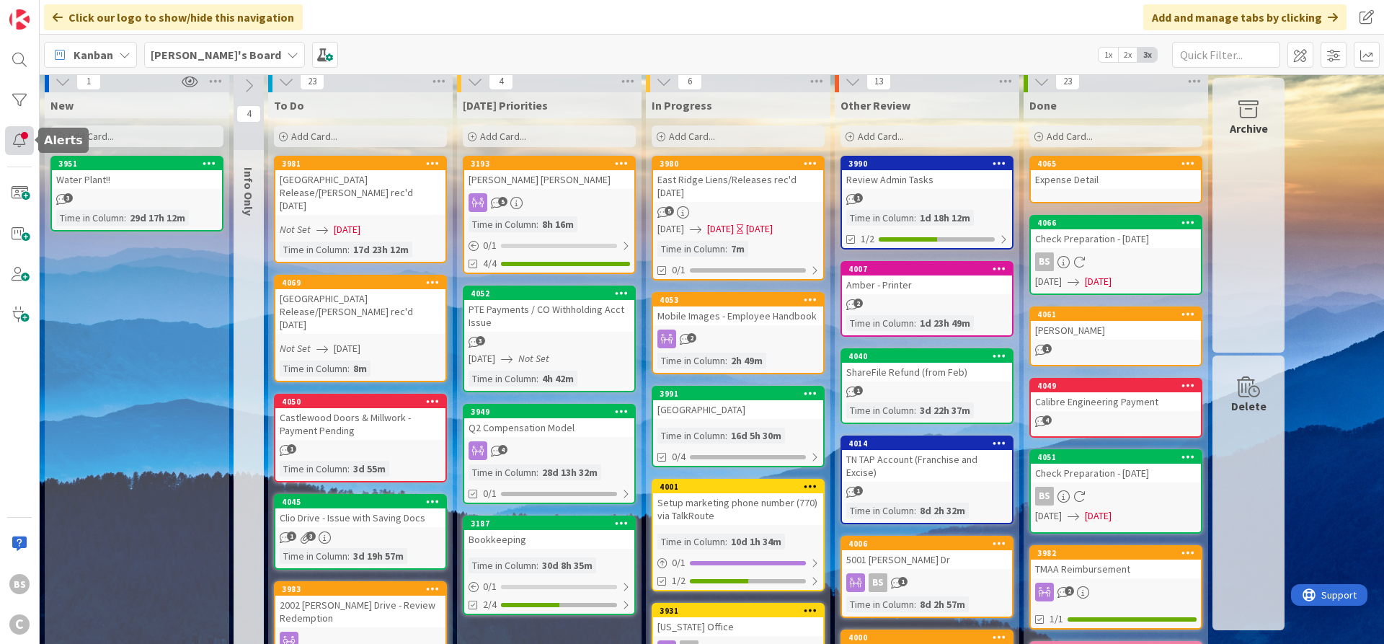
click at [32, 135] on div at bounding box center [19, 140] width 29 height 29
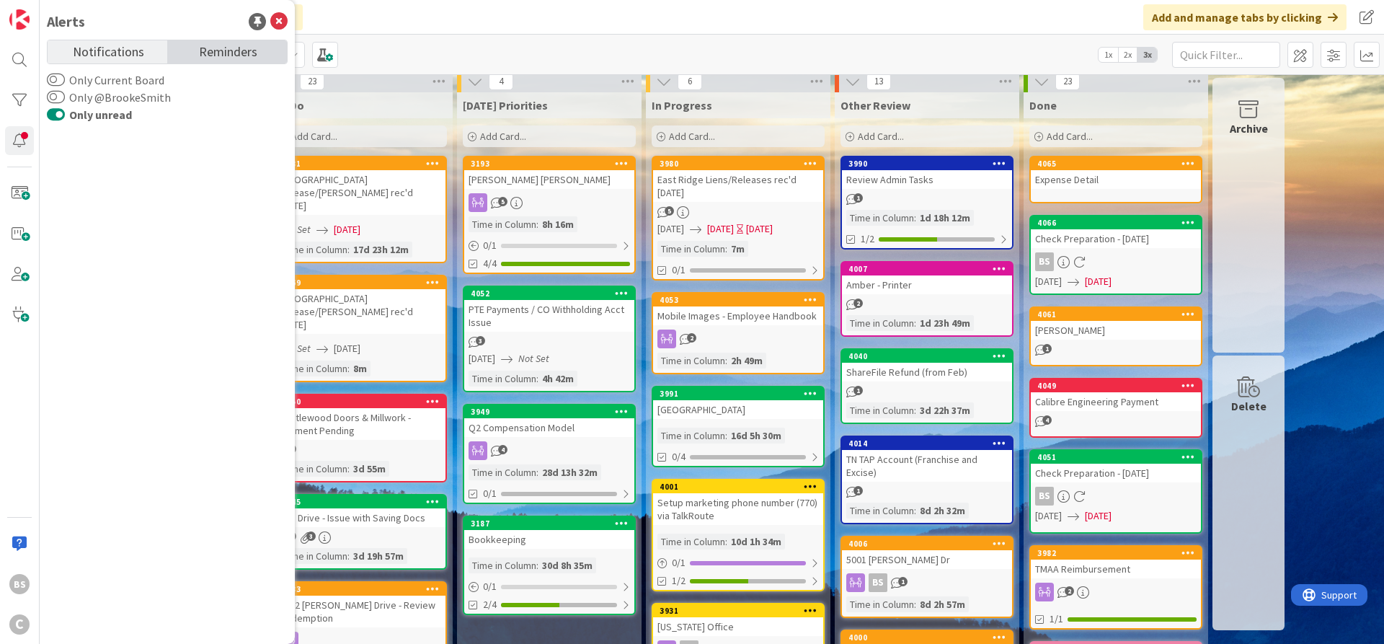
click at [216, 54] on span "Reminders" at bounding box center [228, 50] width 58 height 20
click at [130, 52] on span "Notifications" at bounding box center [108, 50] width 71 height 20
click at [281, 22] on icon at bounding box center [278, 21] width 17 height 17
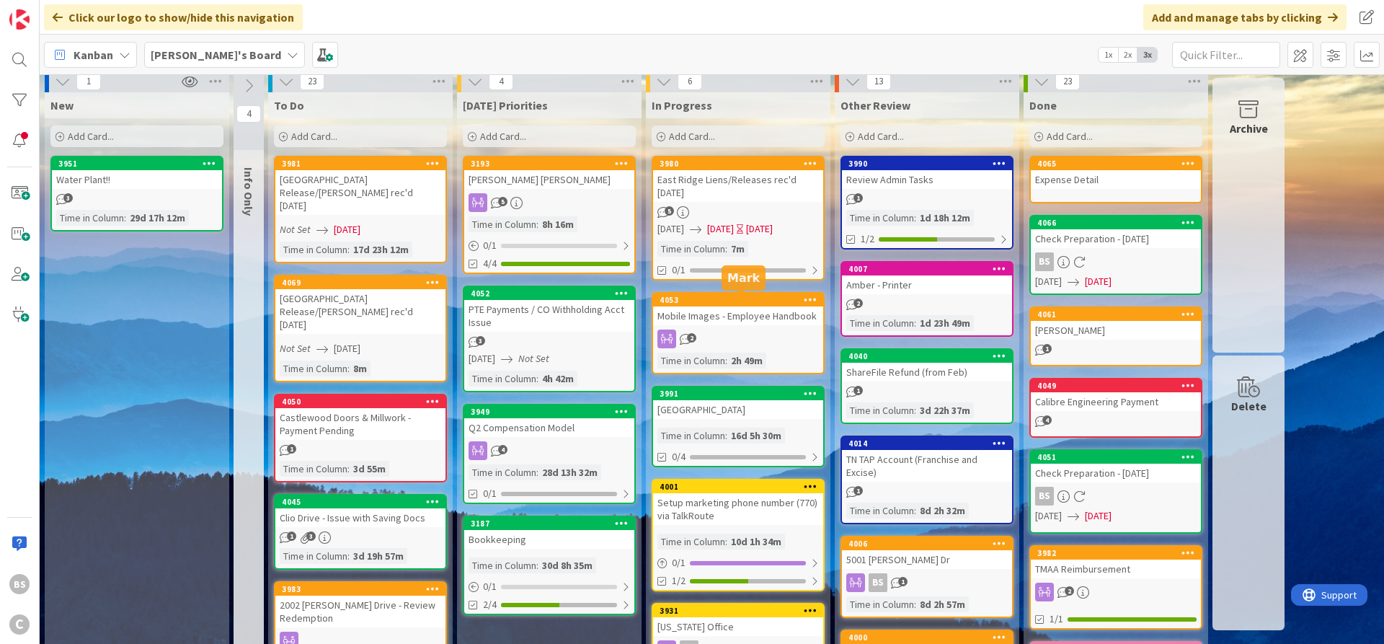
click at [744, 304] on div "4053" at bounding box center [741, 300] width 164 height 10
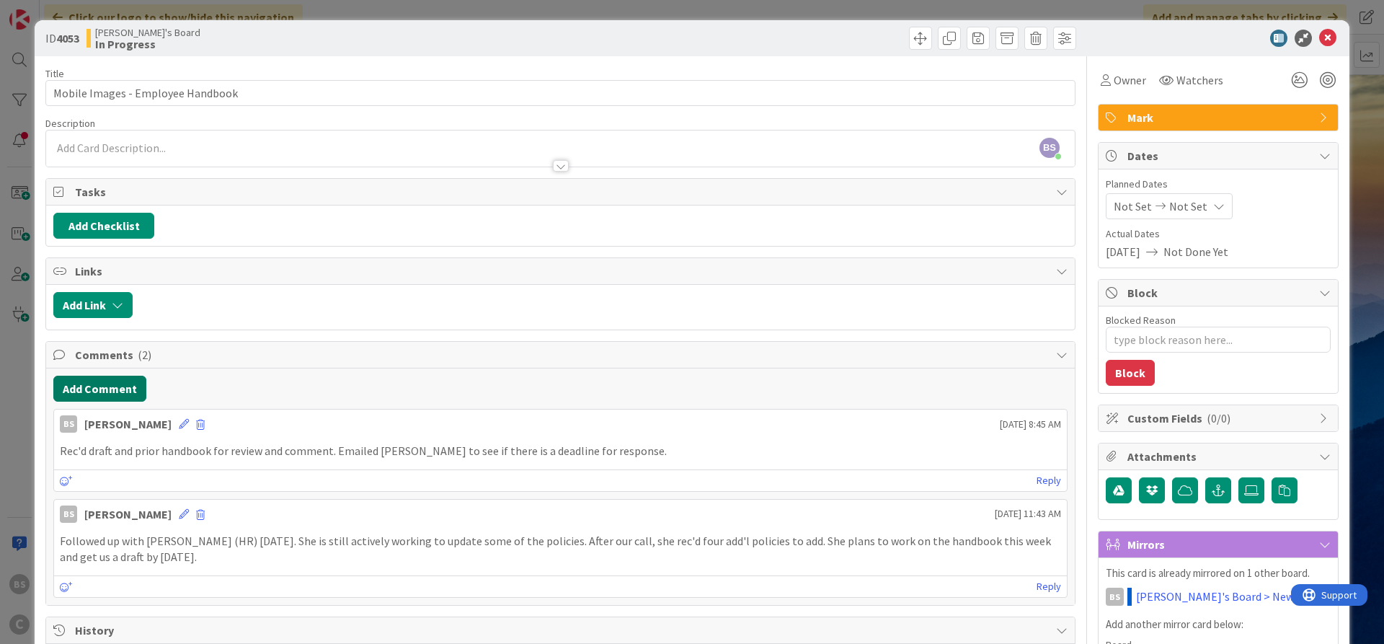
click at [88, 388] on button "Add Comment" at bounding box center [99, 388] width 93 height 26
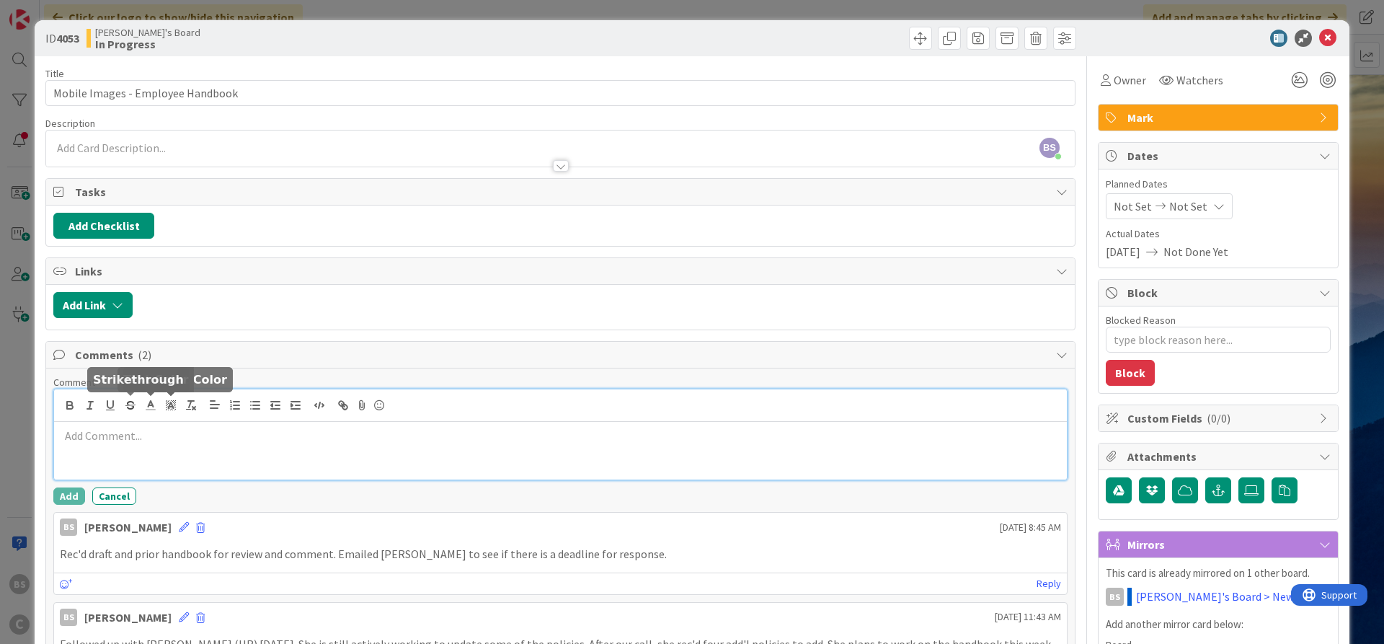
click at [110, 435] on p at bounding box center [560, 435] width 1001 height 17
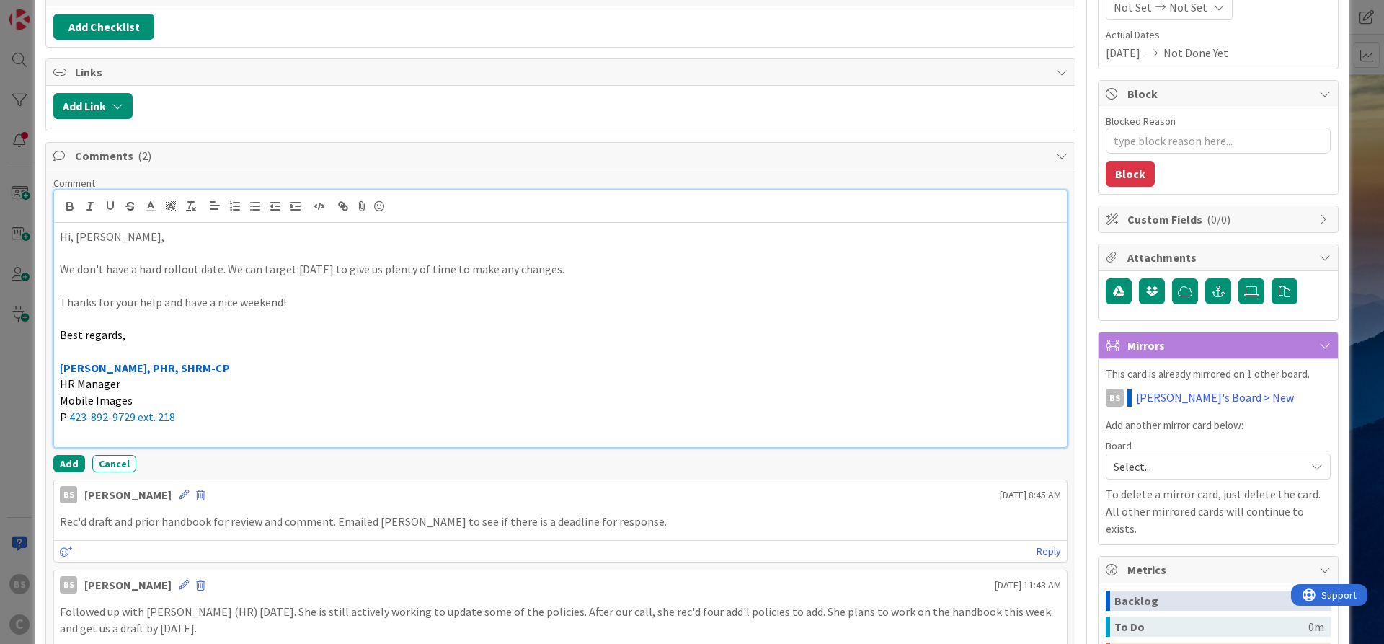
scroll to position [346, 0]
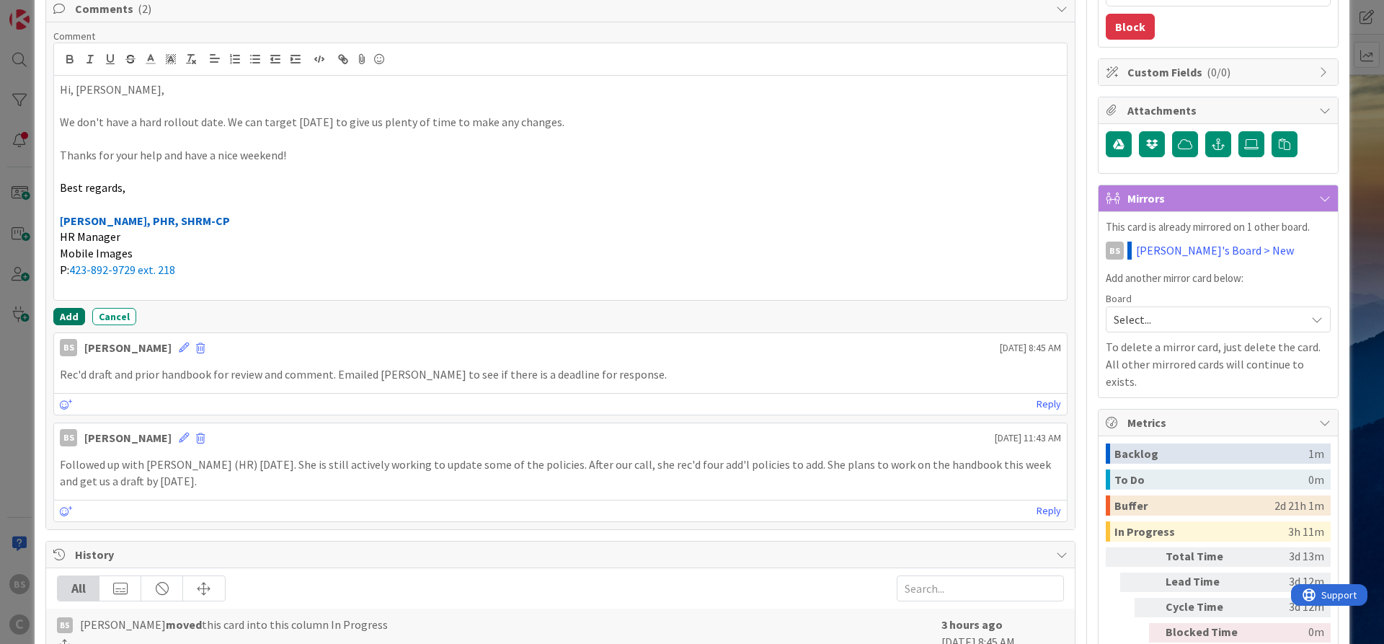
click at [72, 316] on button "Add" at bounding box center [69, 316] width 32 height 17
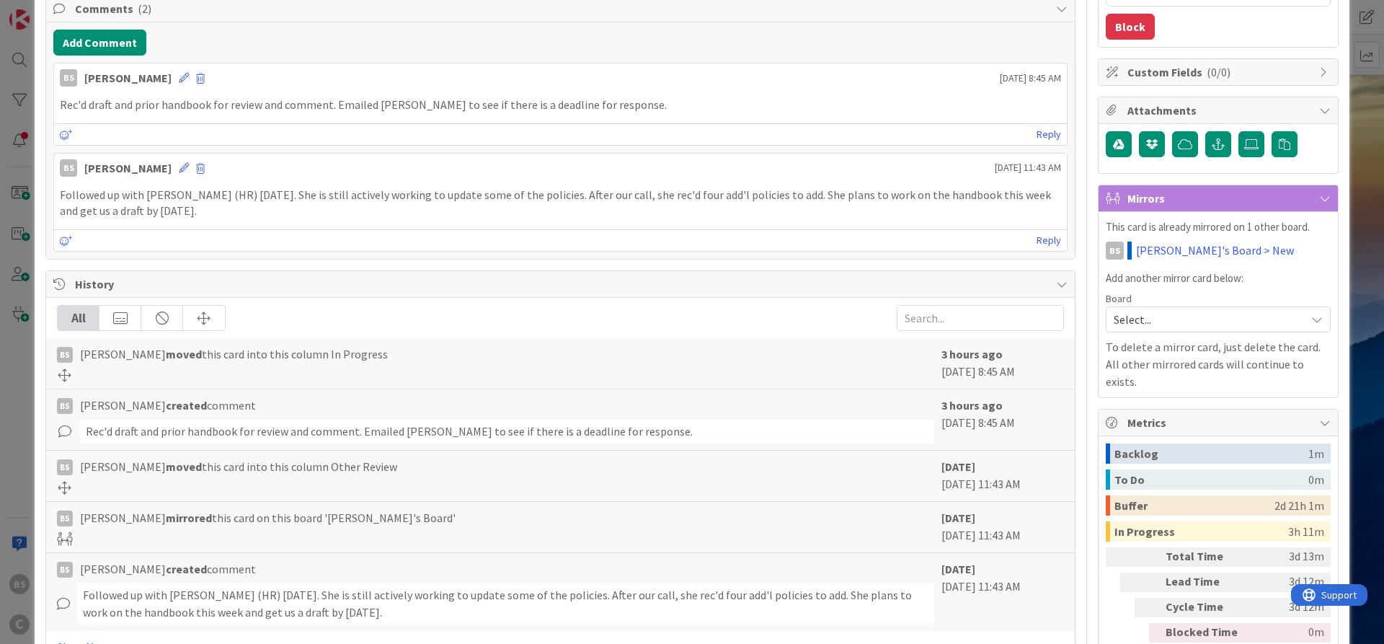
type textarea "x"
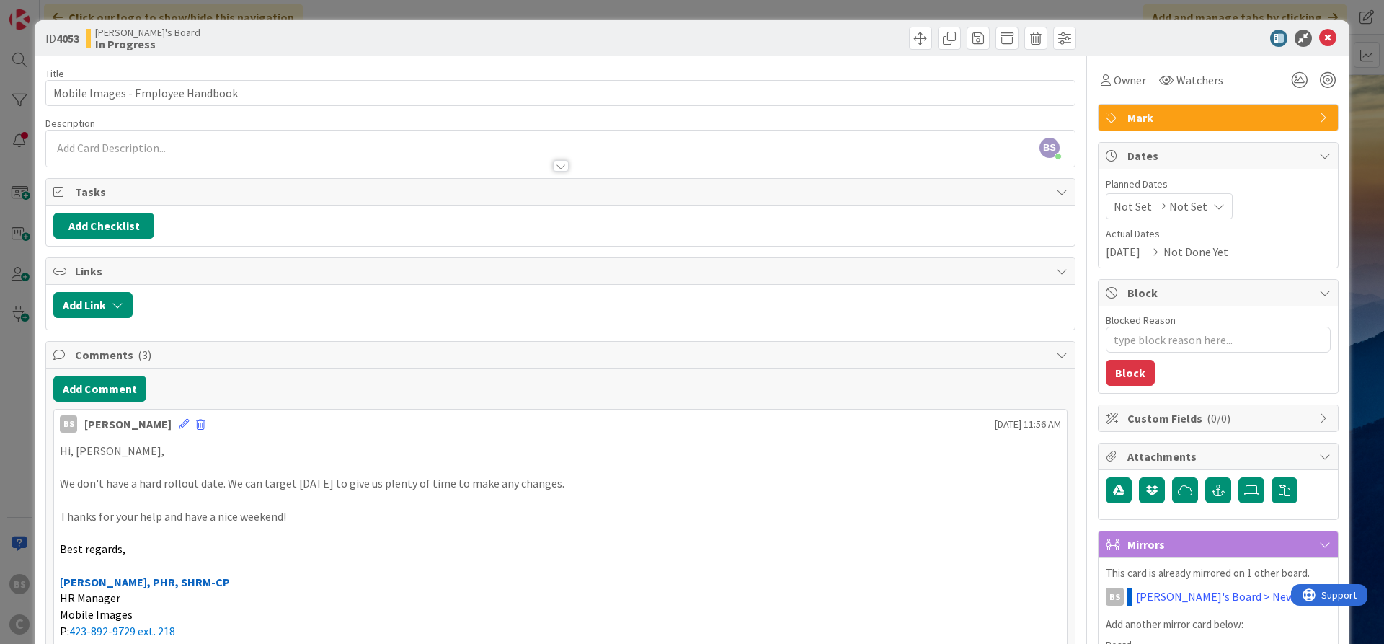
scroll to position [86, 0]
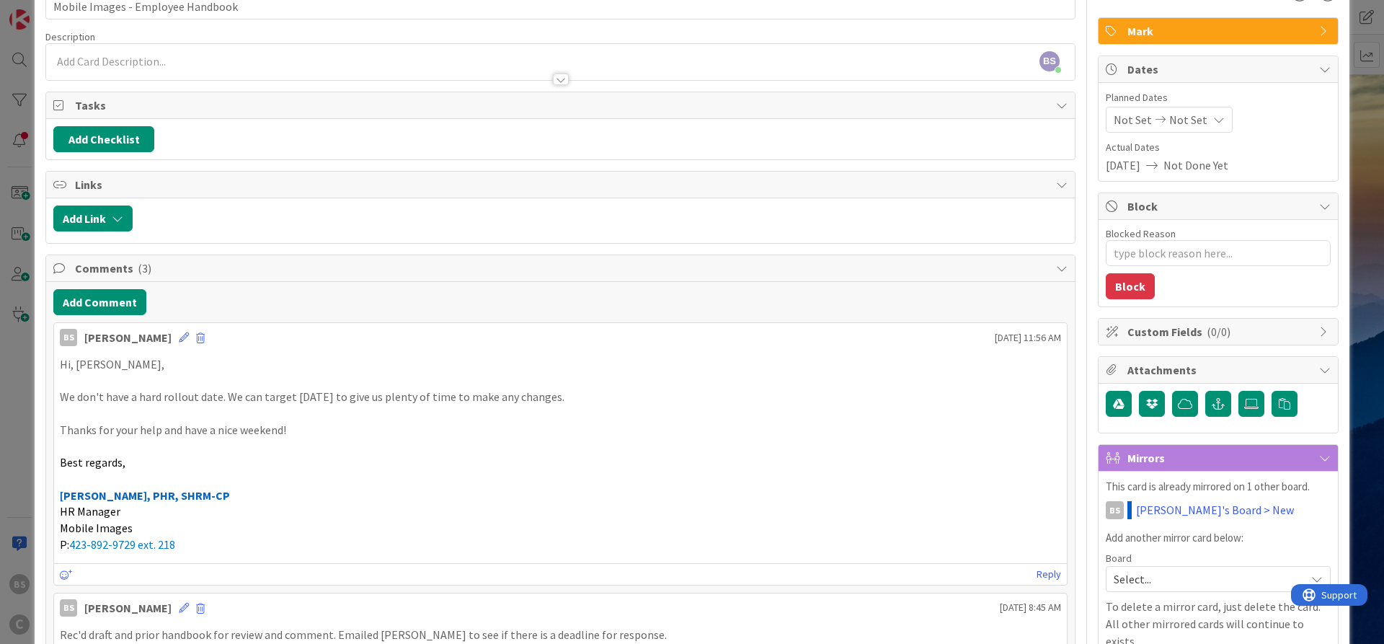
click at [1106, 121] on icon at bounding box center [1219, 120] width 12 height 12
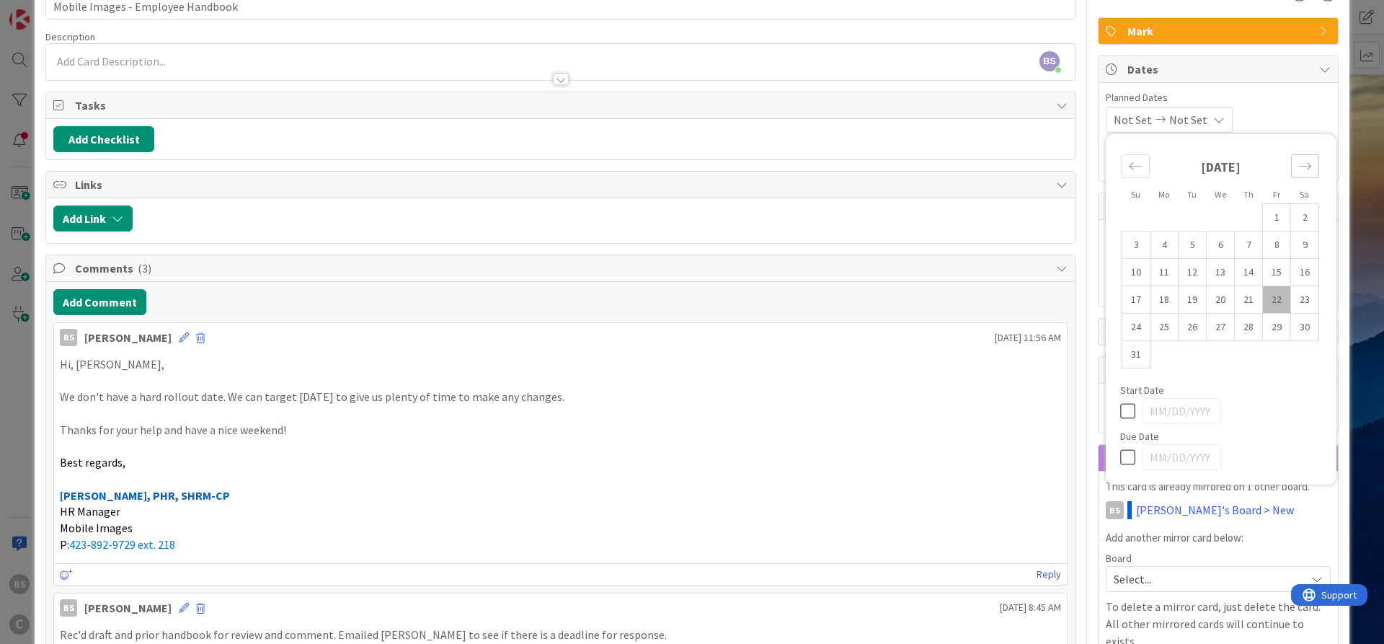
click at [1106, 164] on icon "Move forward to switch to the next month." at bounding box center [1305, 166] width 14 height 14
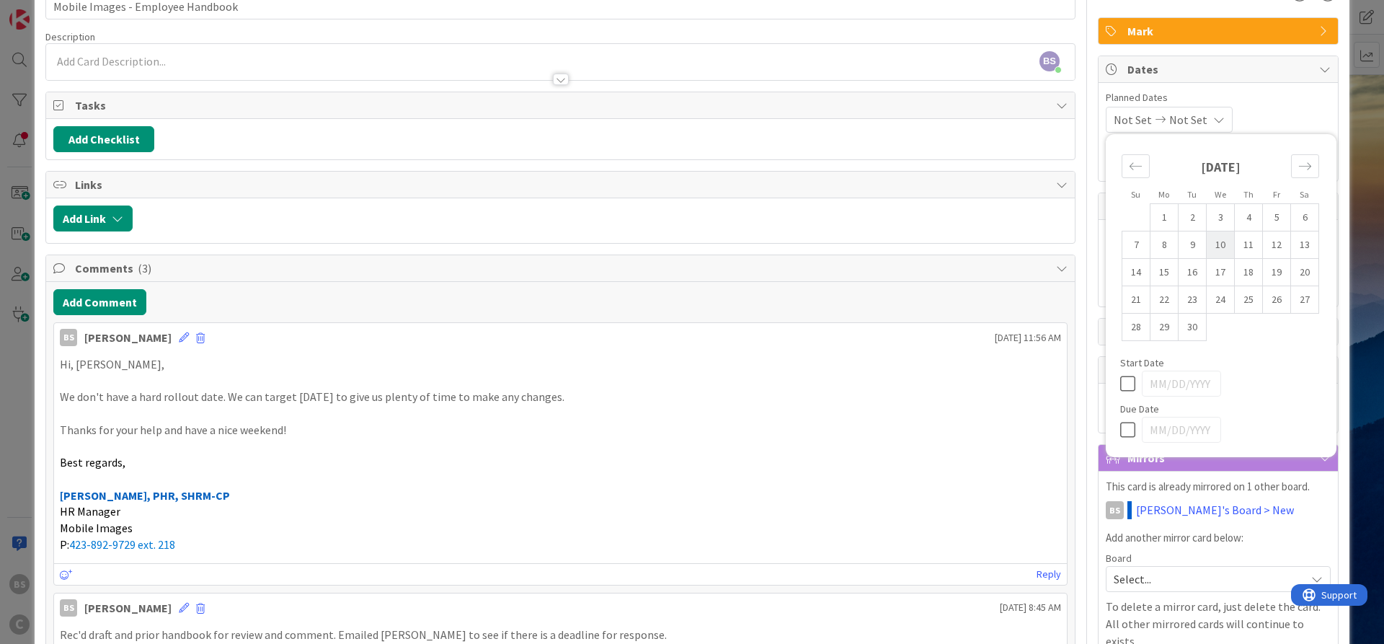
click at [1106, 241] on td "10" at bounding box center [1220, 244] width 28 height 27
type input "[DATE]"
type textarea "x"
click at [1106, 431] on icon at bounding box center [1131, 429] width 22 height 17
type input "[DATE]"
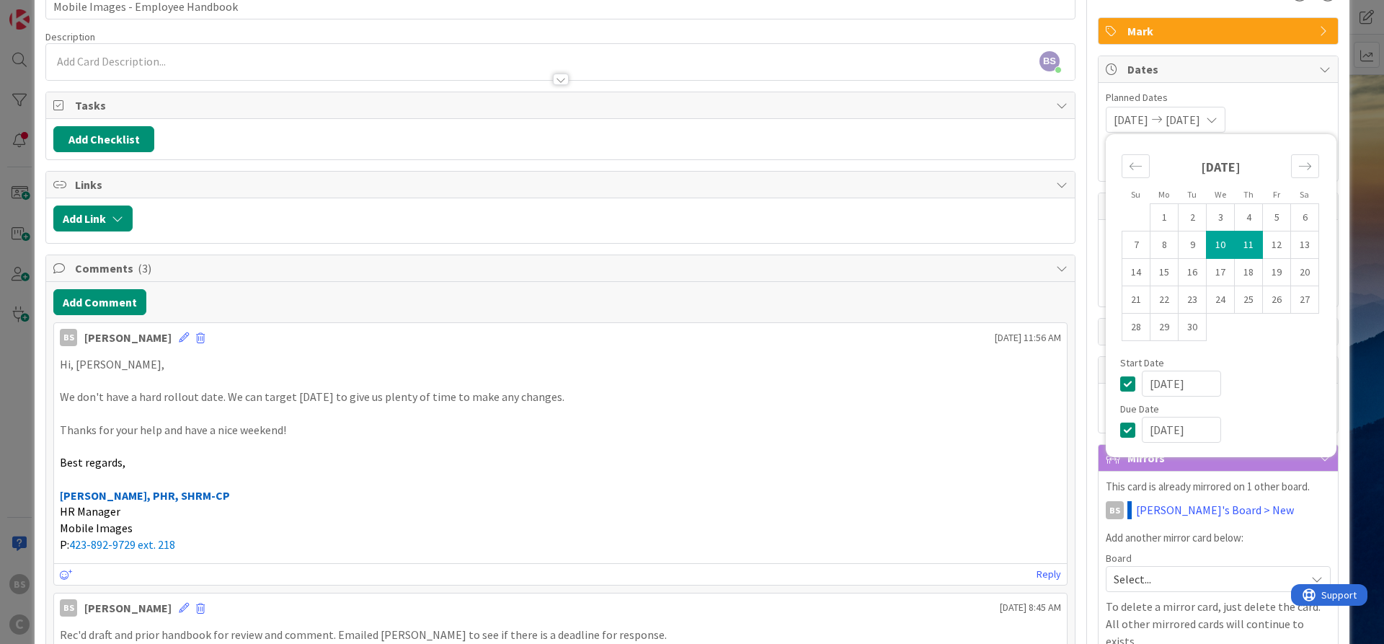
click at [1106, 386] on icon at bounding box center [1131, 383] width 22 height 17
type textarea "x"
click at [1106, 110] on div "Not Set [DATE] Su Mo Tu We Th Fr Sa [DATE] 1 2 3 4 5 6 7 8 9 10 11 12 13 14 15 …" at bounding box center [1217, 120] width 225 height 26
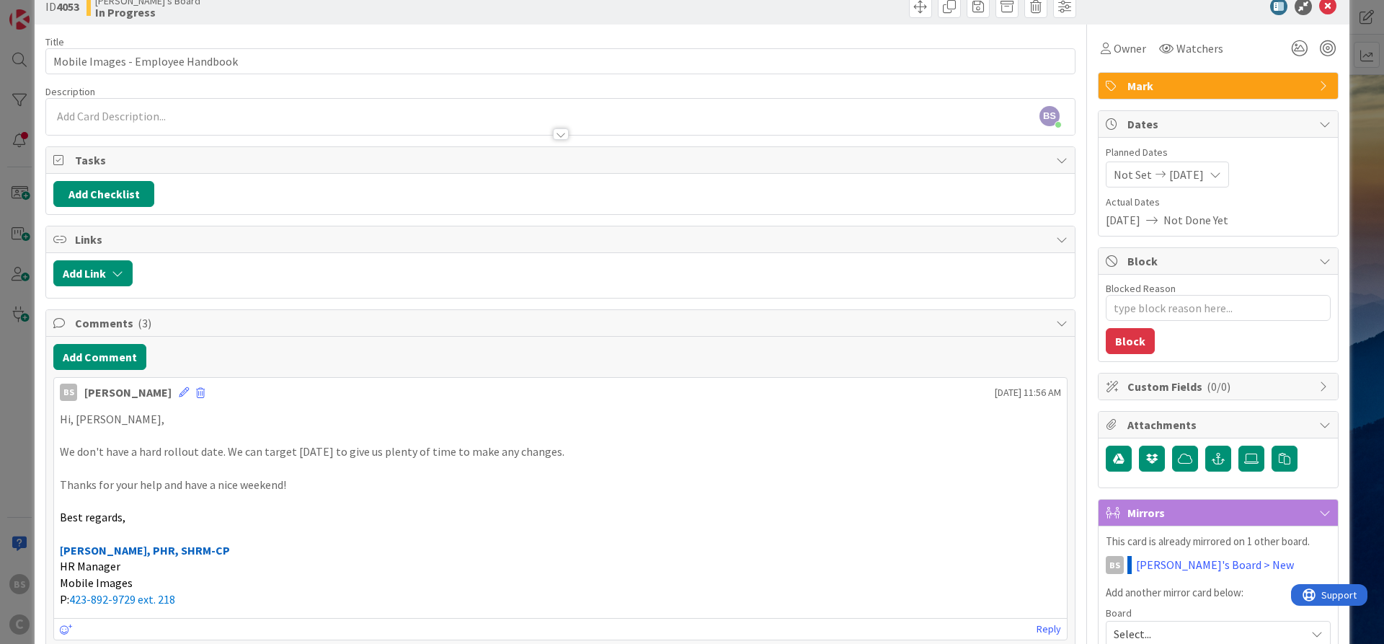
scroll to position [0, 0]
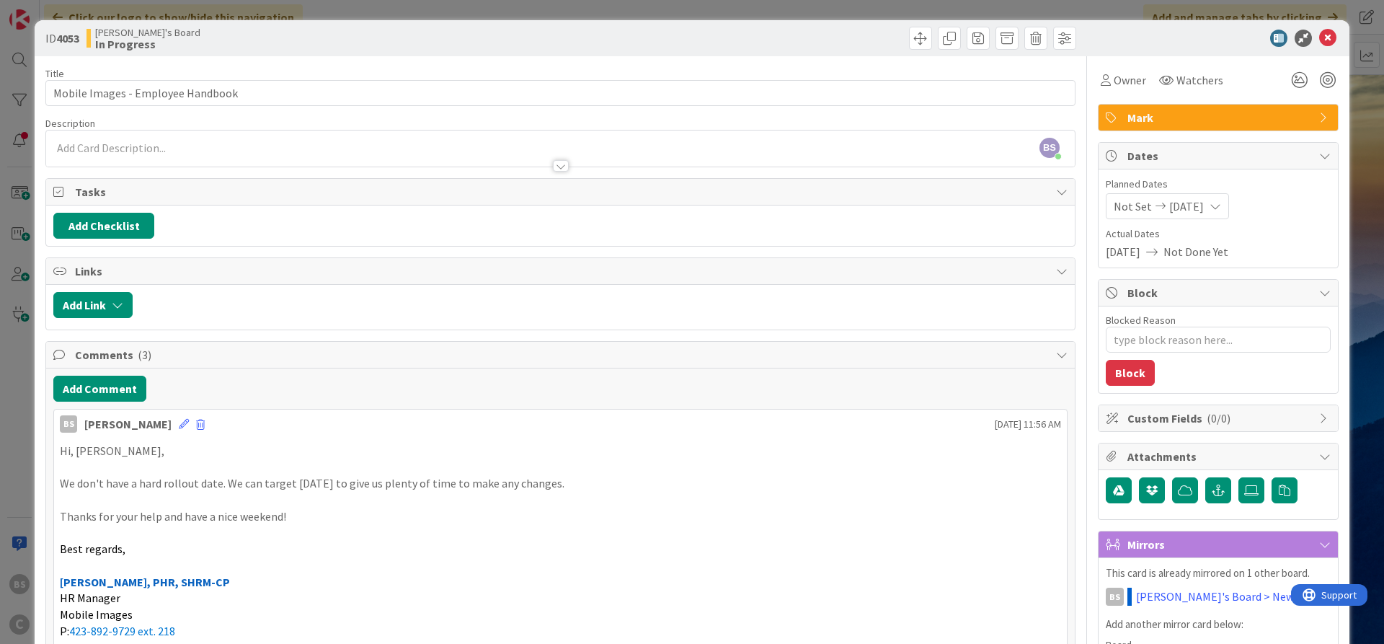
click at [1106, 255] on icon at bounding box center [1151, 252] width 23 height 12
click at [1106, 39] on icon at bounding box center [1327, 38] width 17 height 17
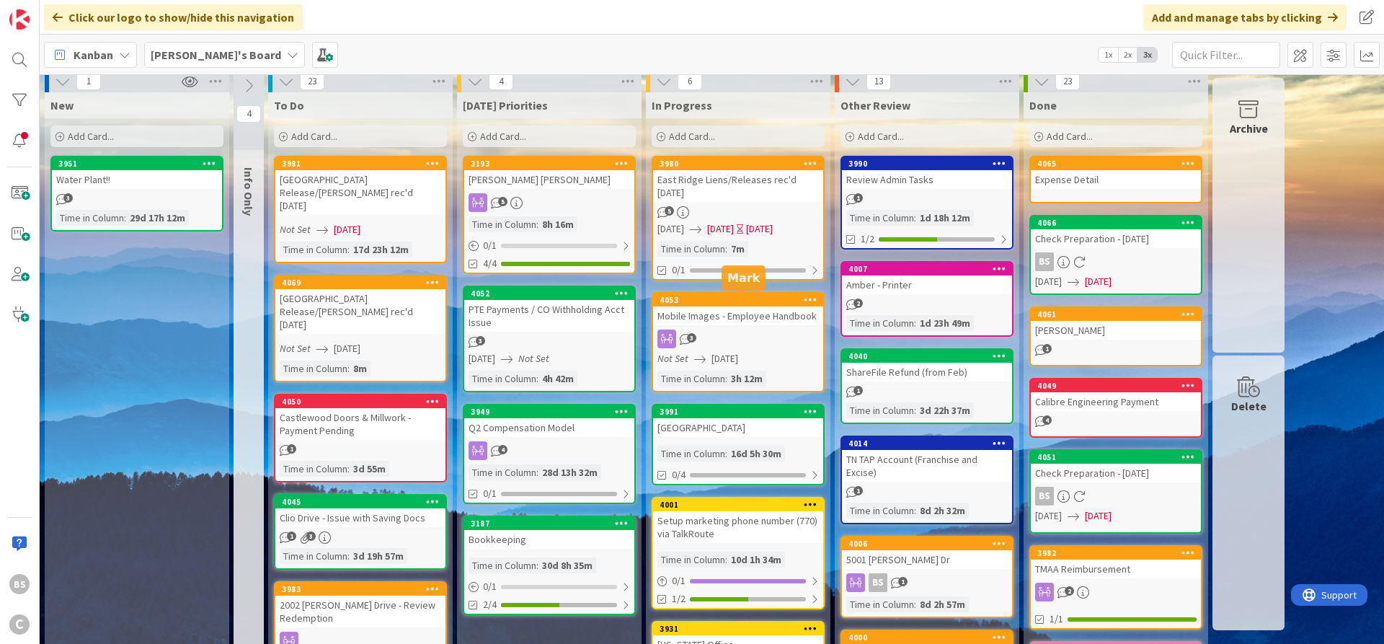
click at [742, 300] on div "4053" at bounding box center [741, 300] width 164 height 10
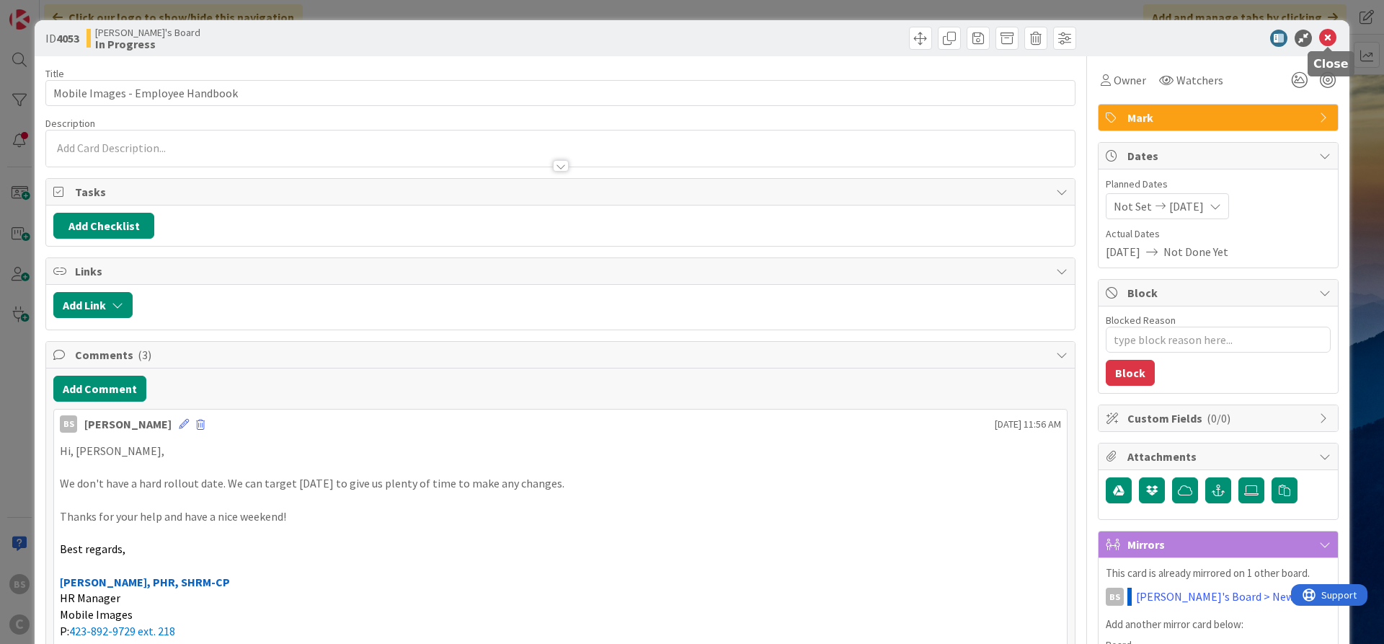
click at [1106, 38] on icon at bounding box center [1327, 38] width 17 height 17
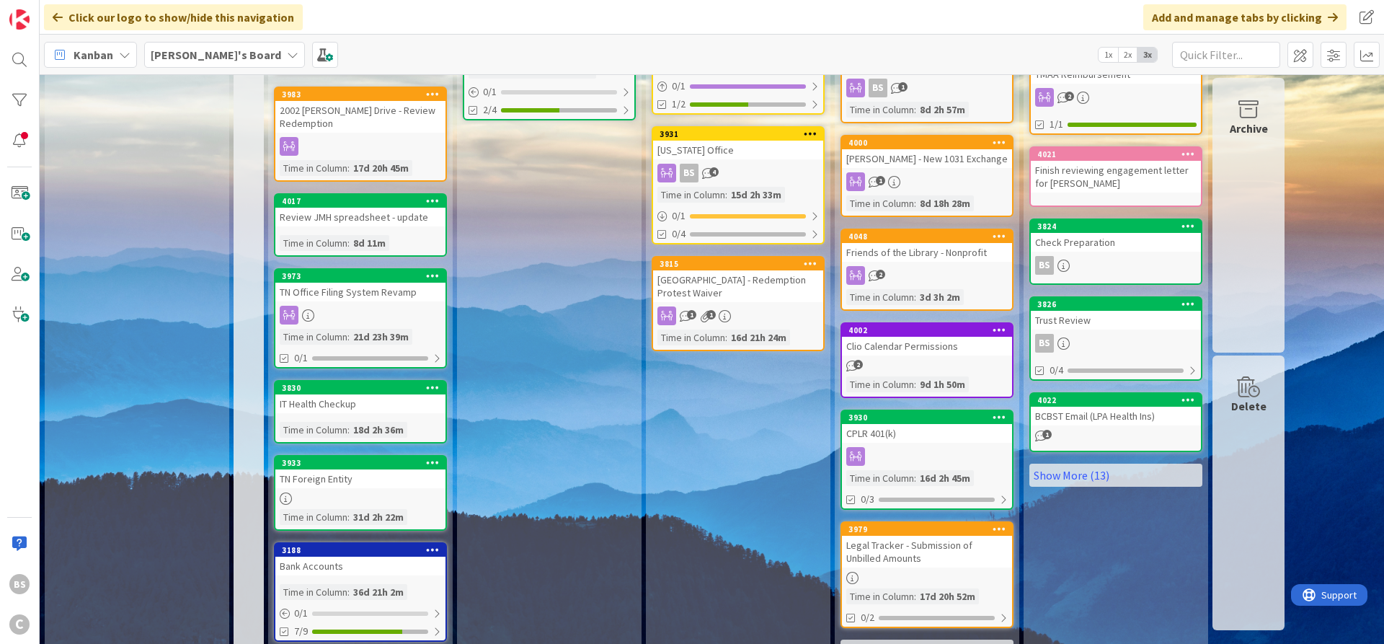
scroll to position [526, 0]
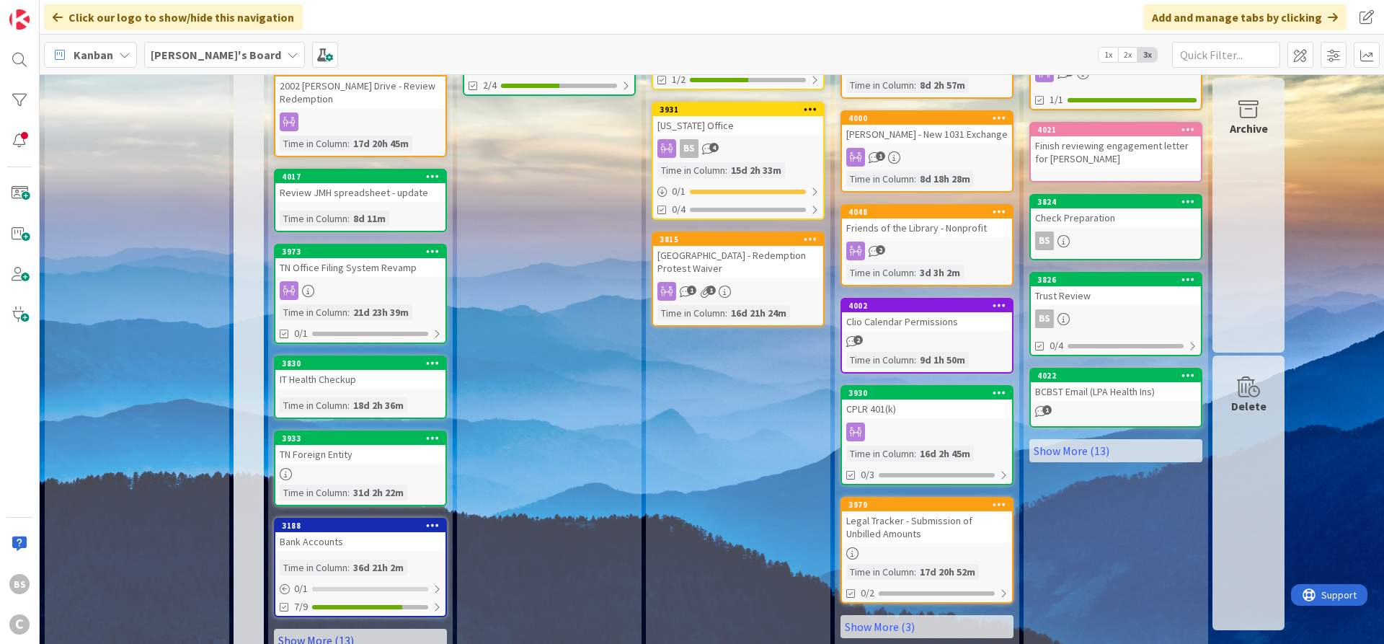
drag, startPoint x: 375, startPoint y: 586, endPoint x: 470, endPoint y: 548, distance: 101.6
click at [375, 488] on link "Show More (13)" at bounding box center [360, 639] width 173 height 23
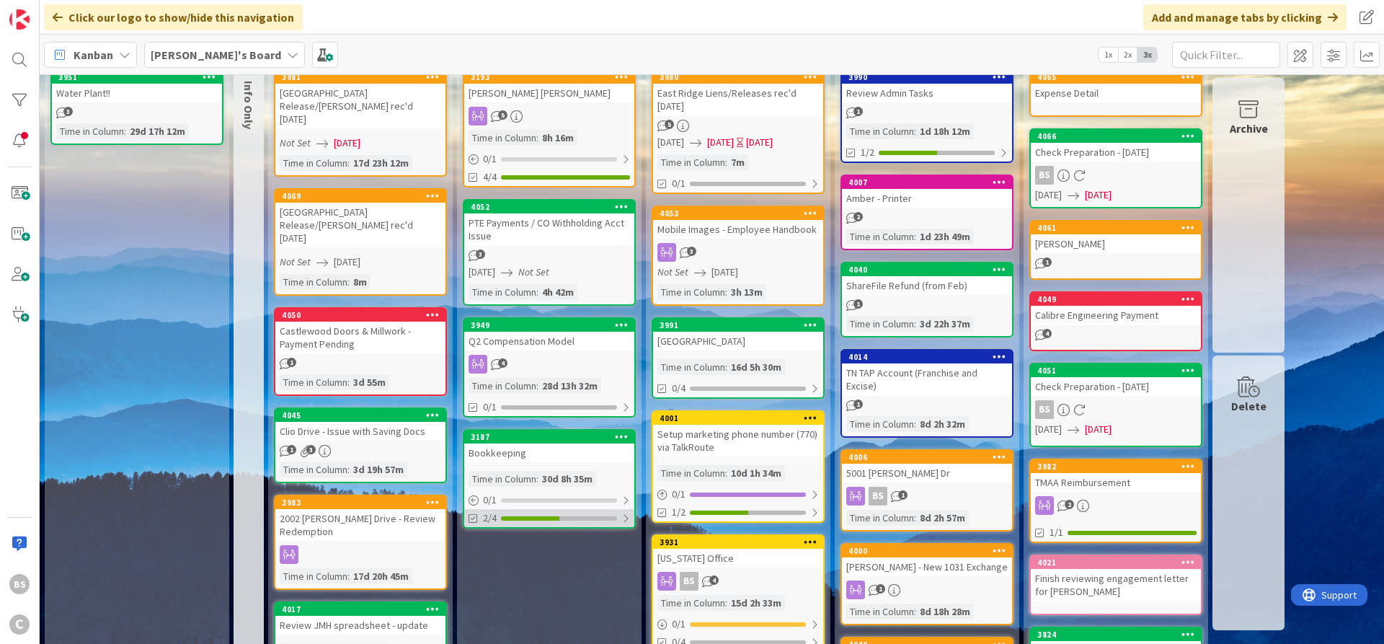
scroll to position [0, 0]
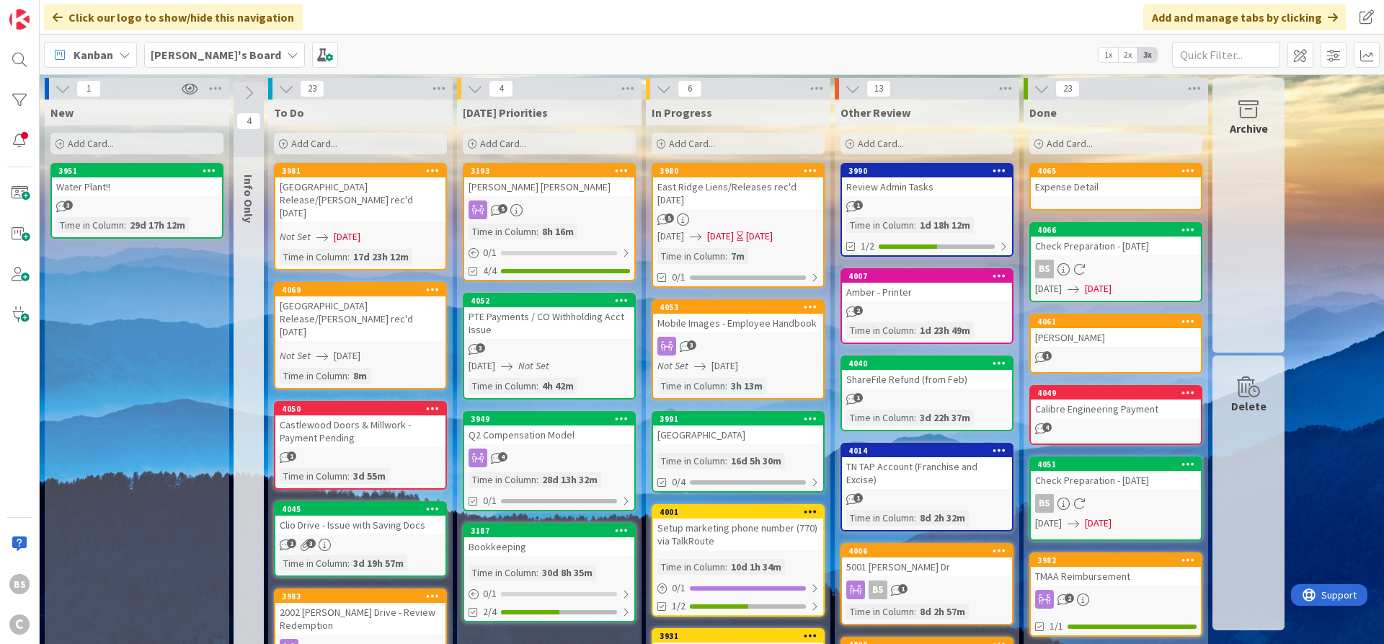
click at [525, 176] on div "3193 [PERSON_NAME] [PERSON_NAME]" at bounding box center [549, 180] width 170 height 32
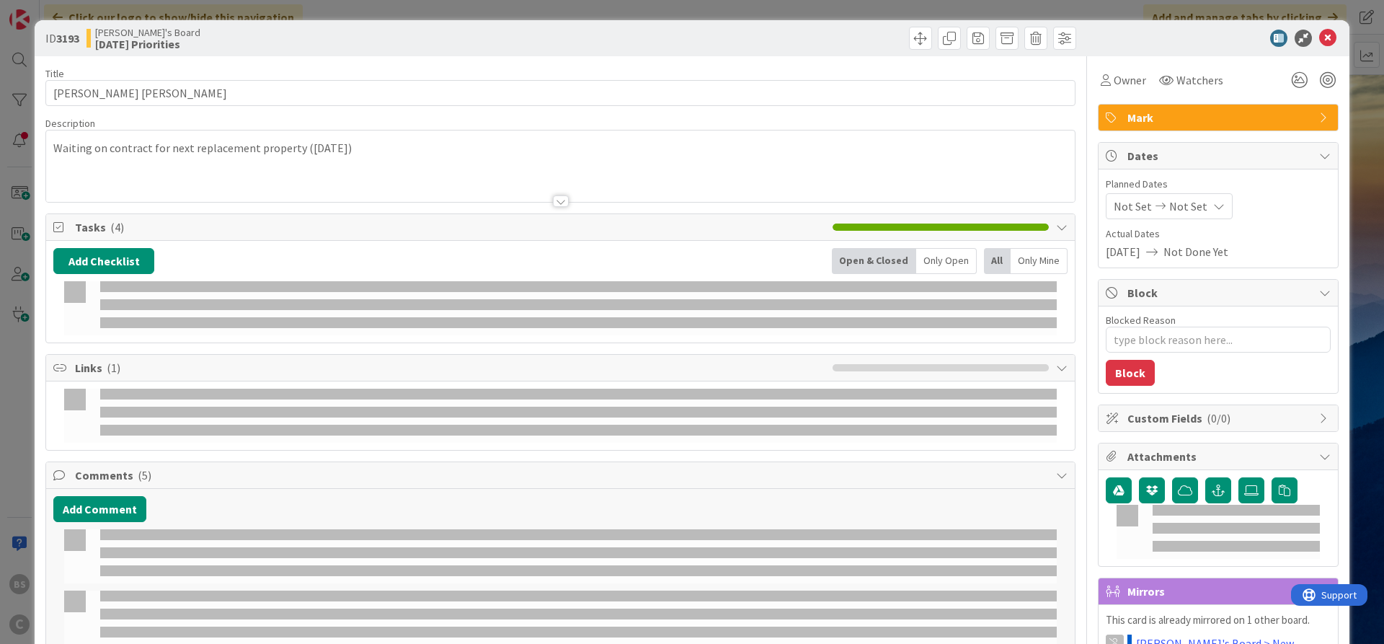
type textarea "x"
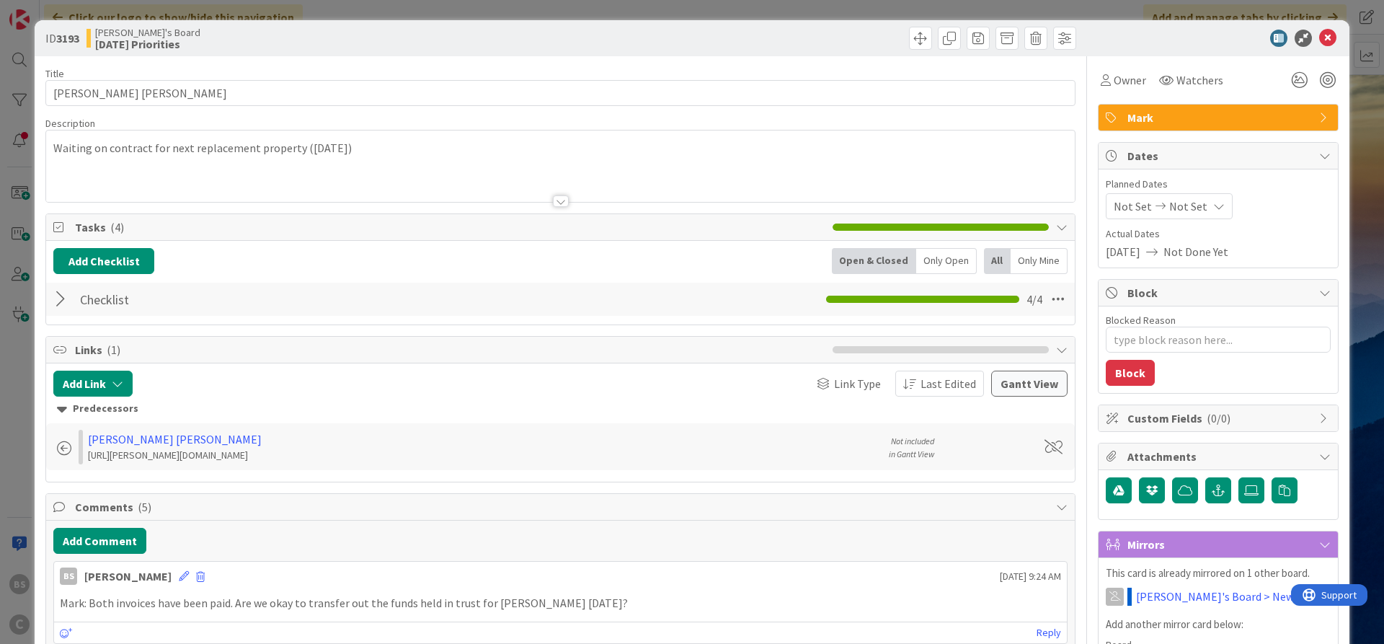
click at [1106, 205] on icon at bounding box center [1219, 206] width 12 height 12
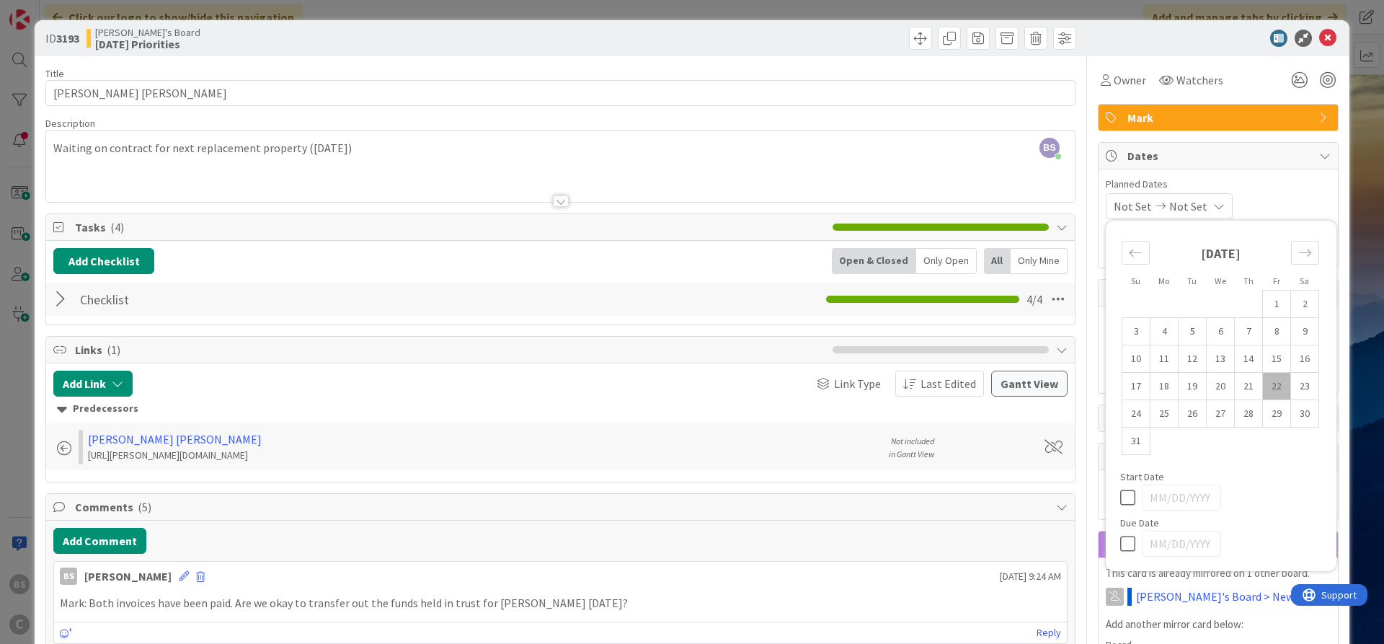
click at [1106, 205] on icon at bounding box center [1219, 206] width 12 height 12
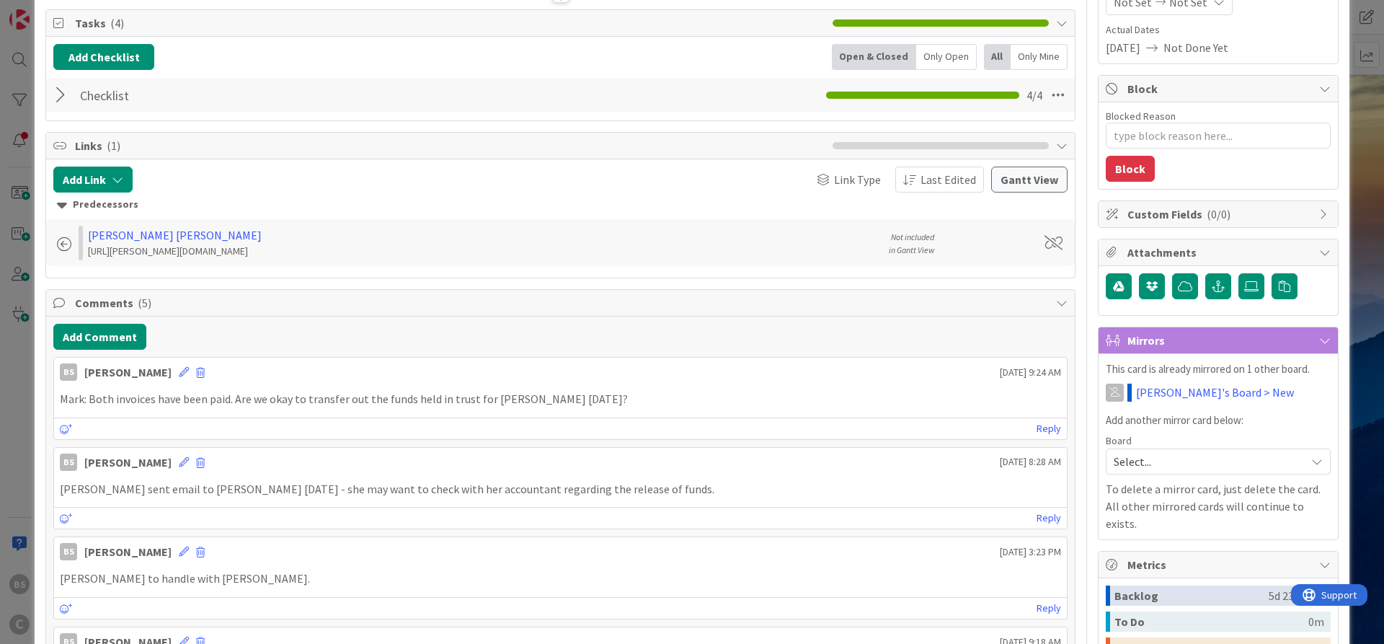
scroll to position [259, 0]
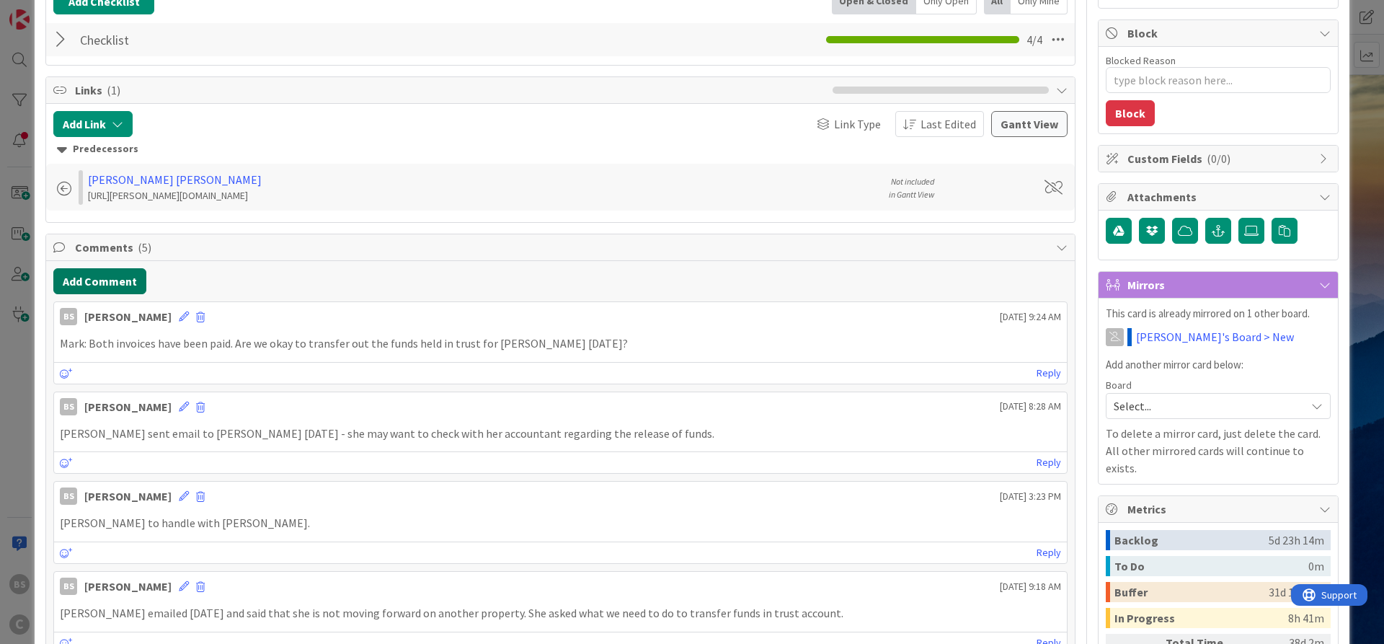
click at [97, 282] on button "Add Comment" at bounding box center [99, 281] width 93 height 26
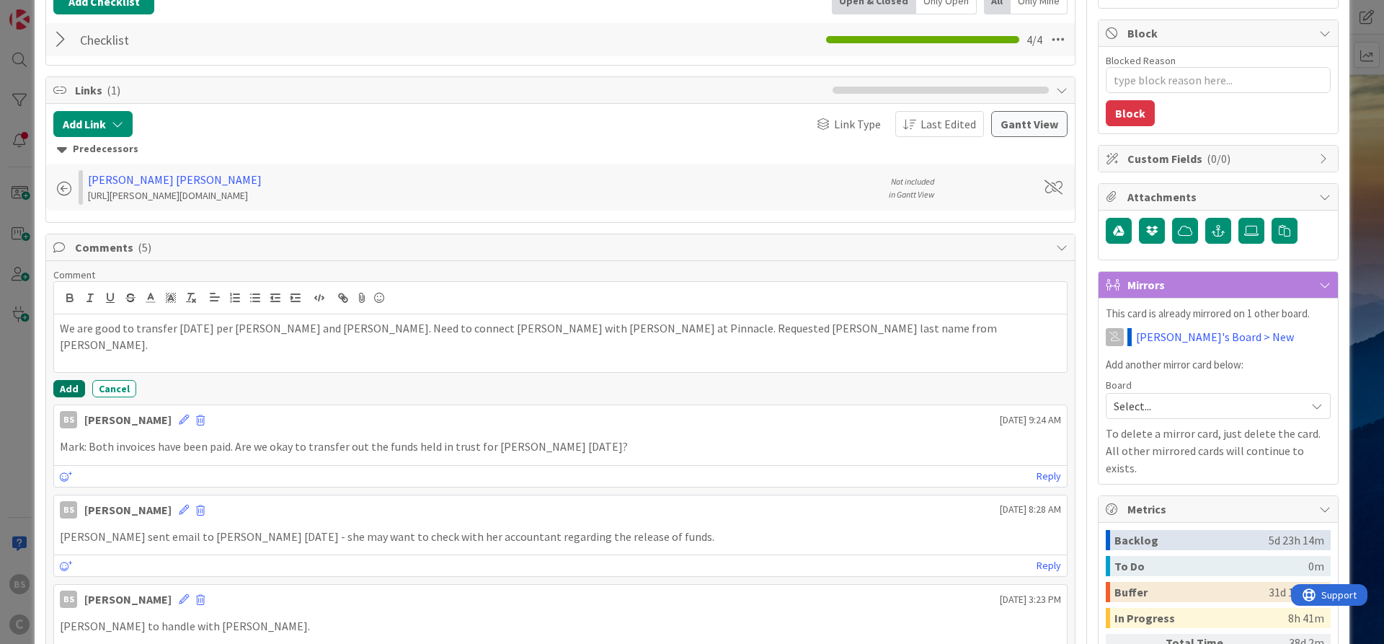
click at [61, 384] on button "Add" at bounding box center [69, 388] width 32 height 17
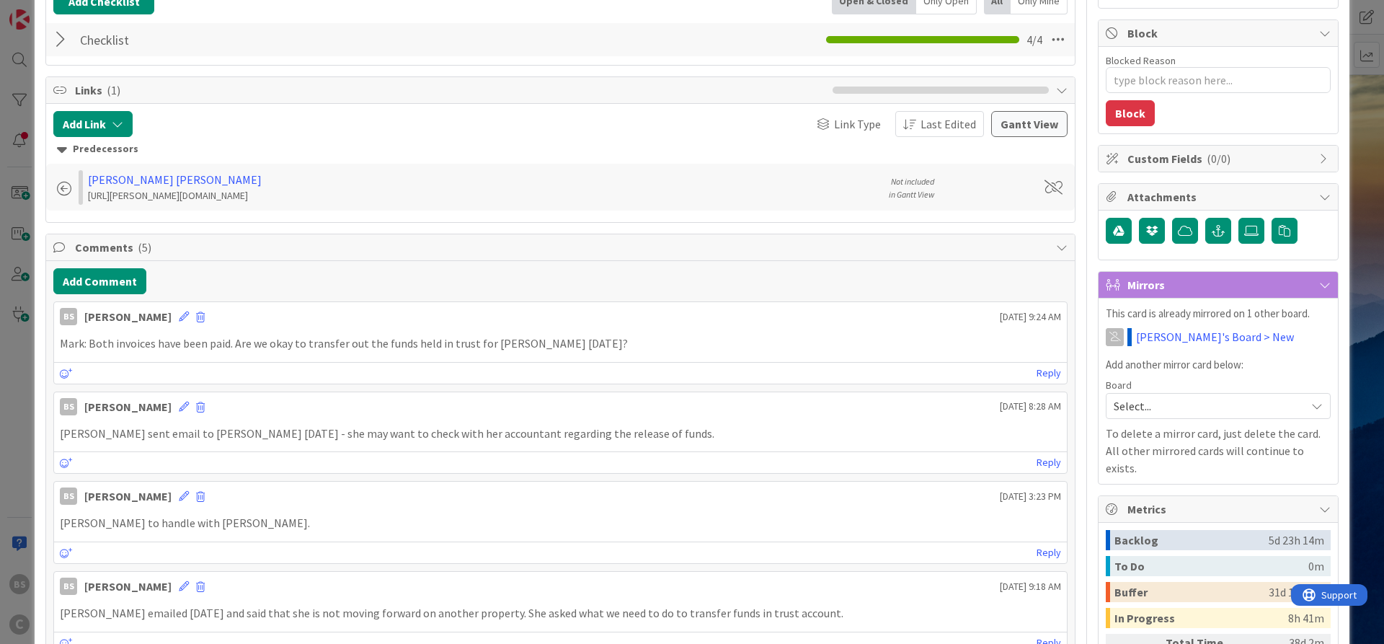
type textarea "x"
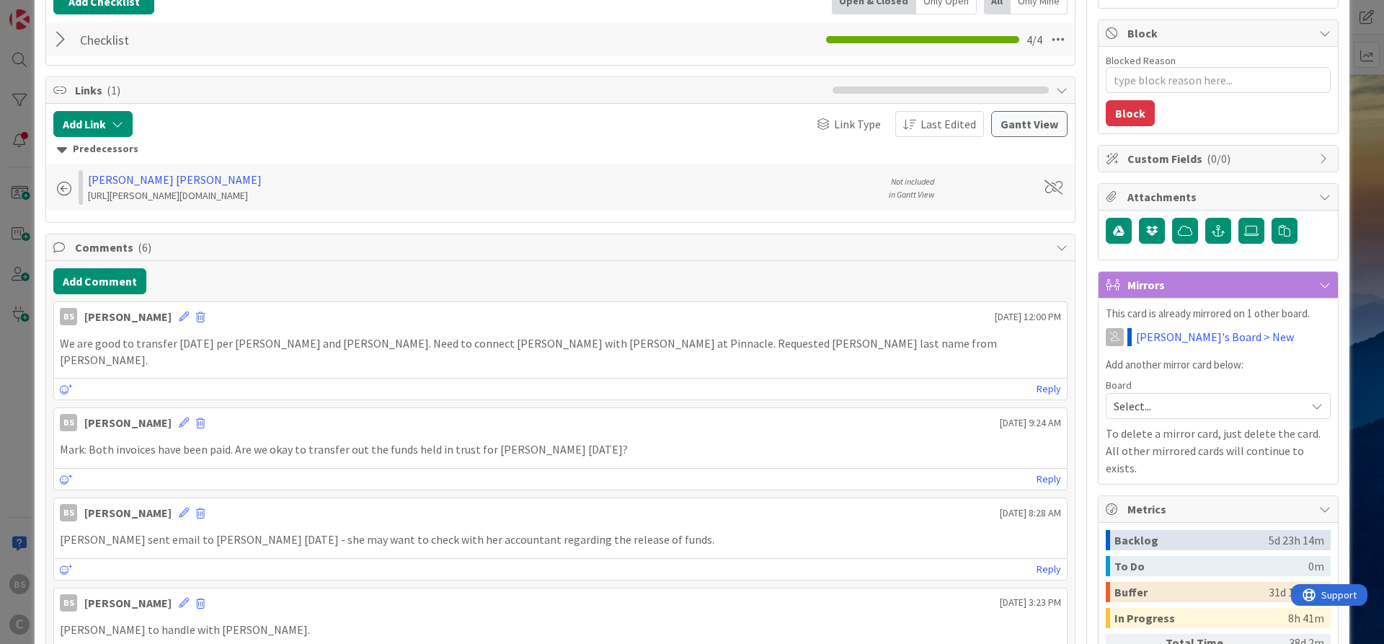
scroll to position [0, 0]
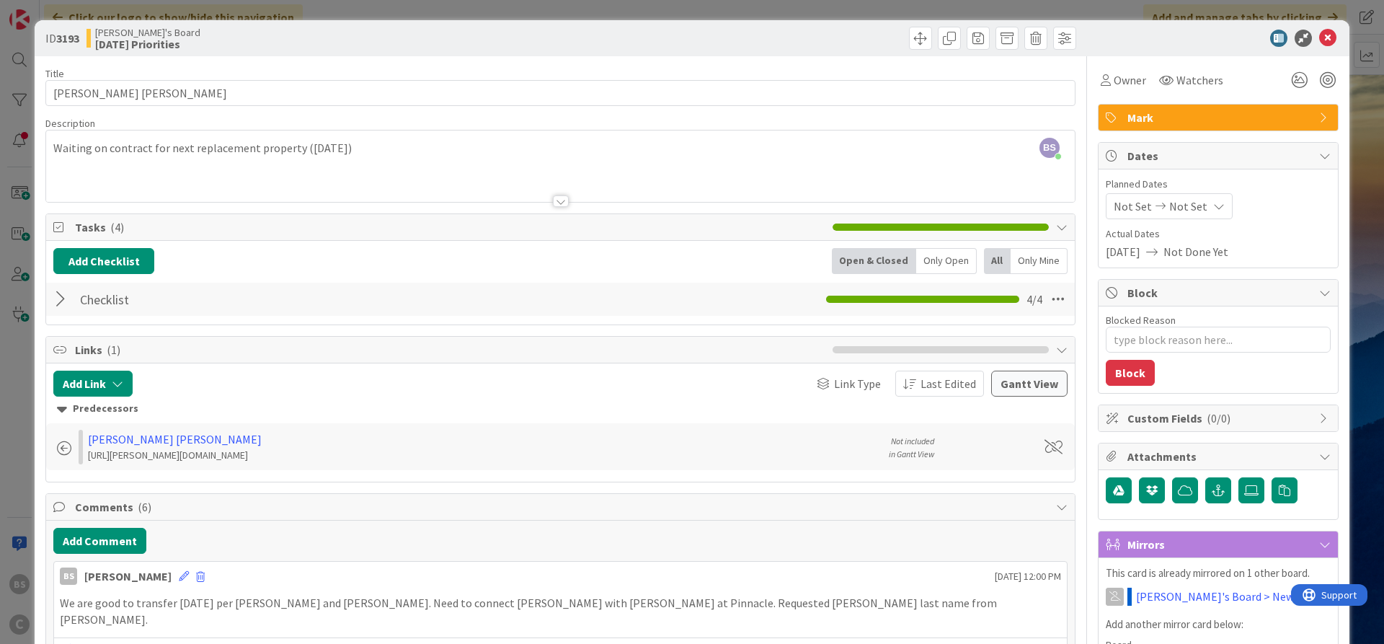
click at [1106, 209] on icon at bounding box center [1219, 206] width 12 height 12
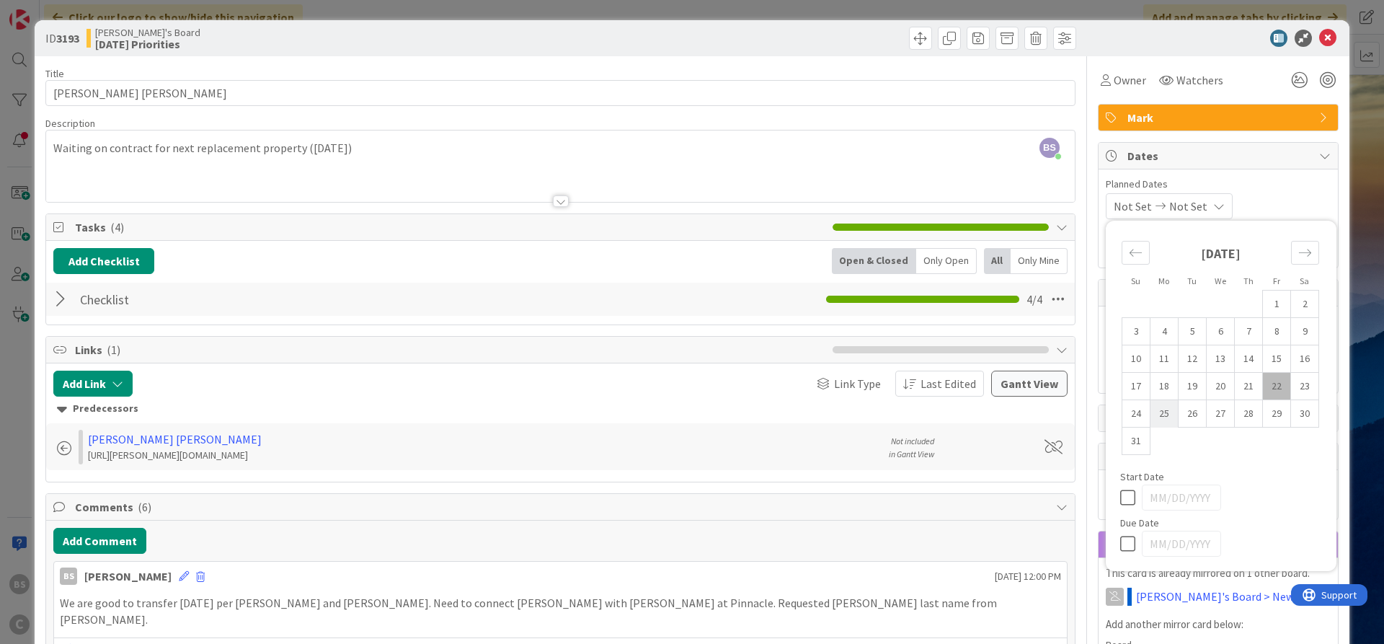
click at [1106, 412] on td "25" at bounding box center [1164, 413] width 28 height 27
type input "[DATE]"
type textarea "x"
click at [1106, 488] on icon at bounding box center [1131, 543] width 22 height 17
type input "[DATE]"
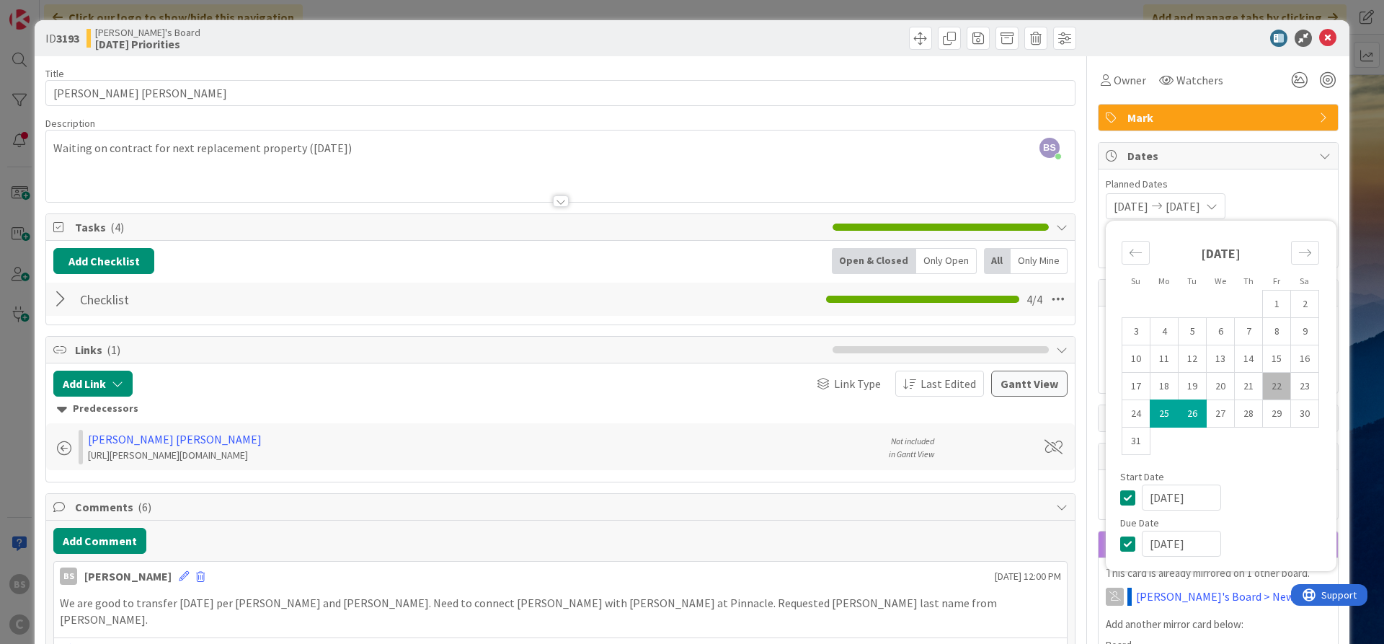
type textarea "x"
click at [1106, 414] on td "25" at bounding box center [1164, 413] width 28 height 27
type input "[DATE]"
click at [1106, 186] on span "Planned Dates" at bounding box center [1217, 184] width 225 height 15
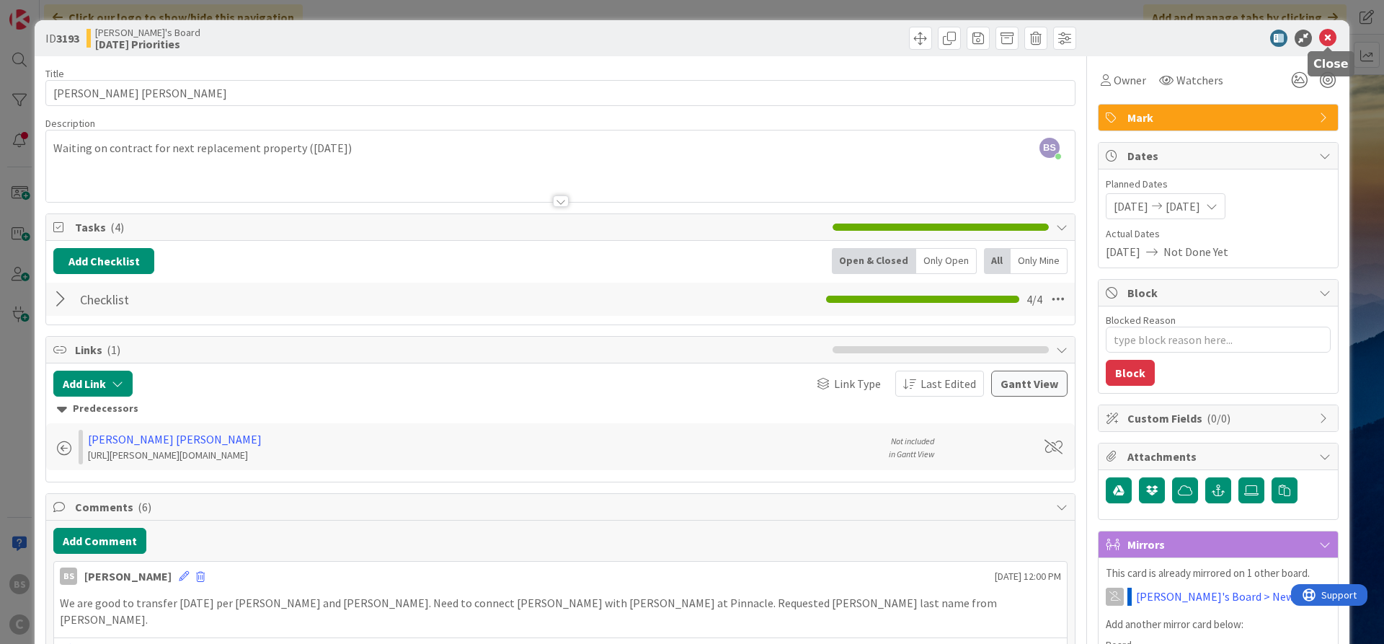
click at [1106, 32] on icon at bounding box center [1327, 38] width 17 height 17
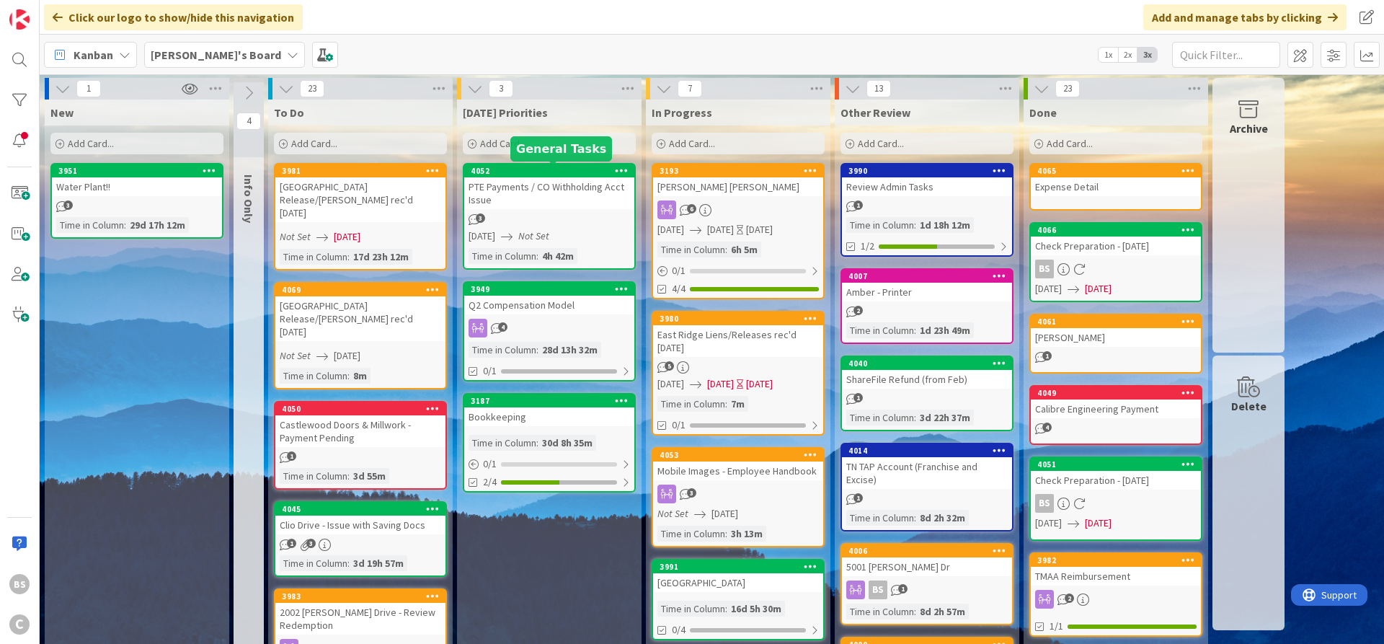
click at [524, 169] on div "4052" at bounding box center [553, 171] width 164 height 10
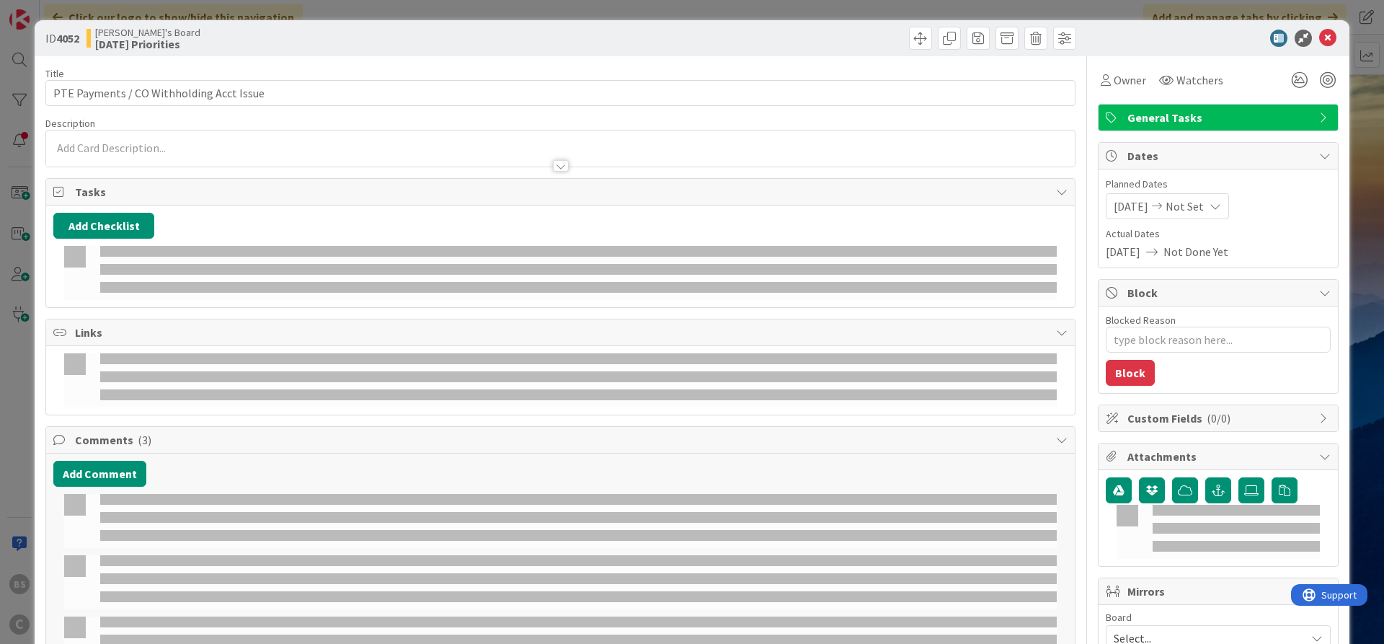
type textarea "x"
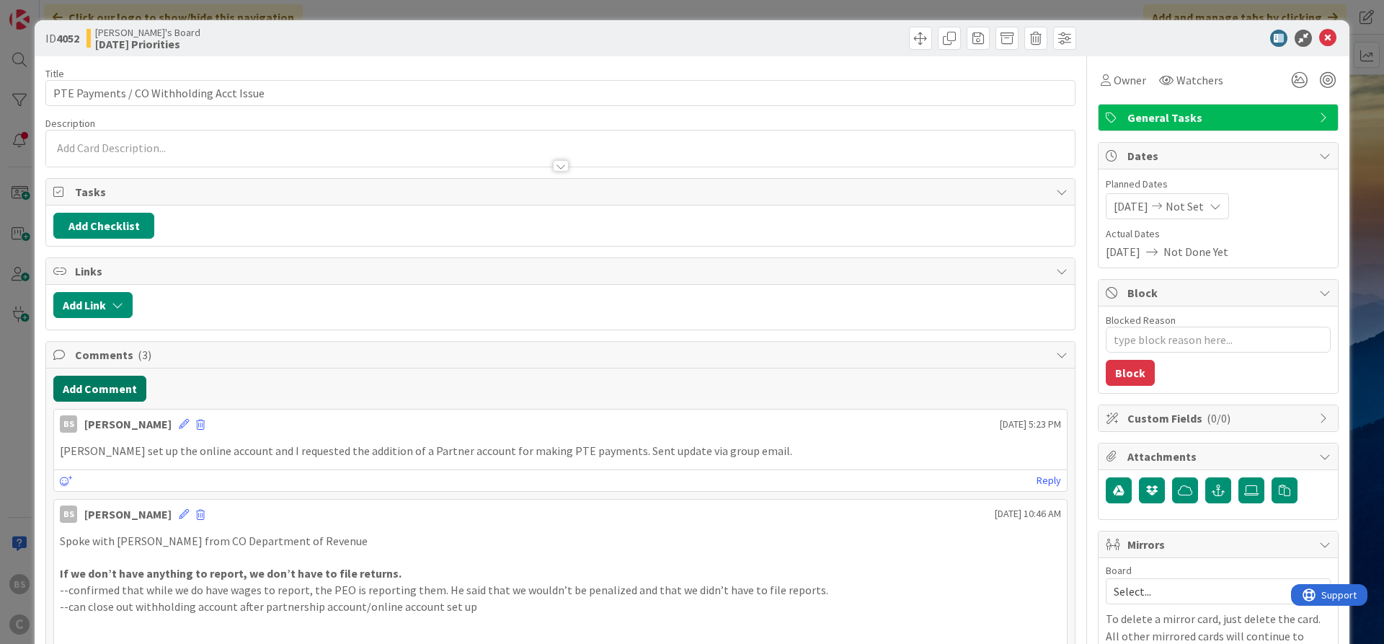
click at [89, 389] on button "Add Comment" at bounding box center [99, 388] width 93 height 26
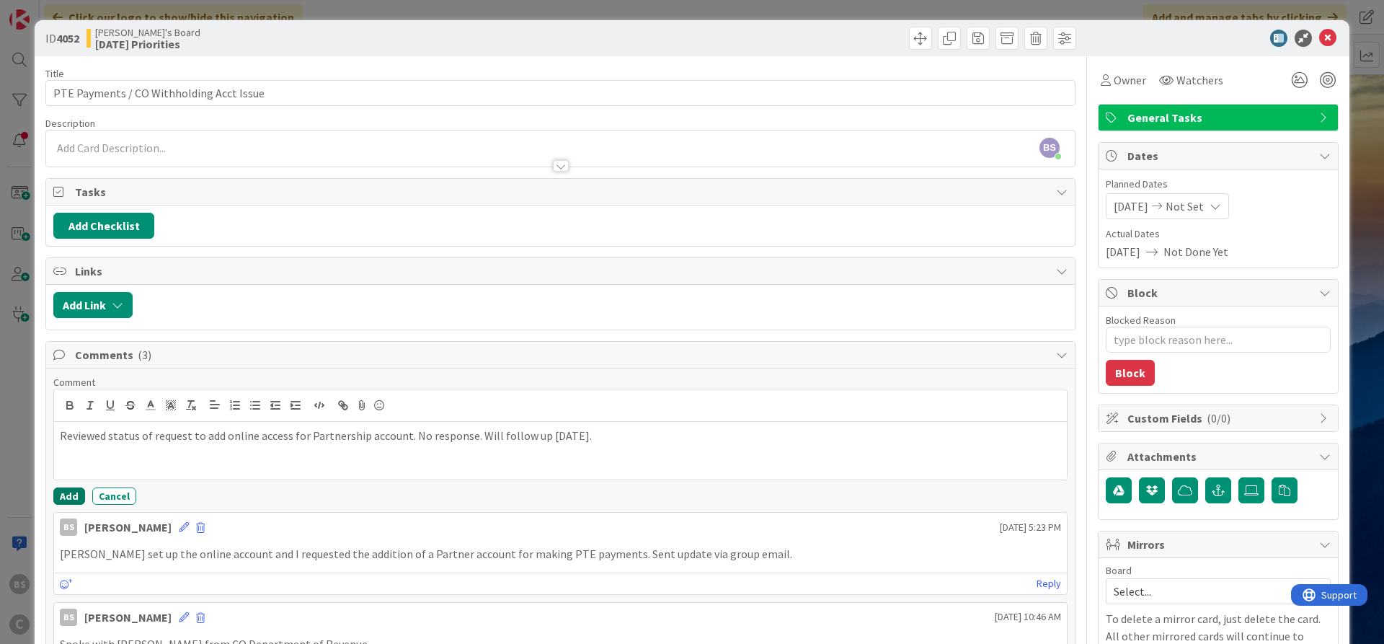
click at [73, 488] on button "Add" at bounding box center [69, 495] width 32 height 17
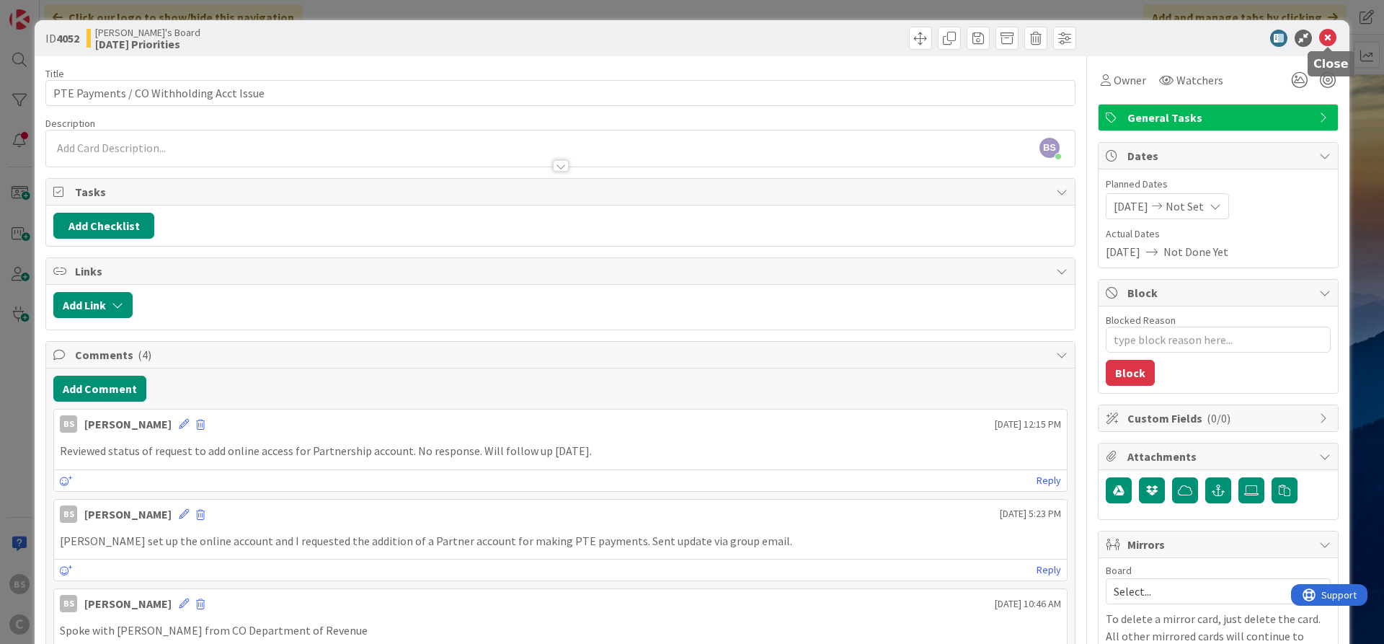
click at [1106, 35] on div "ID 4052 [PERSON_NAME]'s Board [DATE] Priorities" at bounding box center [692, 38] width 1314 height 36
click at [1106, 36] on div at bounding box center [1210, 38] width 255 height 17
click at [1106, 37] on icon at bounding box center [1327, 38] width 17 height 17
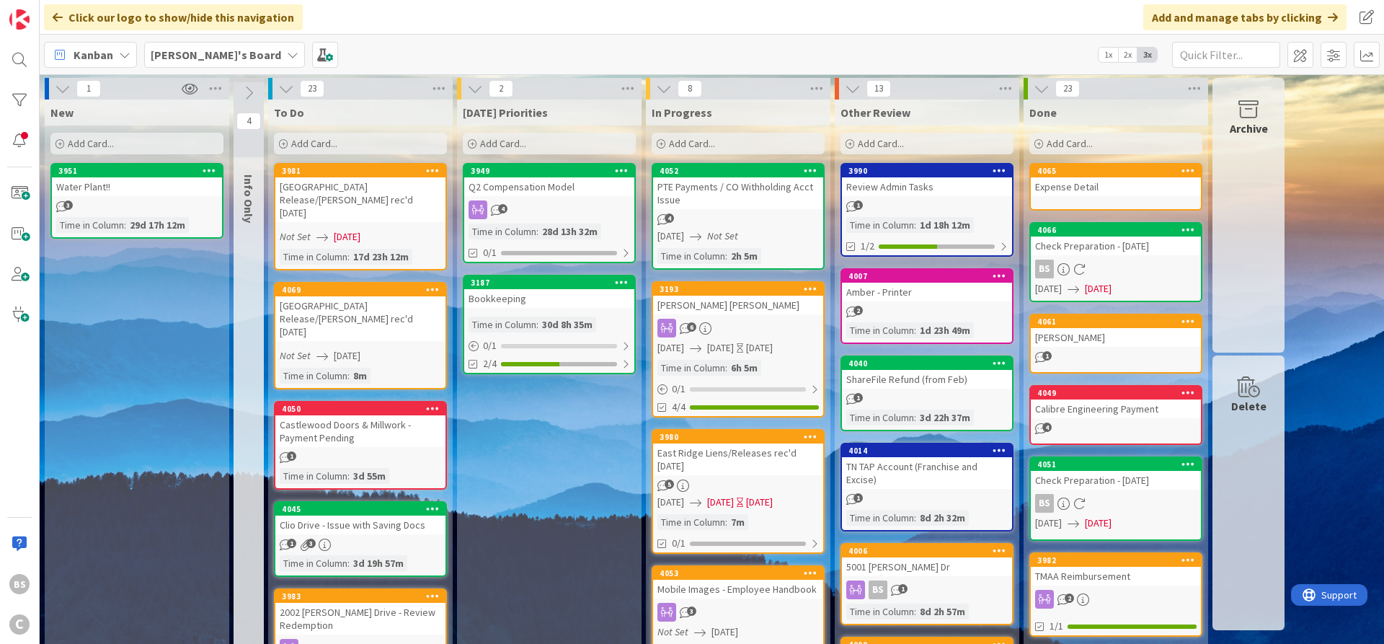
click at [705, 282] on link "3193 [PERSON_NAME] [PERSON_NAME] 6 [DATE] [DATE] [DATE] Time in [GEOGRAPHIC_DAT…" at bounding box center [737, 349] width 173 height 136
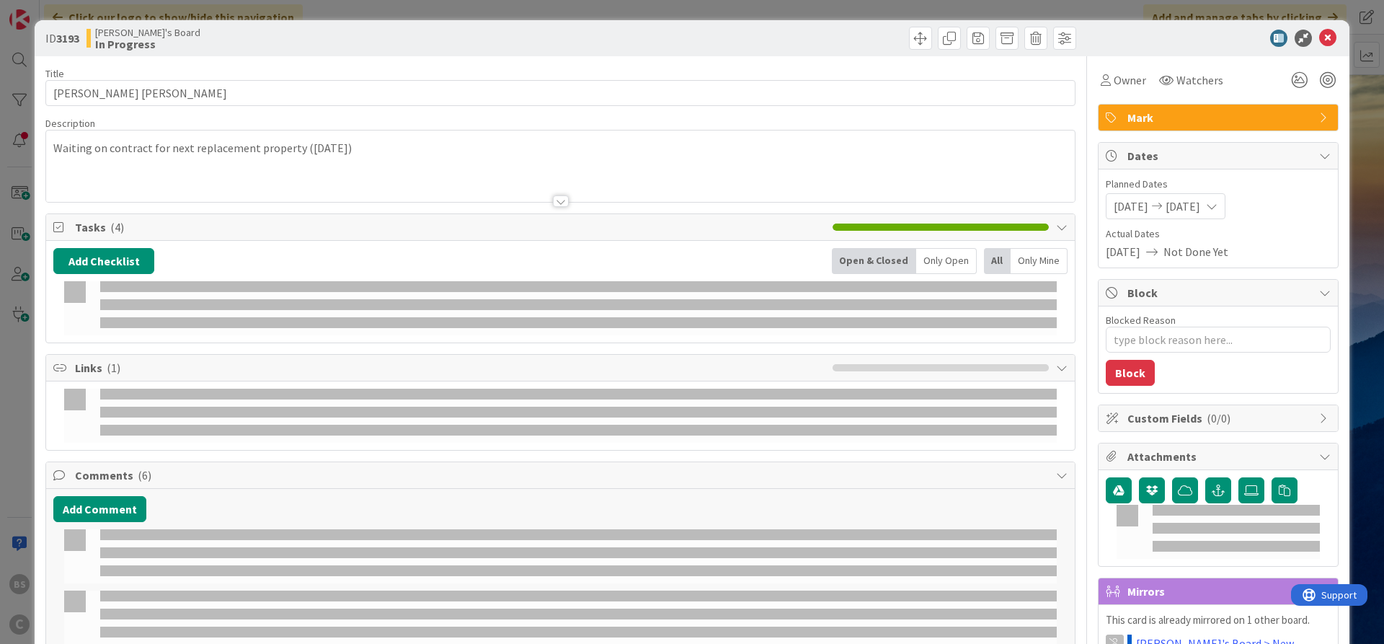
type textarea "x"
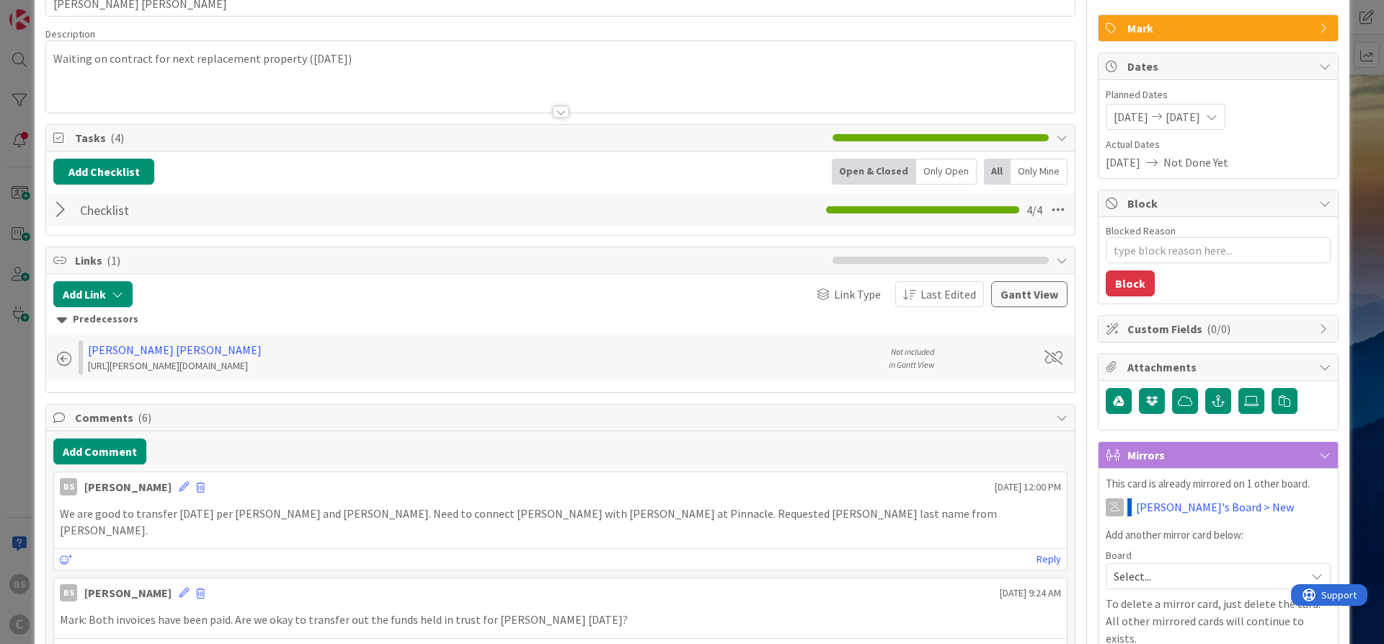
scroll to position [173, 0]
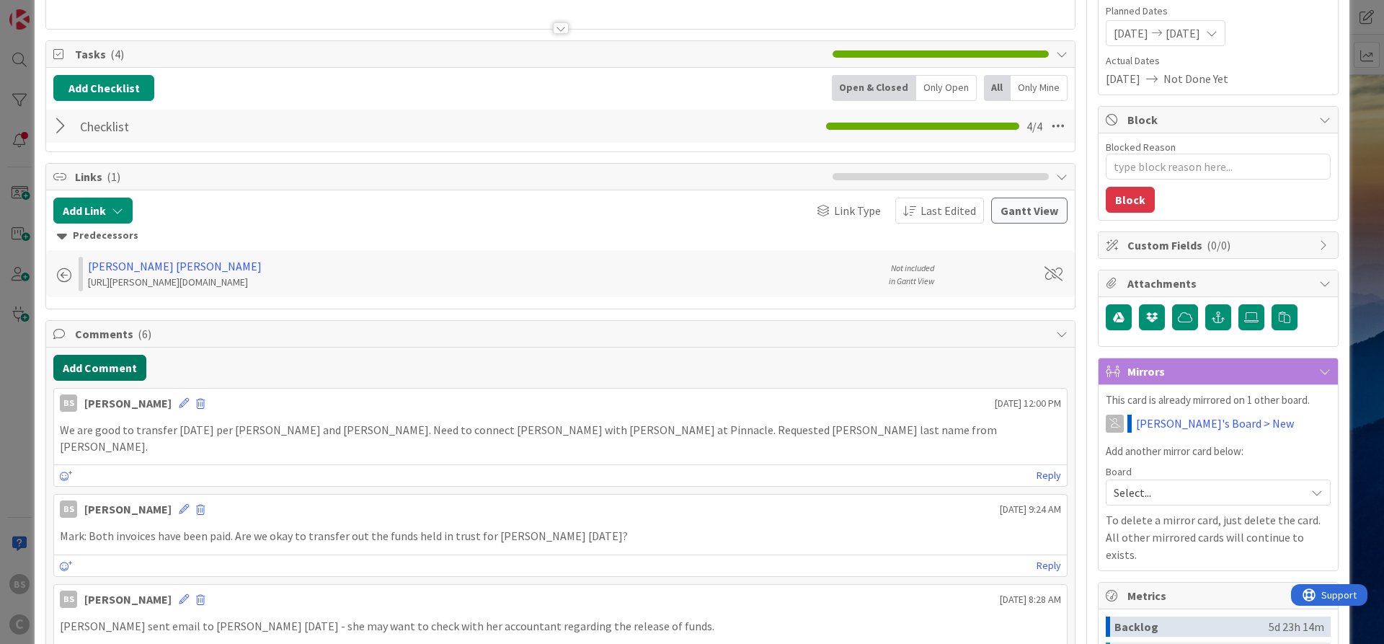
click at [106, 365] on button "Add Comment" at bounding box center [99, 368] width 93 height 26
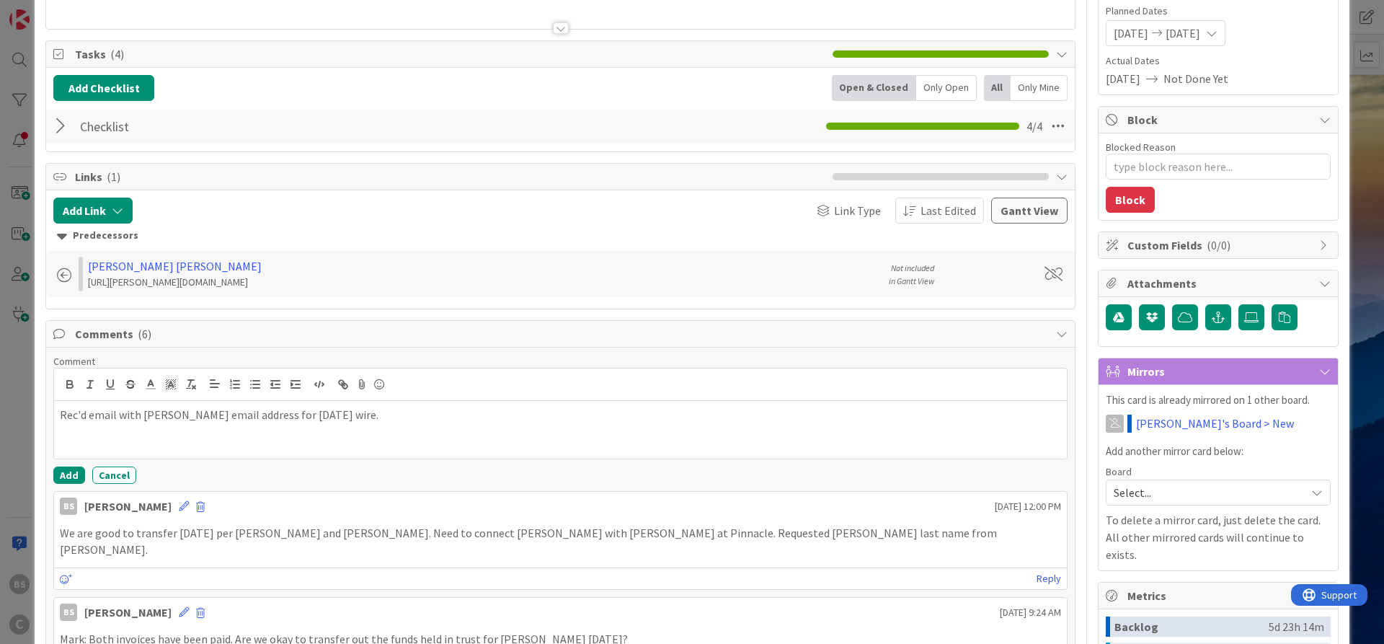
click at [117, 414] on p "Rec'd email with [PERSON_NAME] email address for [DATE] wire." at bounding box center [560, 414] width 1001 height 17
click at [55, 478] on button "Add" at bounding box center [69, 474] width 32 height 17
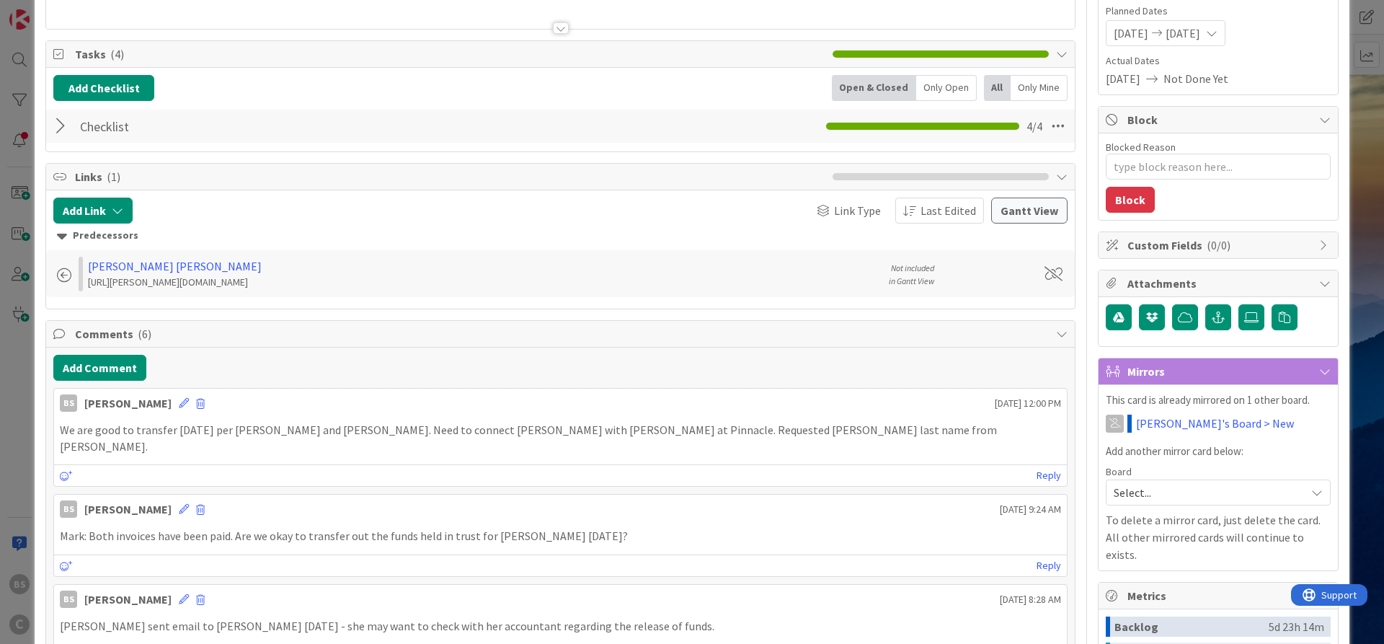
type textarea "x"
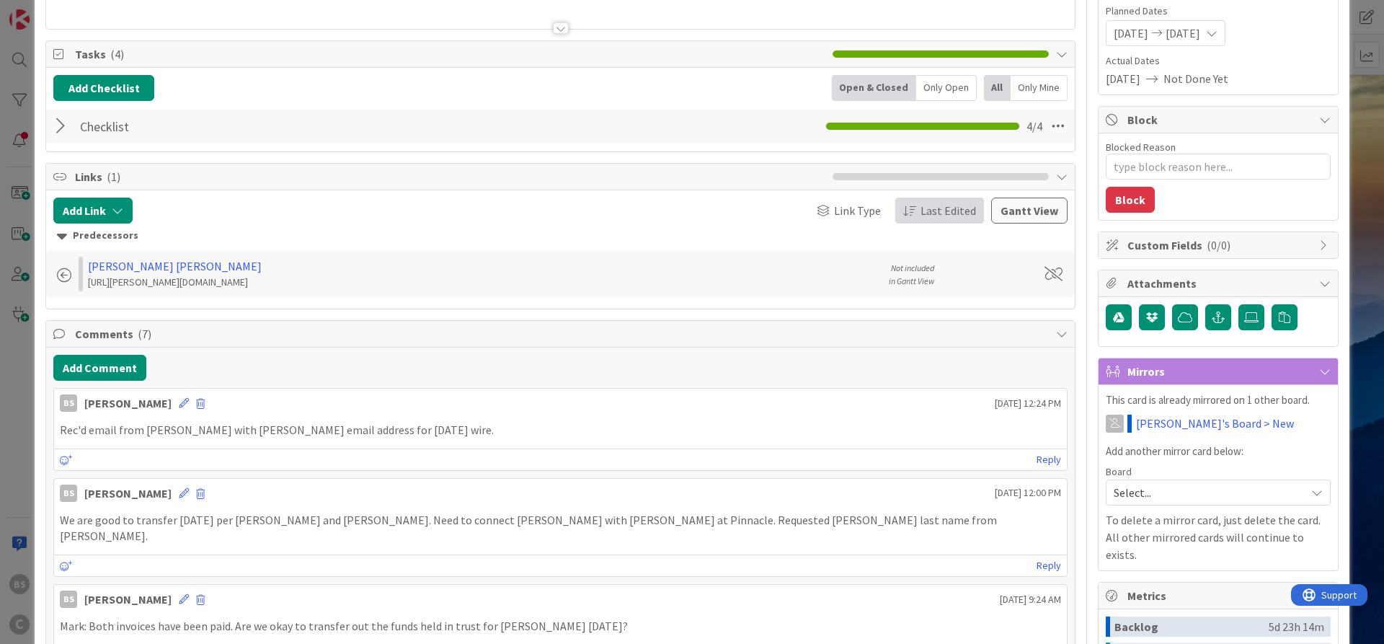
scroll to position [0, 0]
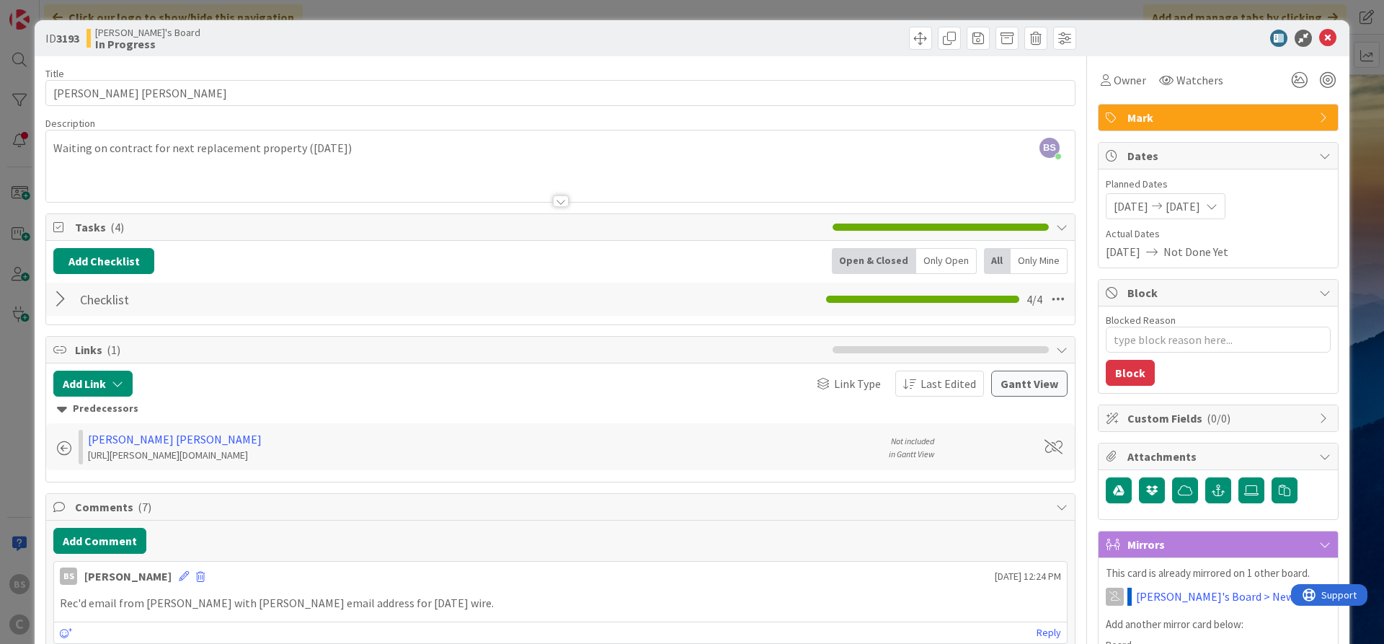
drag, startPoint x: 1319, startPoint y: 30, endPoint x: 1326, endPoint y: 34, distance: 7.4
click at [1106, 31] on icon at bounding box center [1327, 38] width 17 height 17
